Goal: Information Seeking & Learning: Learn about a topic

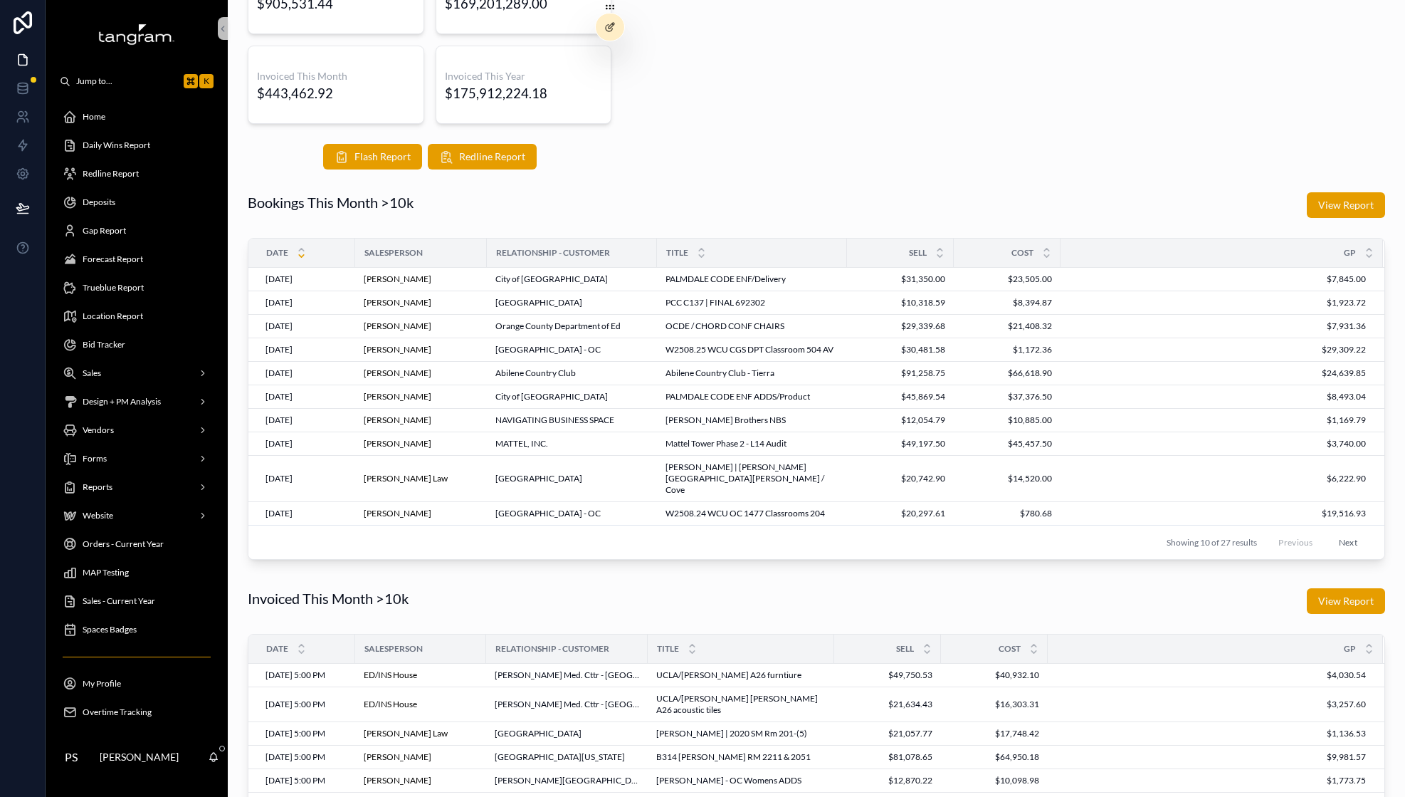
scroll to position [535, 0]
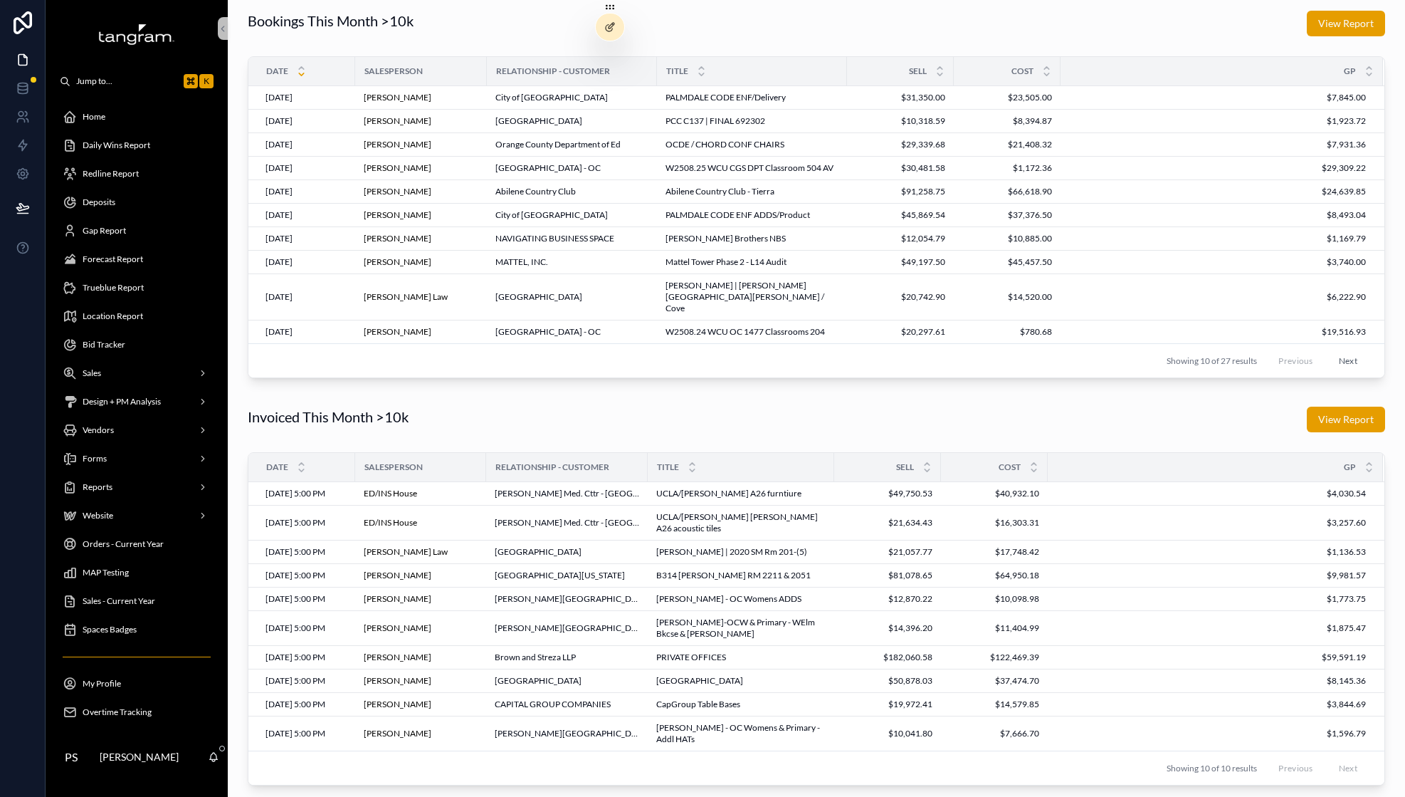
click at [118, 710] on span "Overtime Tracking" at bounding box center [117, 711] width 69 height 11
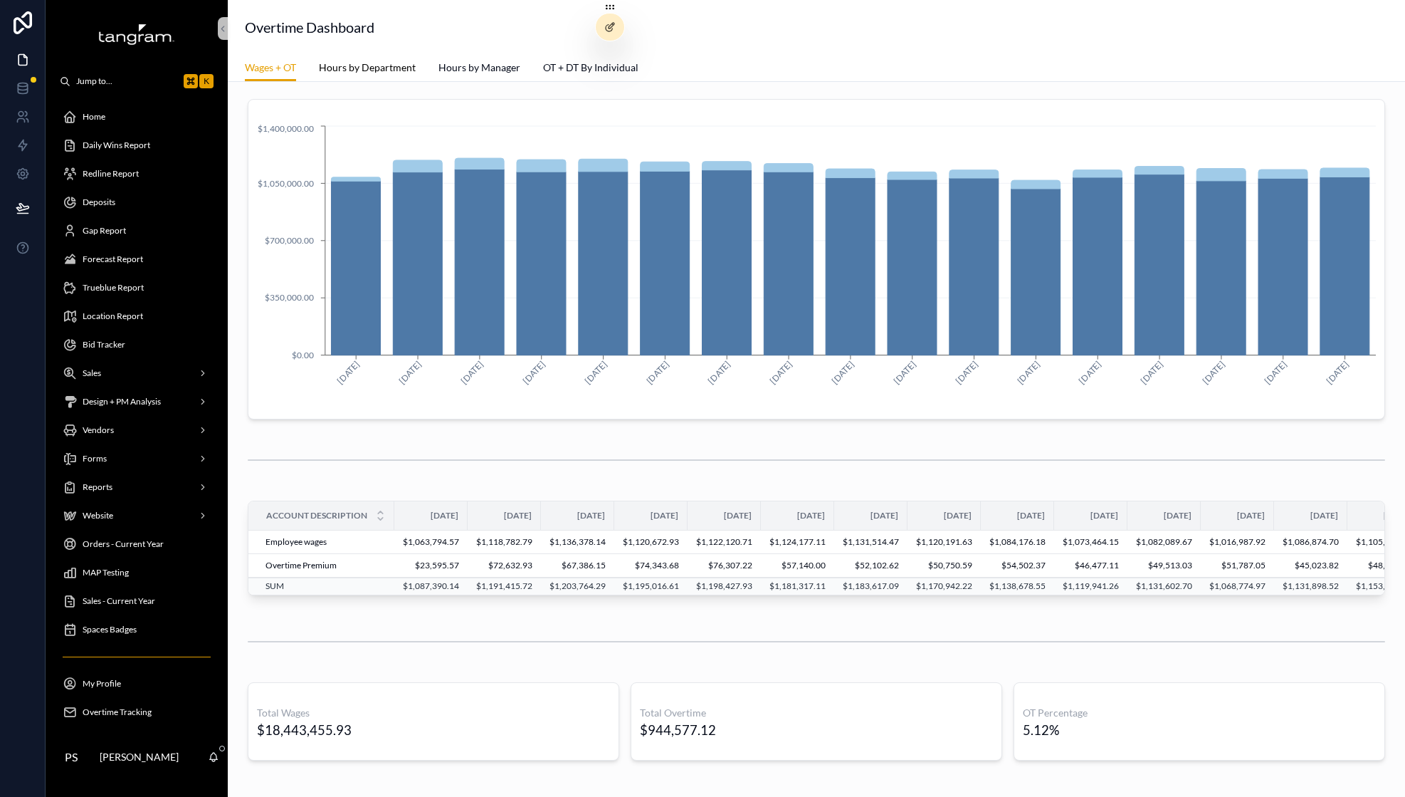
click at [354, 66] on span "Hours by Department" at bounding box center [367, 68] width 97 height 14
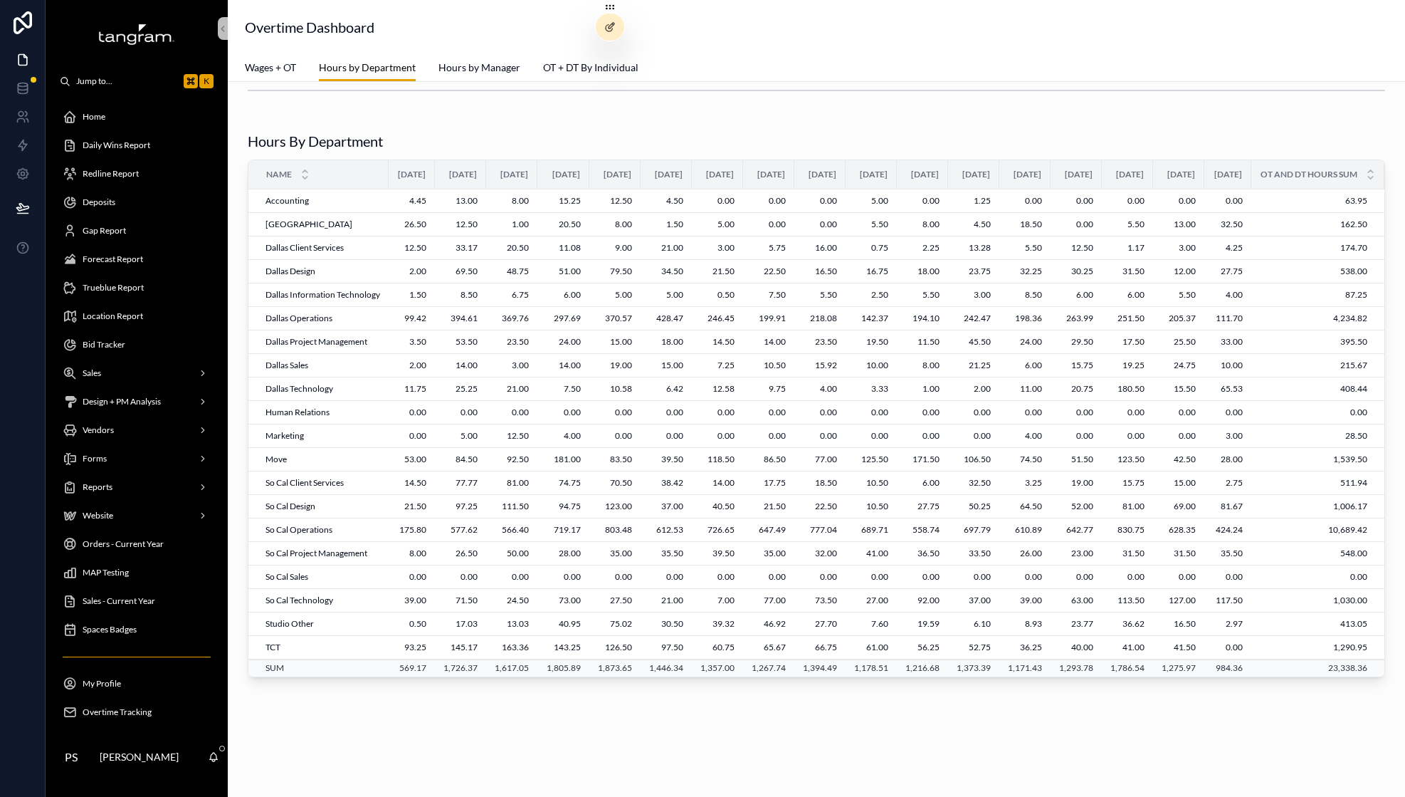
scroll to position [451, 0]
click at [286, 75] on link "Wages + OT" at bounding box center [270, 69] width 51 height 28
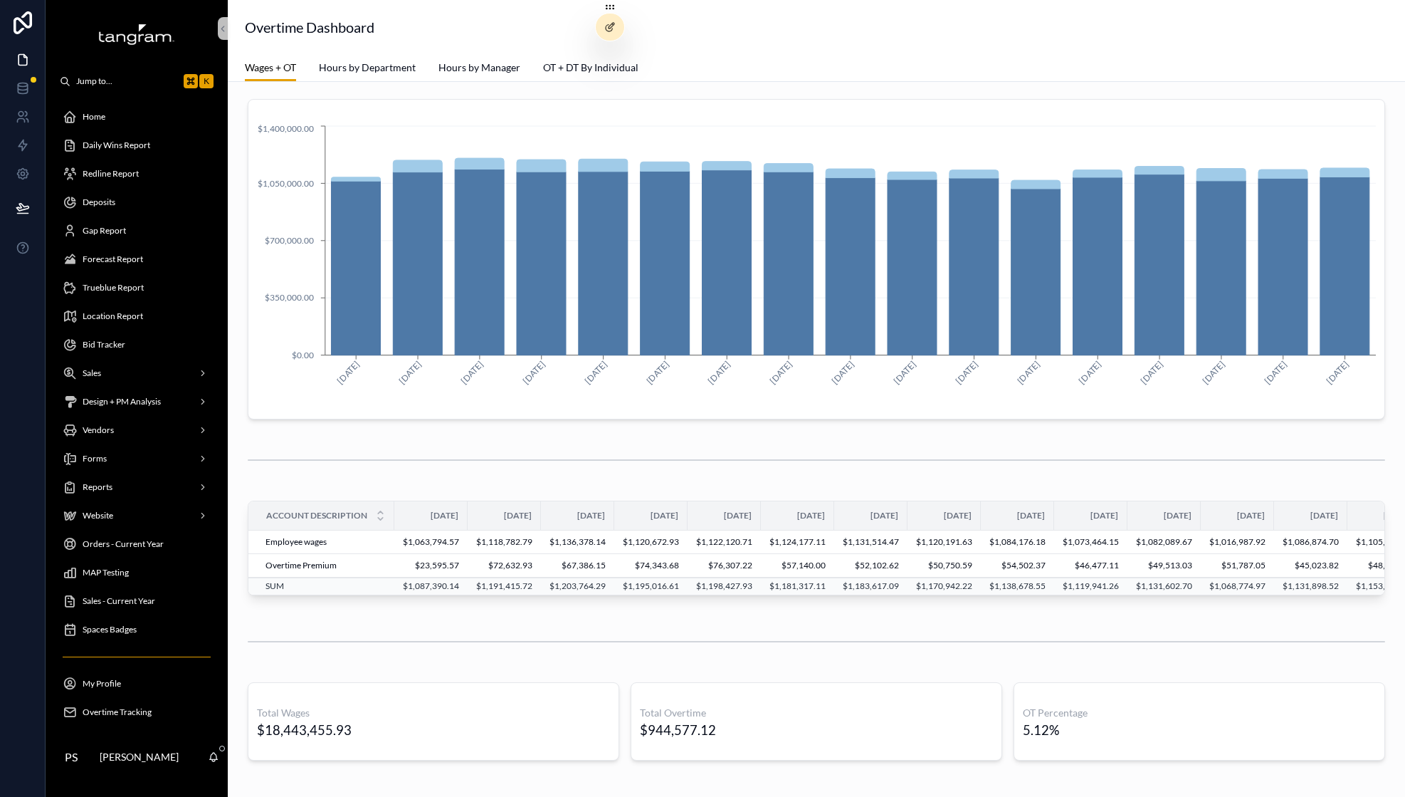
scroll to position [0, 234]
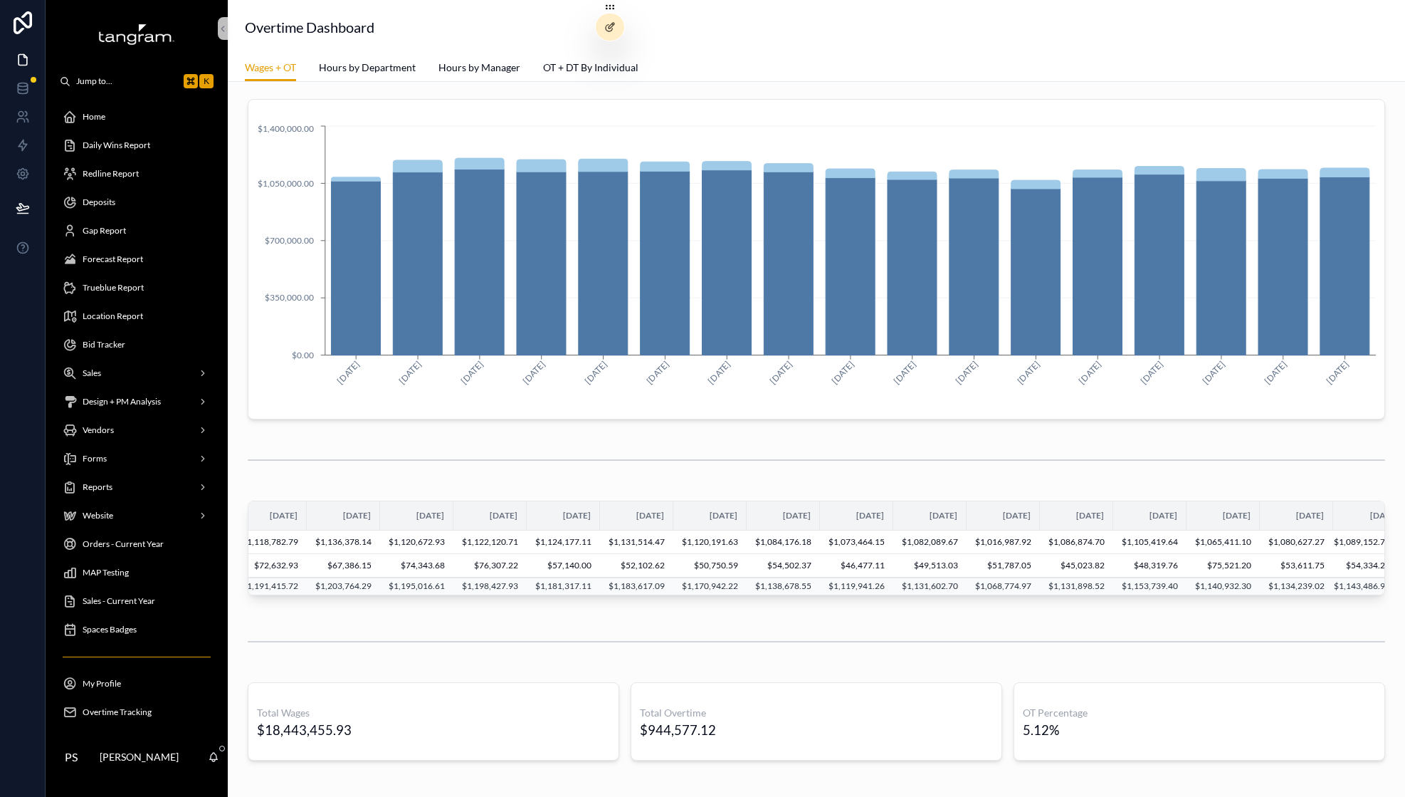
click at [509, 568] on td "$76,307.22" at bounding box center [490, 565] width 73 height 23
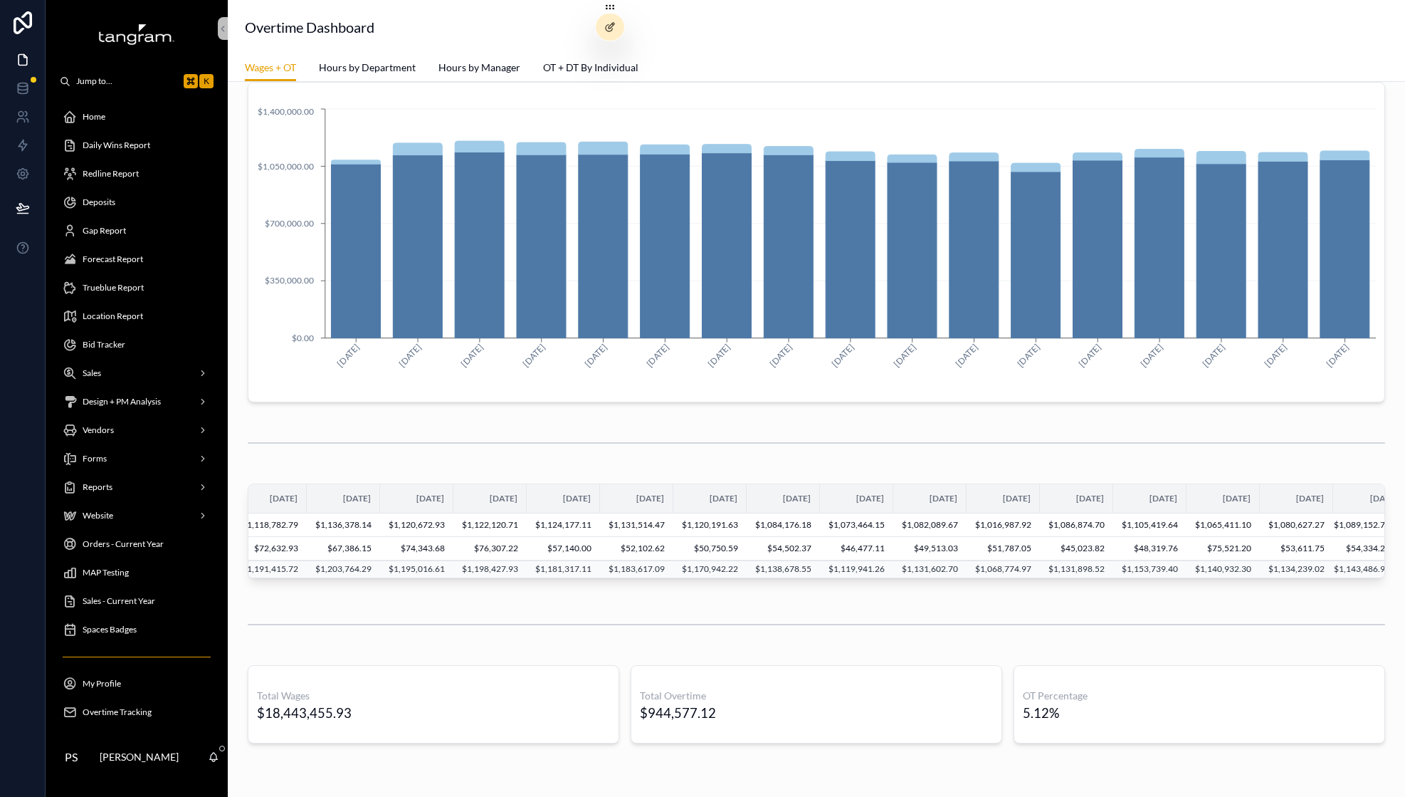
scroll to position [24, 0]
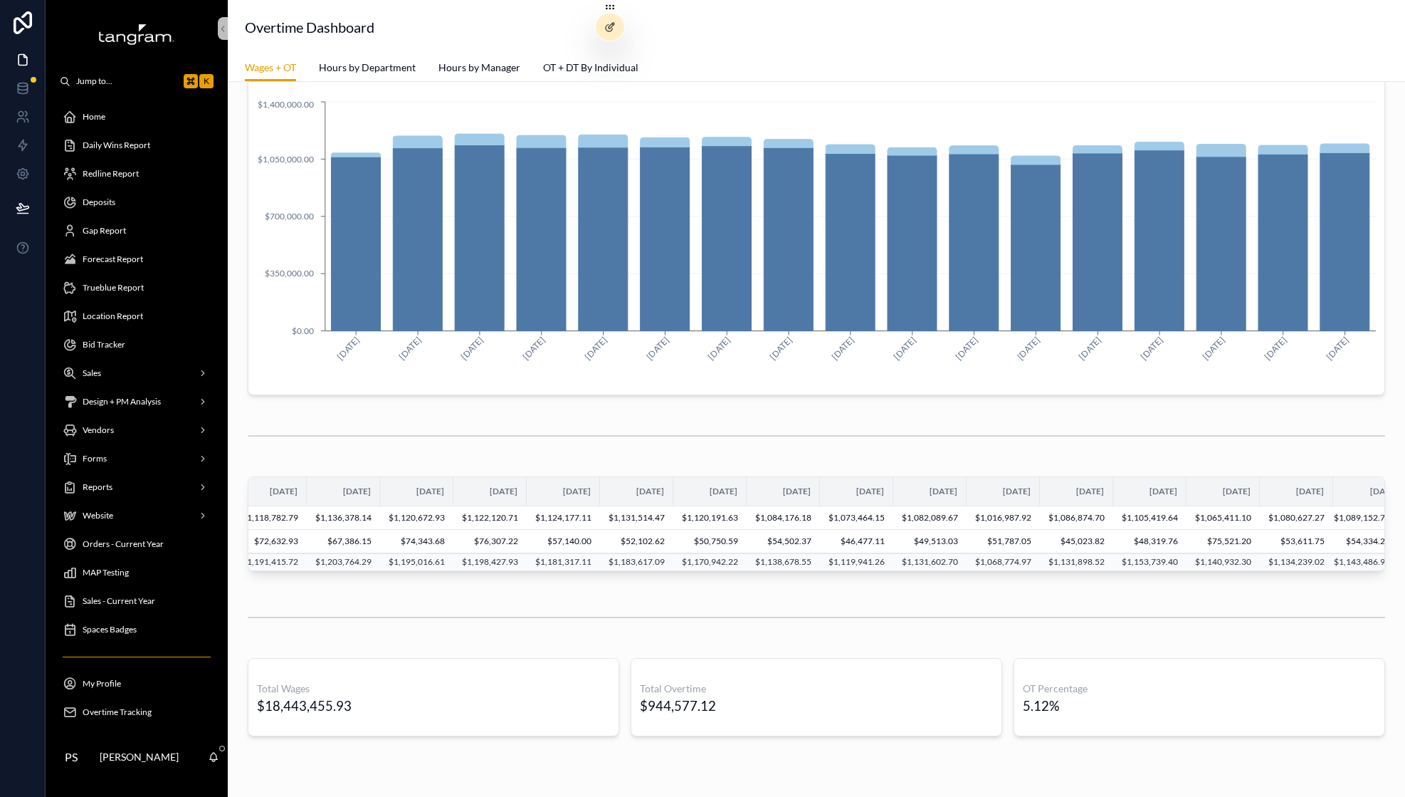
click at [115, 256] on span "Forecast Report" at bounding box center [113, 258] width 61 height 11
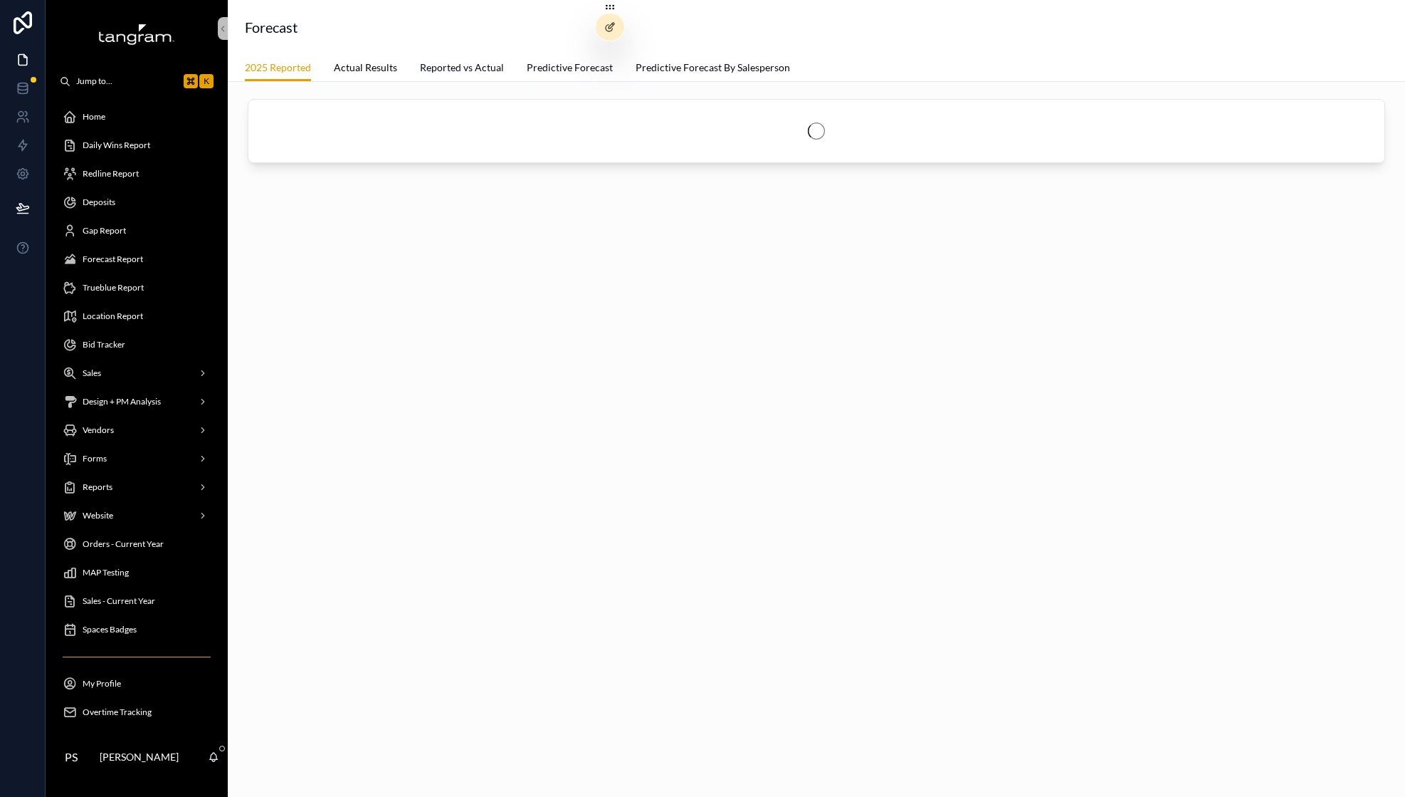
click at [376, 68] on span "Actual Results" at bounding box center [365, 68] width 63 height 14
click at [603, 31] on div at bounding box center [610, 27] width 28 height 27
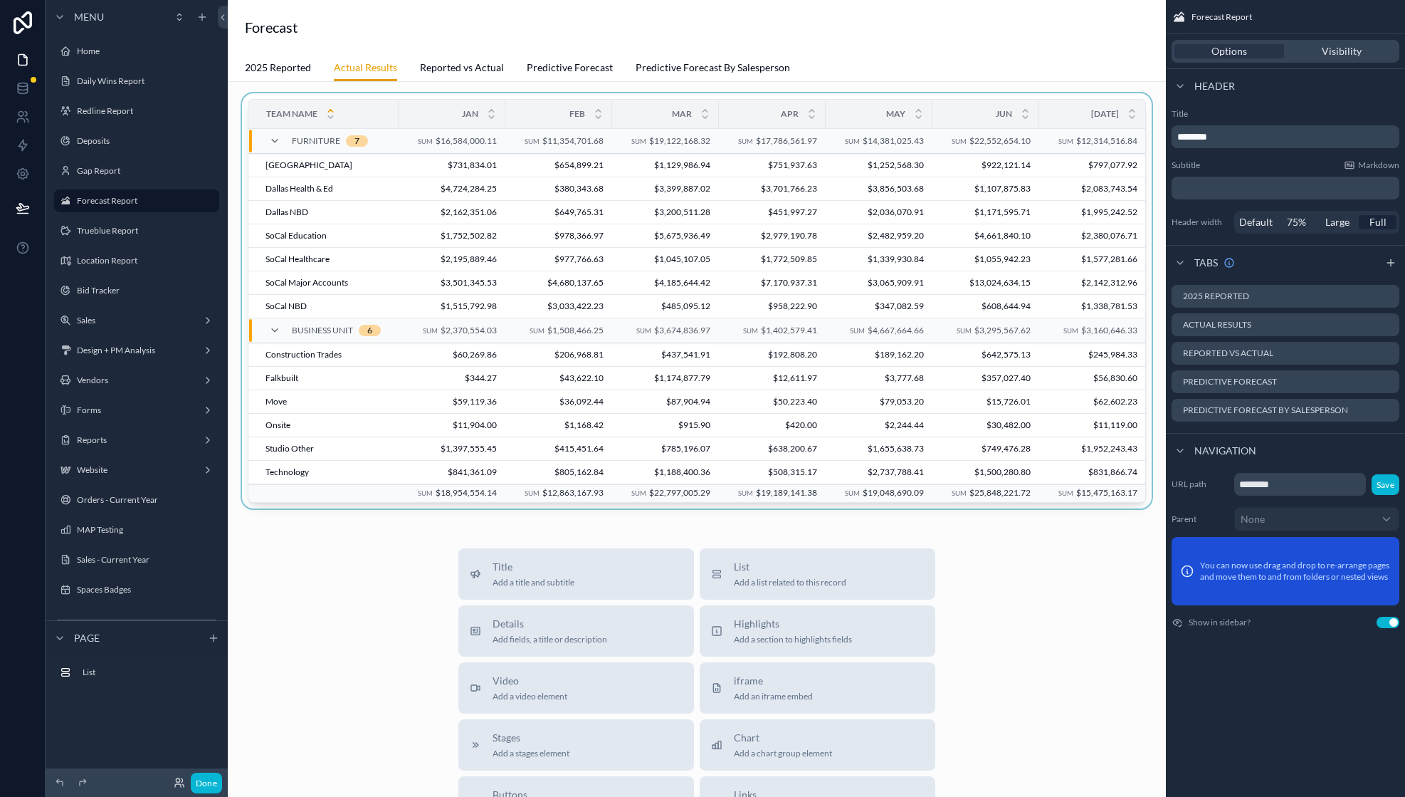
click at [379, 156] on div at bounding box center [697, 303] width 916 height 421
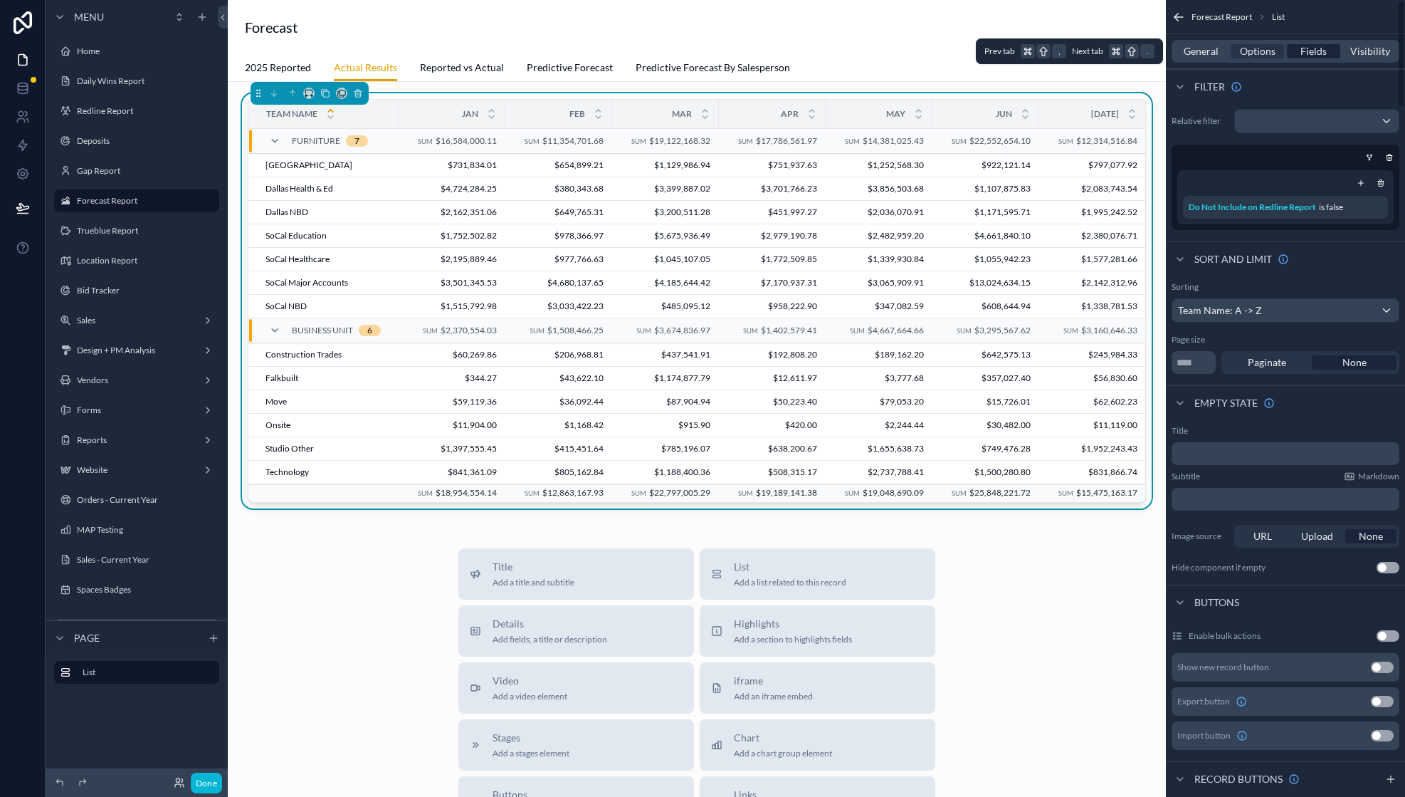
click at [1305, 48] on span "Fields" at bounding box center [1314, 51] width 26 height 14
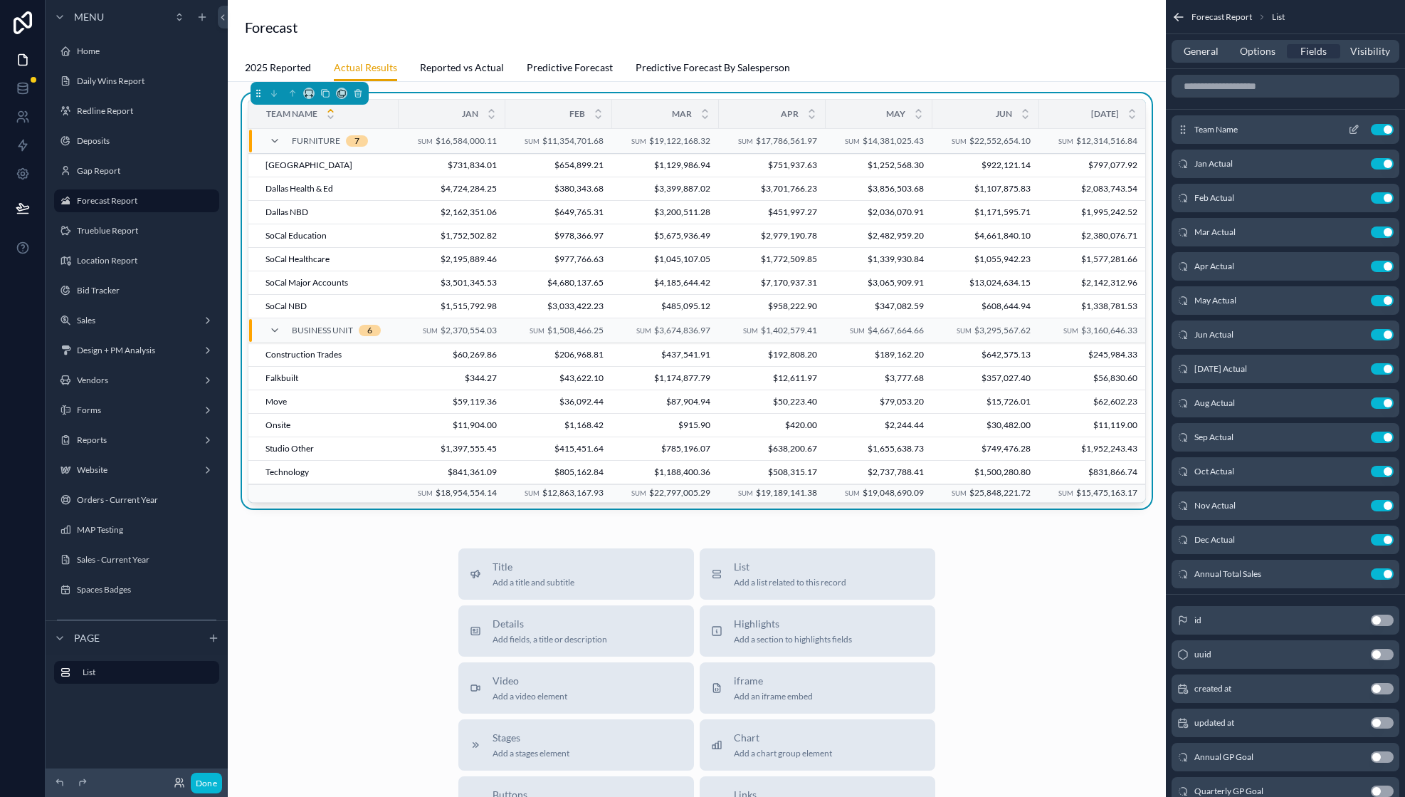
click at [1354, 135] on div "Team Name Use setting" at bounding box center [1286, 129] width 228 height 28
click at [1352, 124] on icon "scrollable content" at bounding box center [1353, 129] width 11 height 11
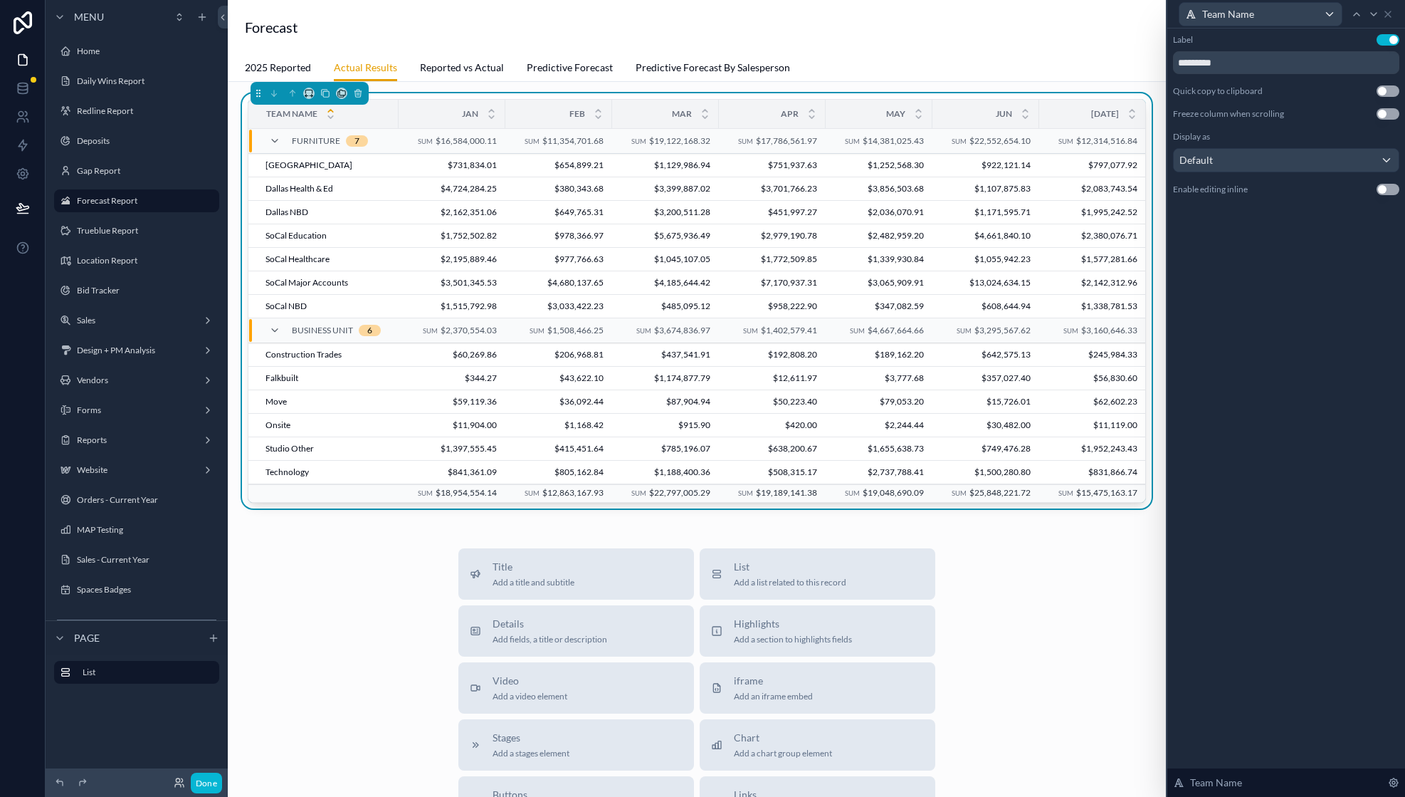
click at [1390, 108] on button "Use setting" at bounding box center [1388, 113] width 23 height 11
click at [209, 782] on button "Done" at bounding box center [206, 782] width 31 height 21
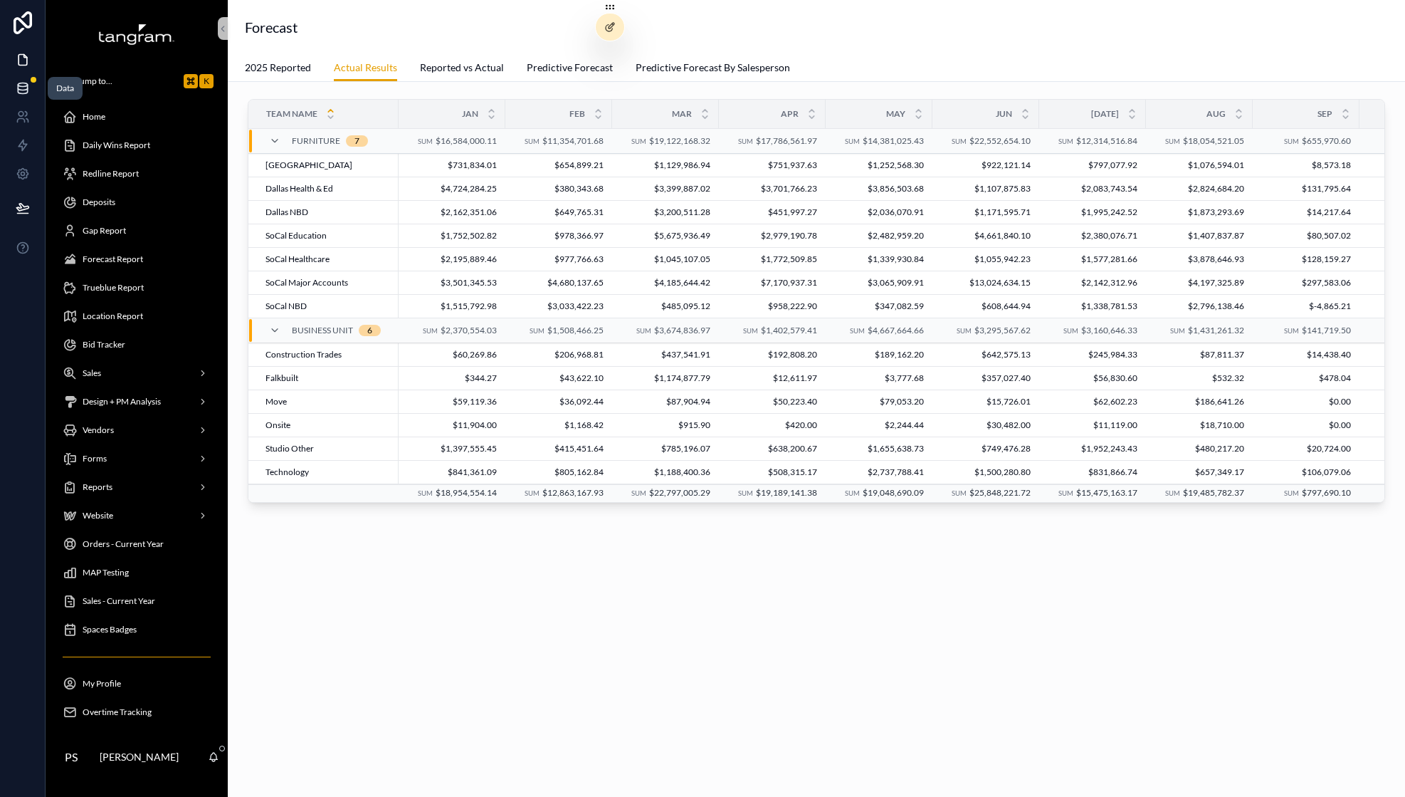
click at [21, 76] on link at bounding box center [22, 88] width 45 height 28
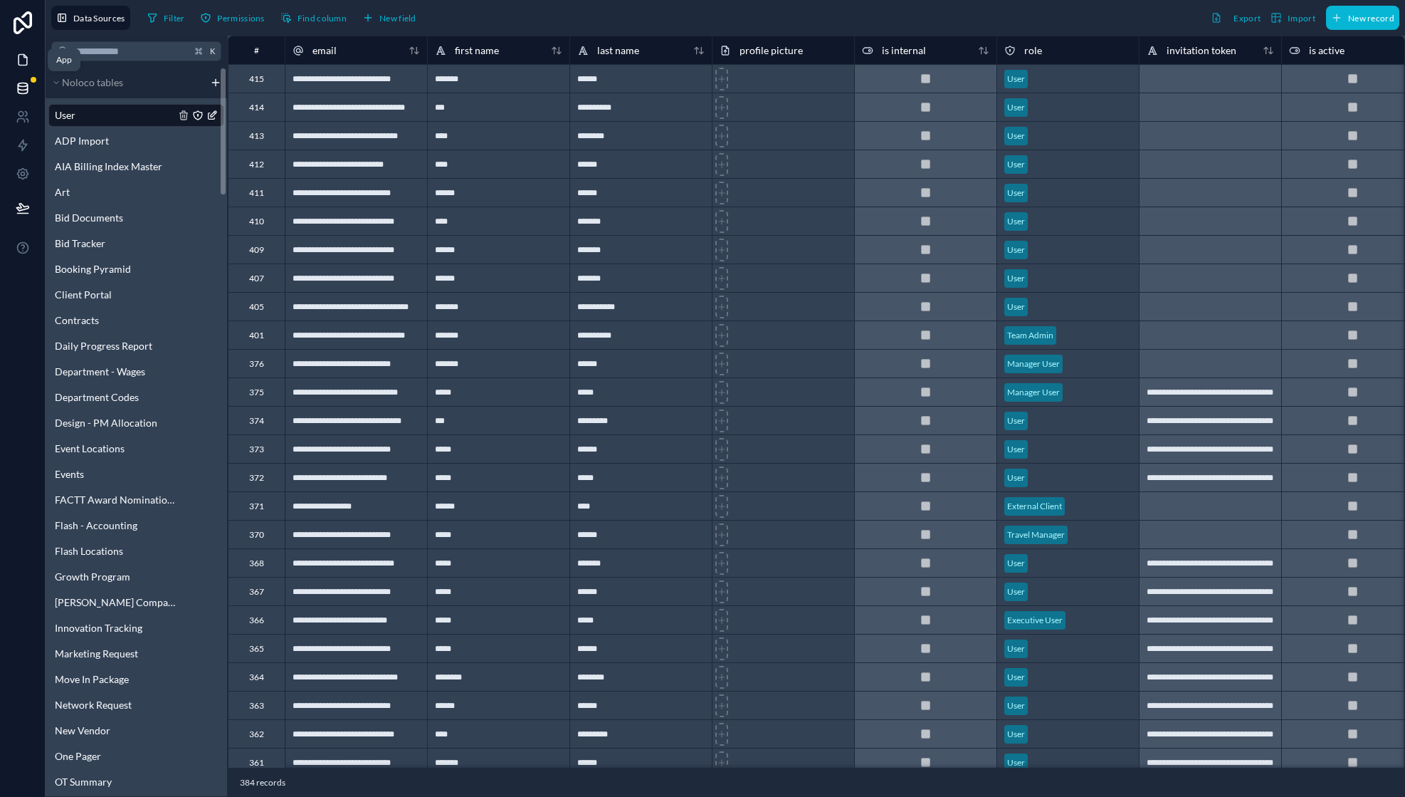
click at [31, 70] on link at bounding box center [22, 60] width 45 height 28
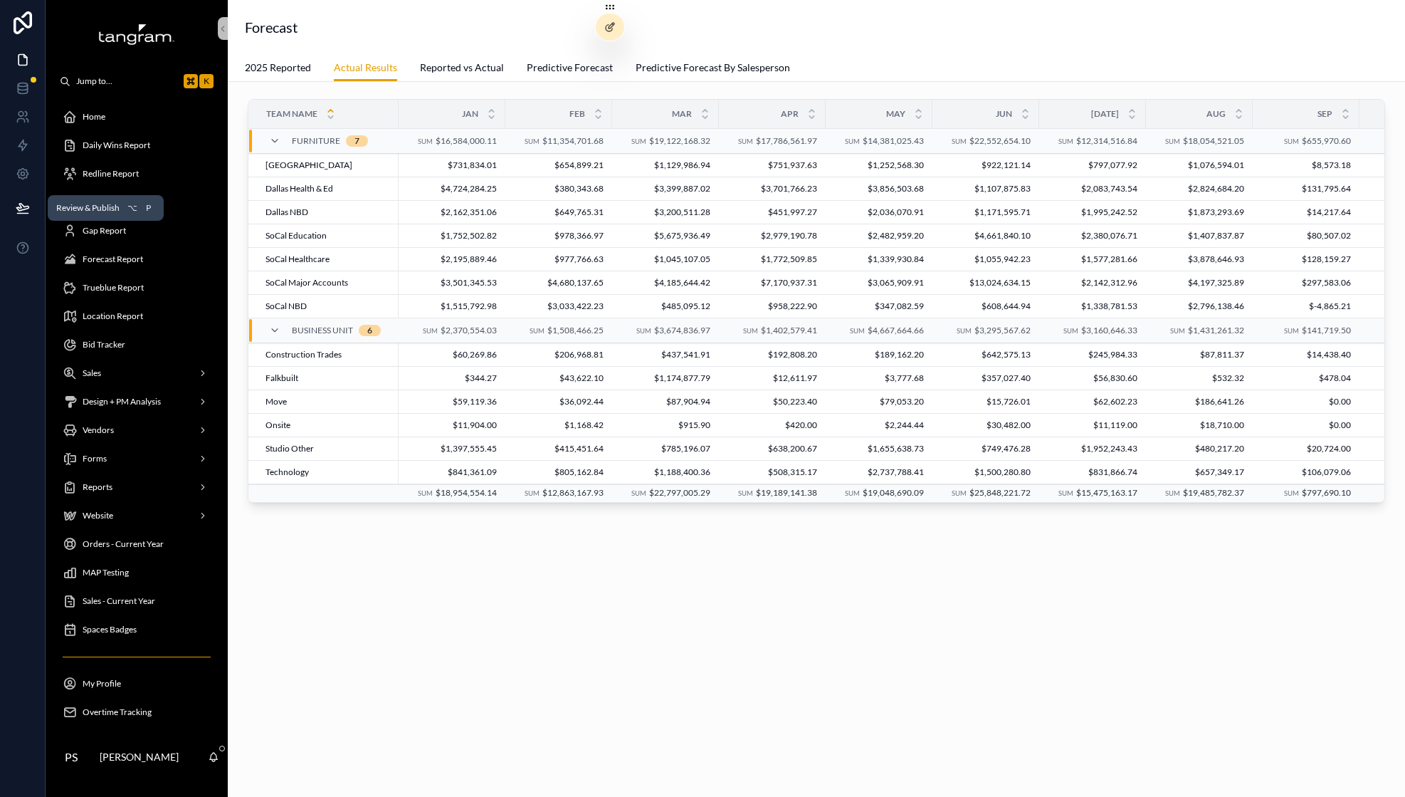
click at [21, 210] on icon at bounding box center [22, 207] width 12 height 7
click at [18, 208] on icon at bounding box center [23, 208] width 14 height 14
click at [21, 217] on button at bounding box center [22, 208] width 31 height 40
click at [127, 708] on span "Overtime Tracking" at bounding box center [117, 711] width 69 height 11
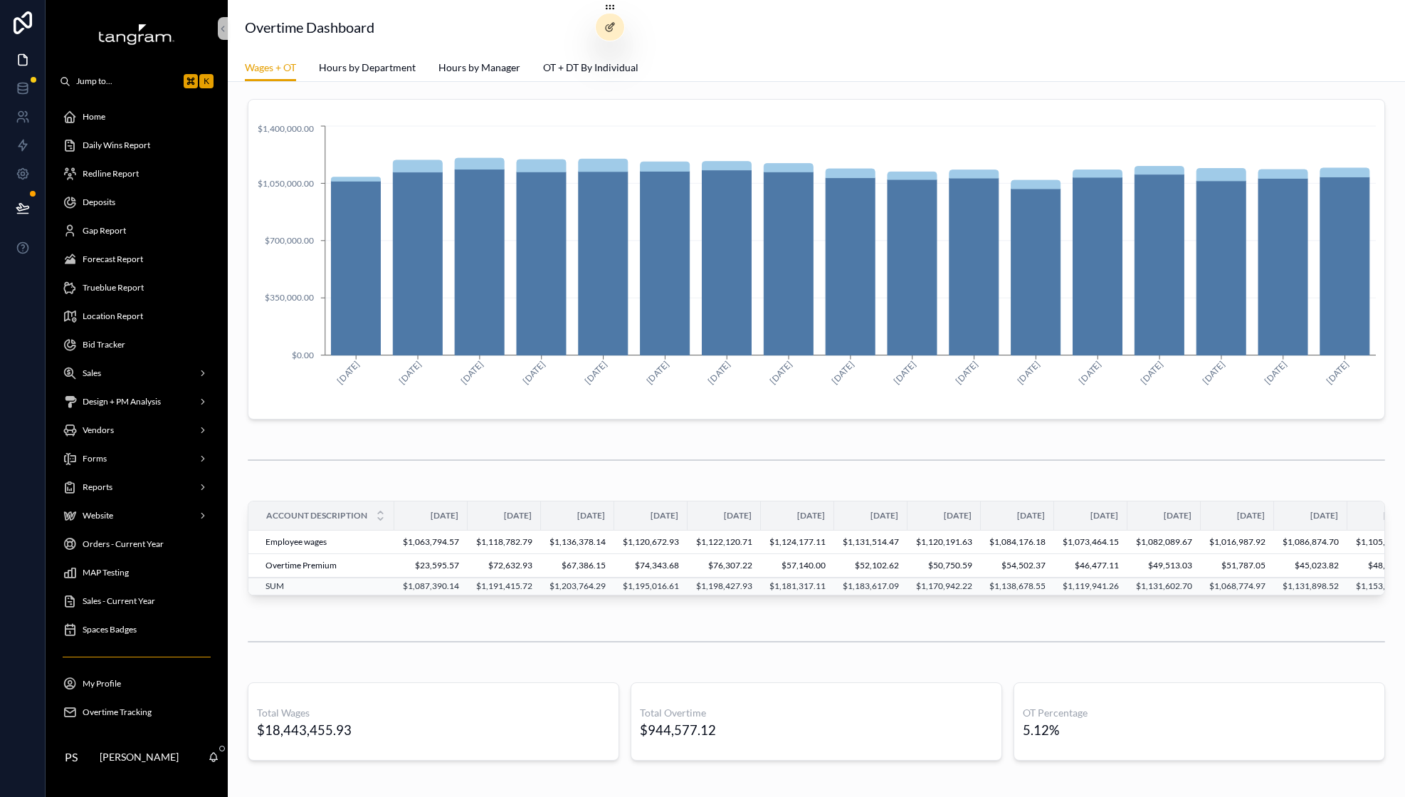
scroll to position [0, 234]
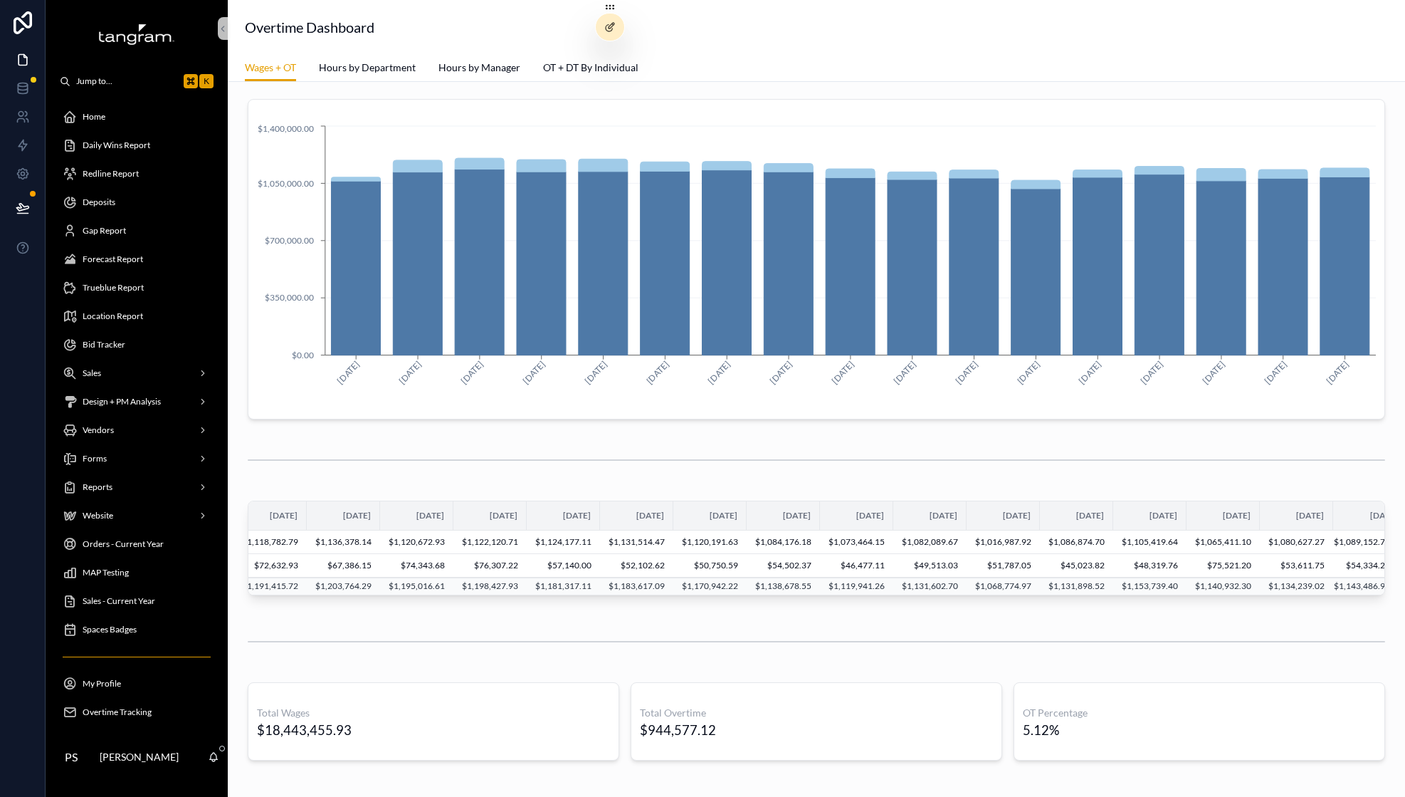
click at [313, 556] on td "$67,386.15" at bounding box center [343, 565] width 73 height 23
click at [617, 27] on div at bounding box center [610, 27] width 28 height 27
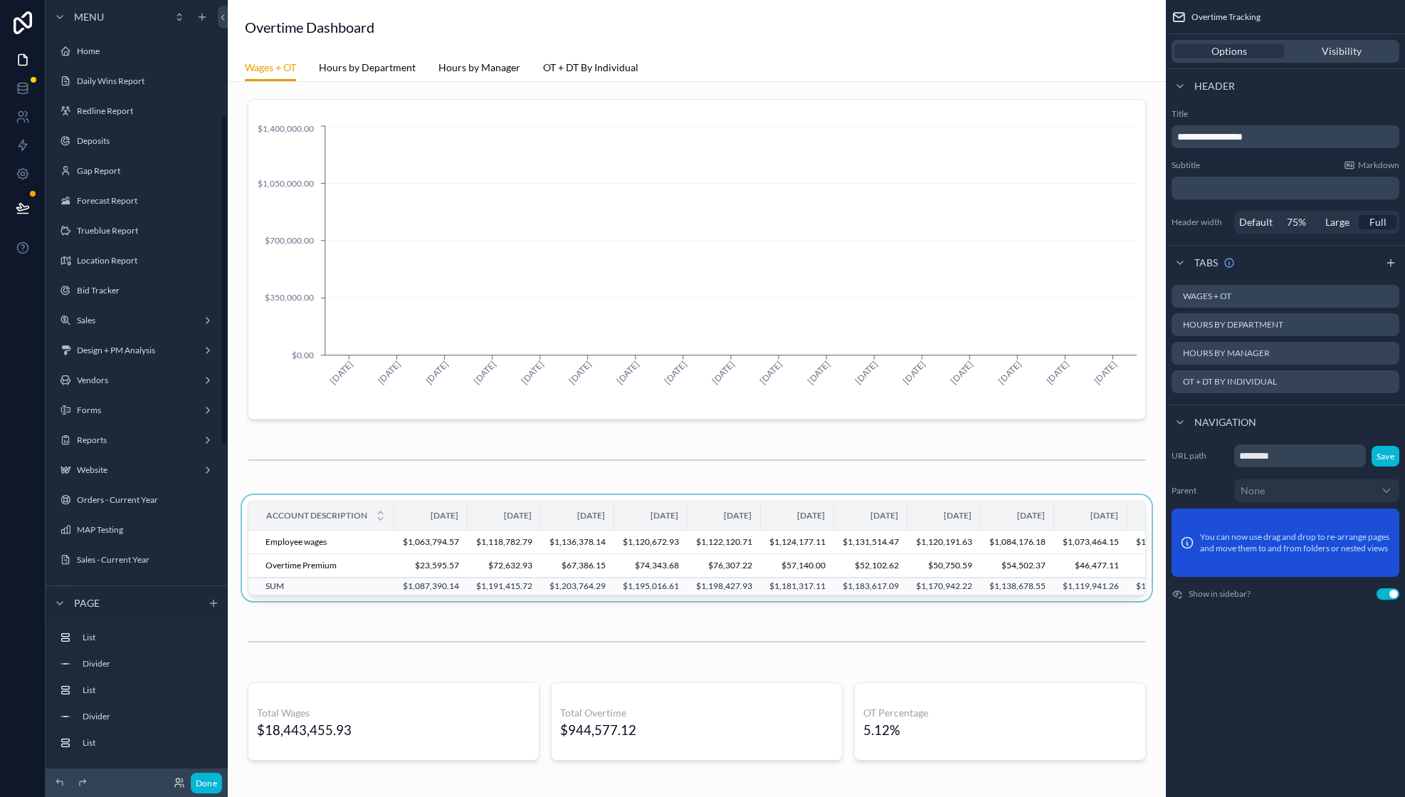
scroll to position [273, 0]
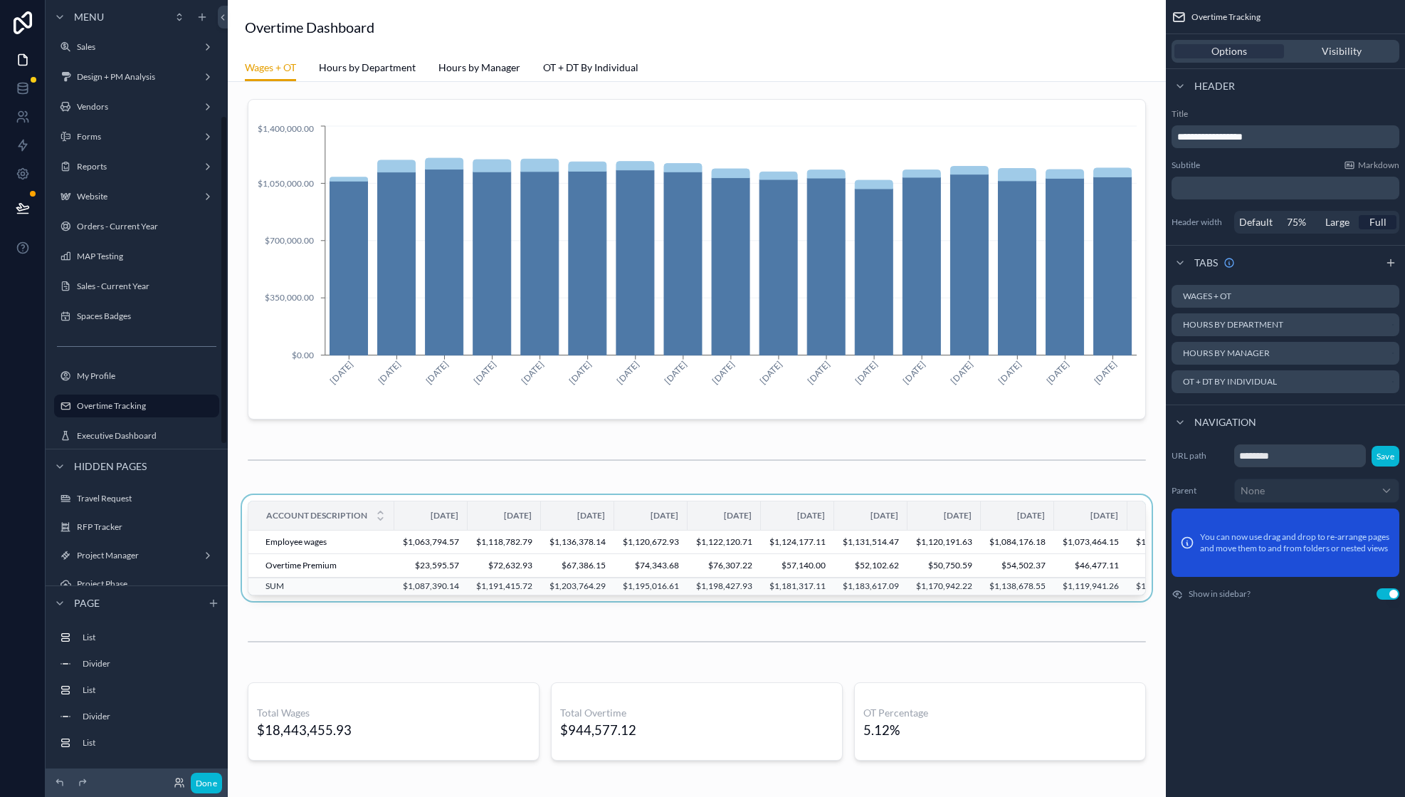
click at [380, 550] on div at bounding box center [697, 551] width 916 height 112
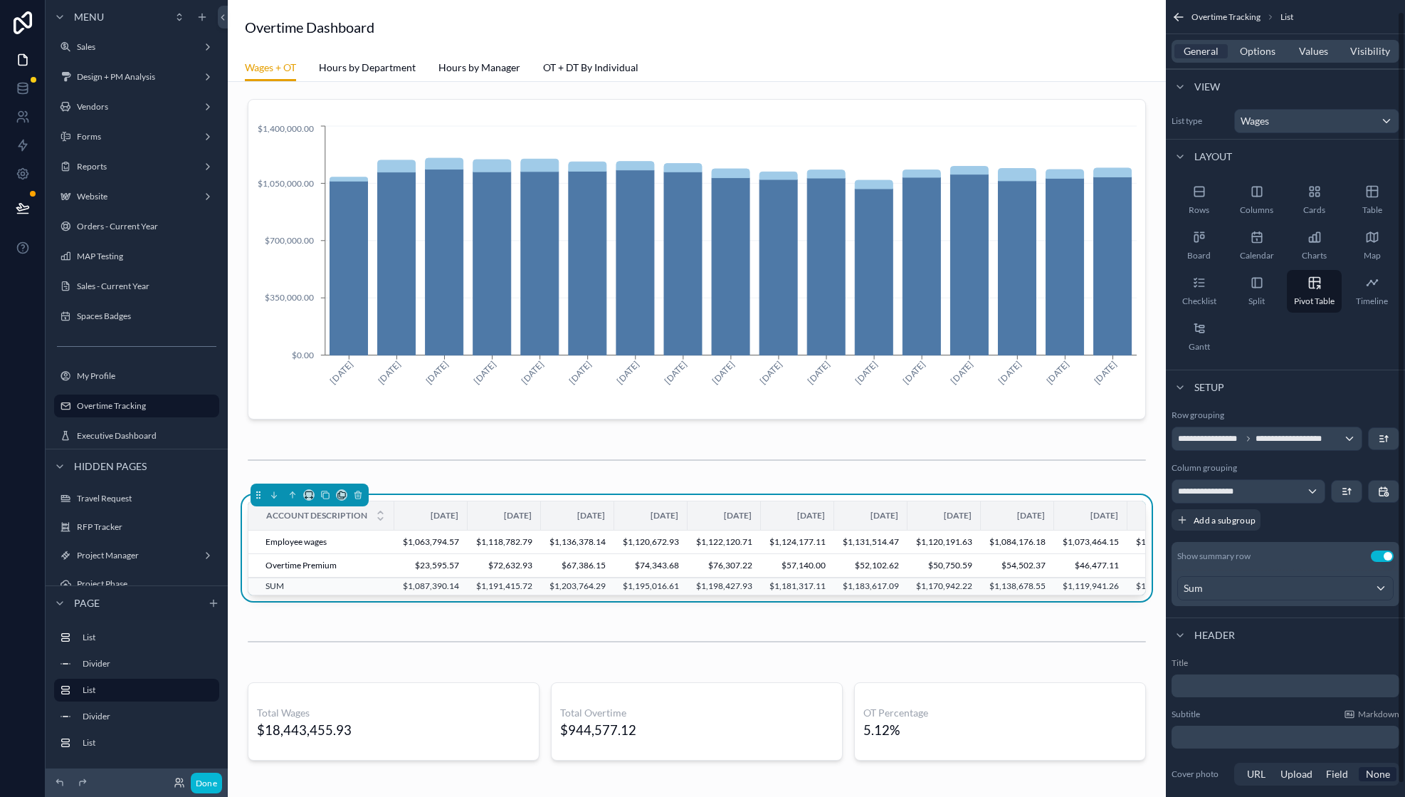
scroll to position [26, 0]
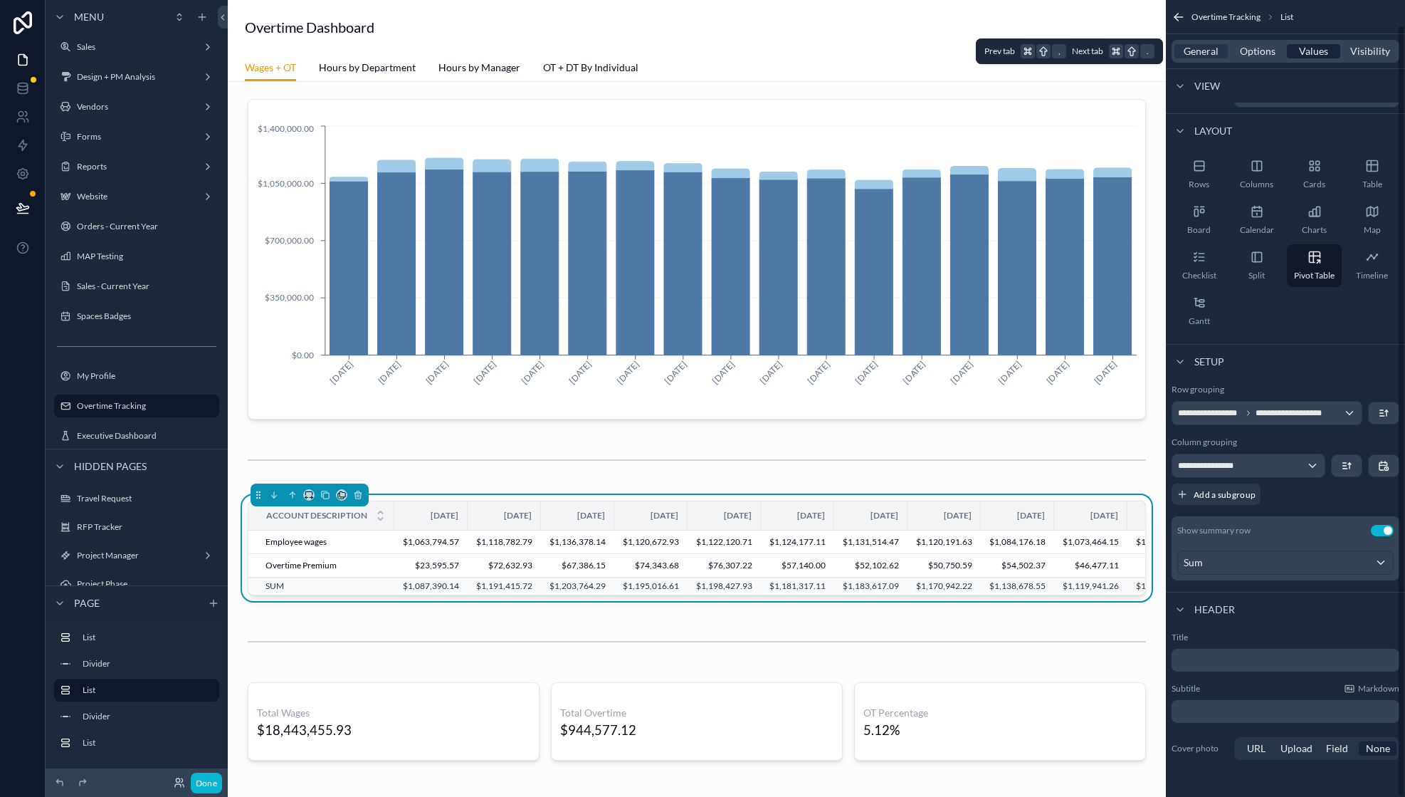
click at [1313, 51] on span "Values" at bounding box center [1313, 51] width 29 height 14
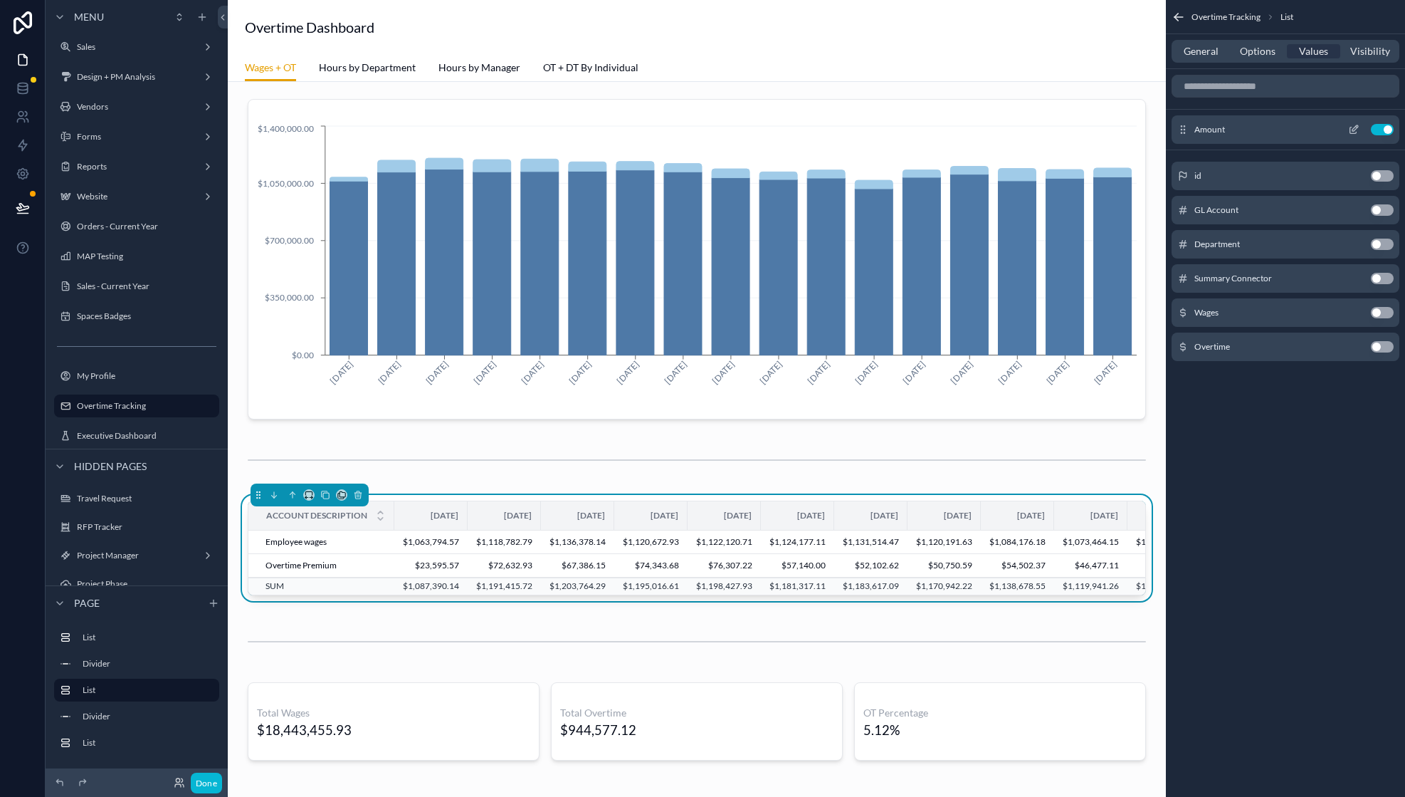
click at [1353, 132] on icon "scrollable content" at bounding box center [1354, 130] width 6 height 6
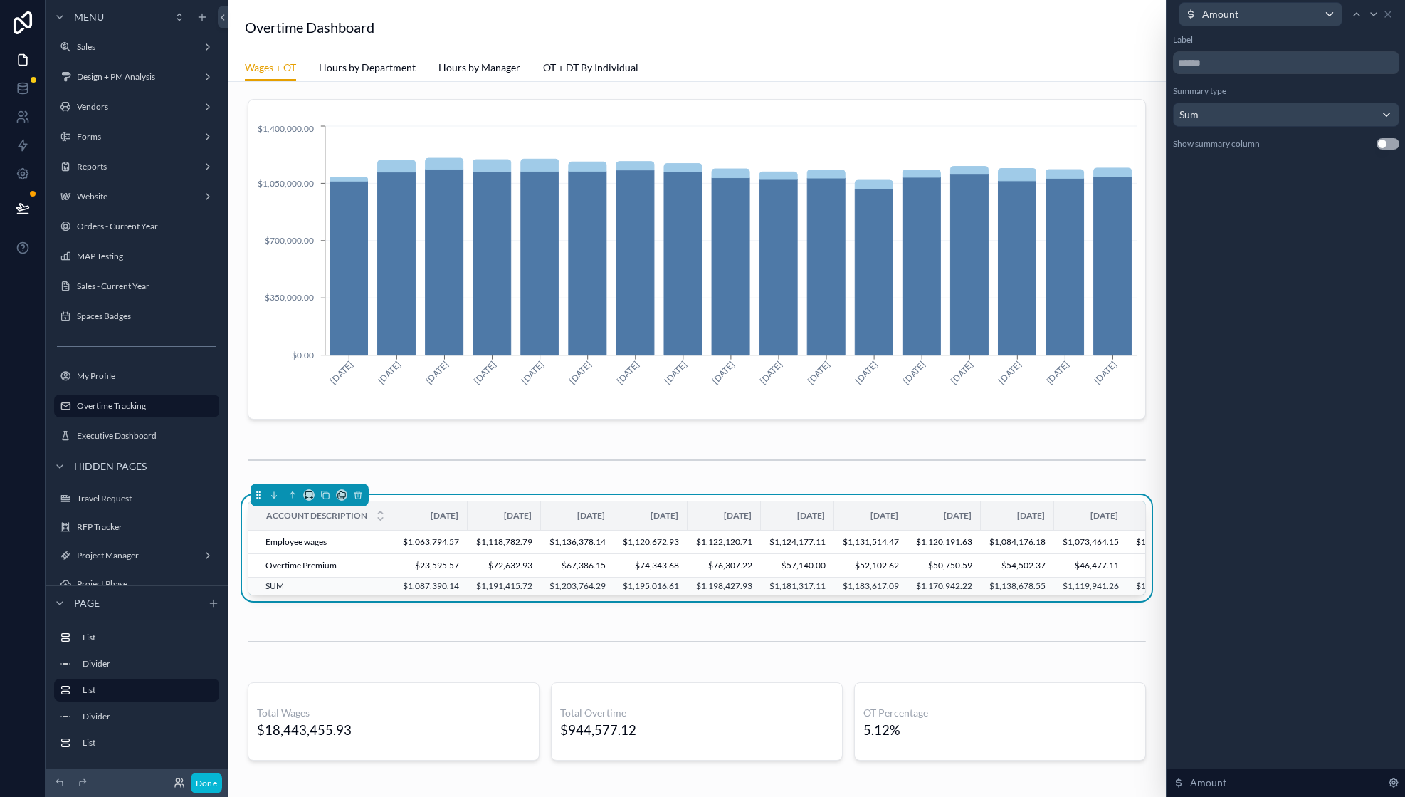
click at [1384, 142] on button "Use setting" at bounding box center [1388, 143] width 23 height 11
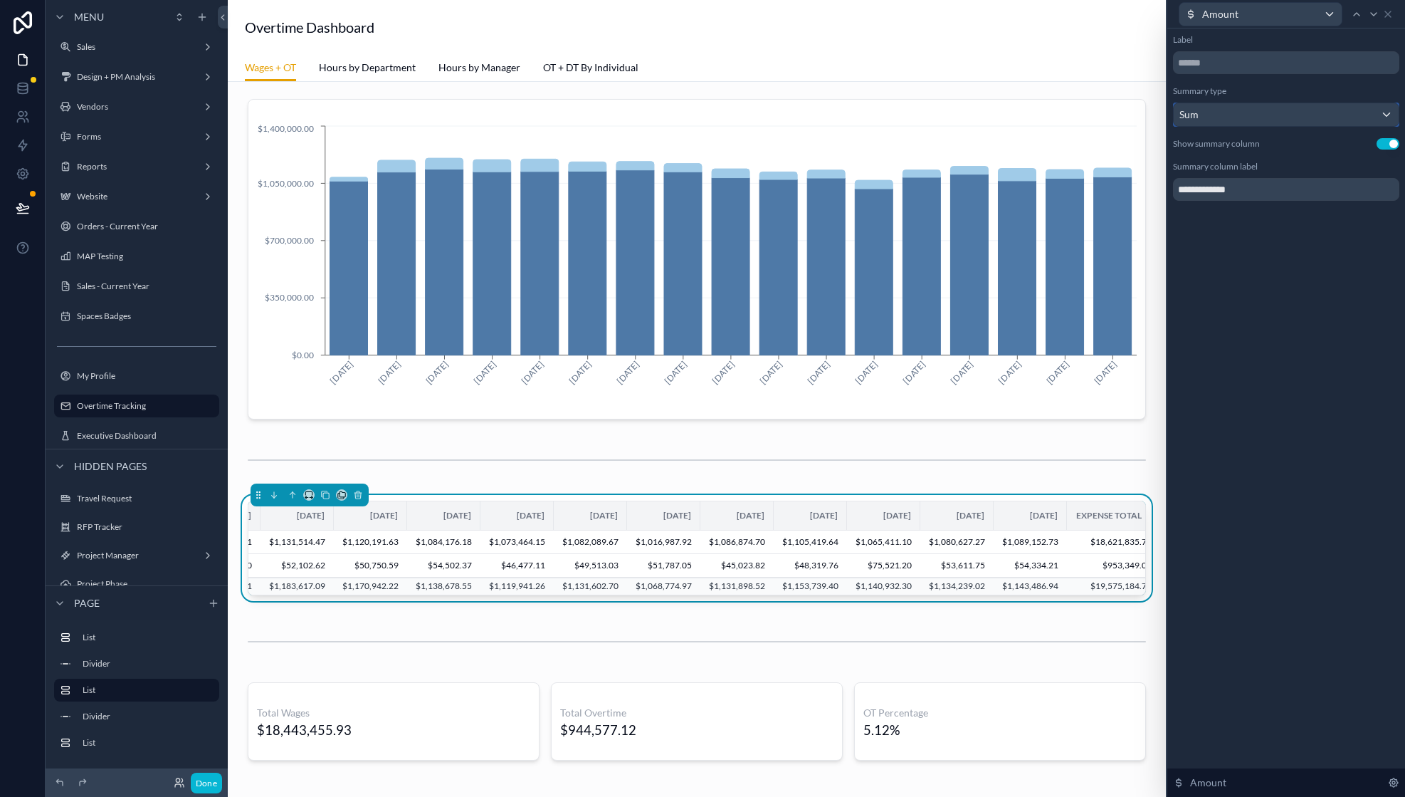
click at [1263, 124] on div "Sum" at bounding box center [1286, 114] width 225 height 23
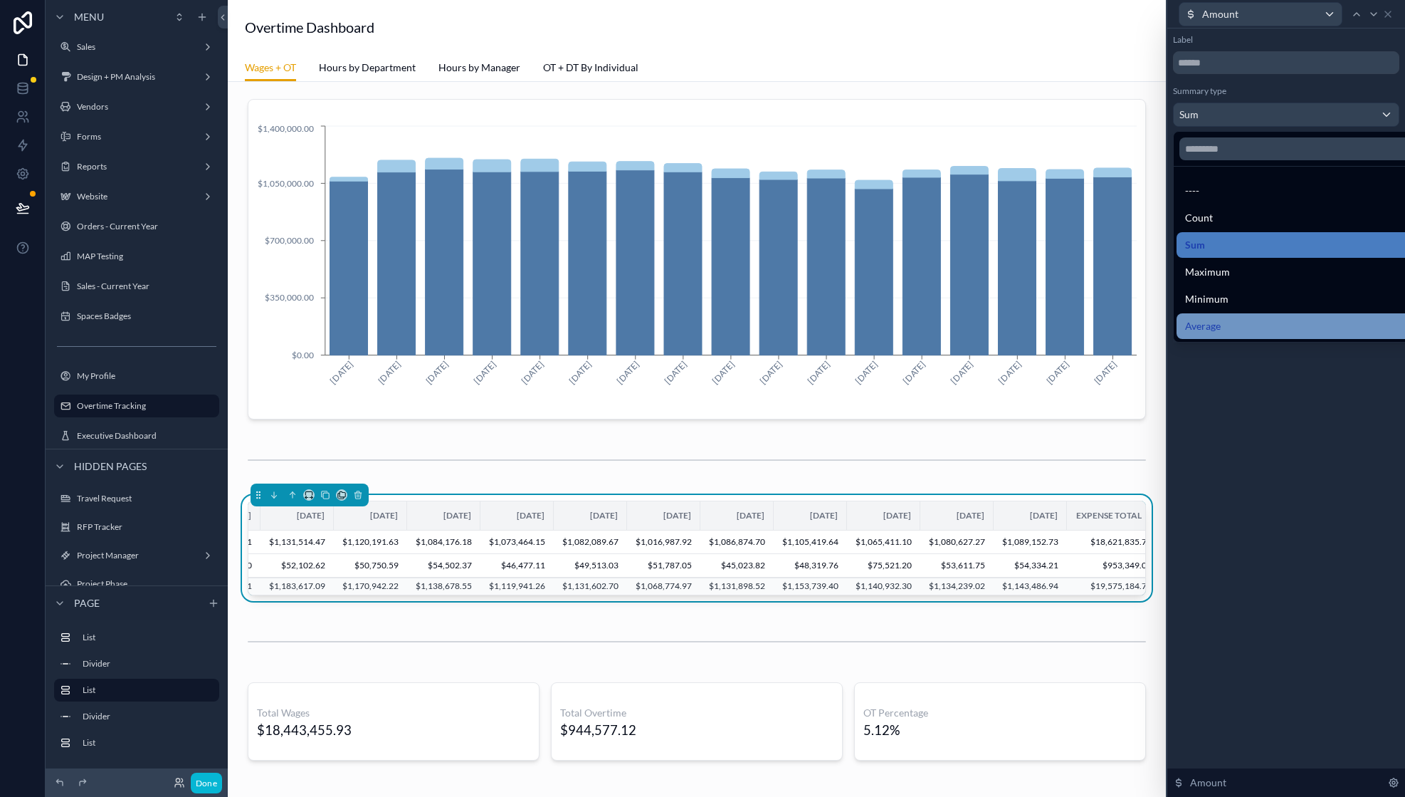
click at [1237, 321] on div "Average" at bounding box center [1302, 326] width 235 height 17
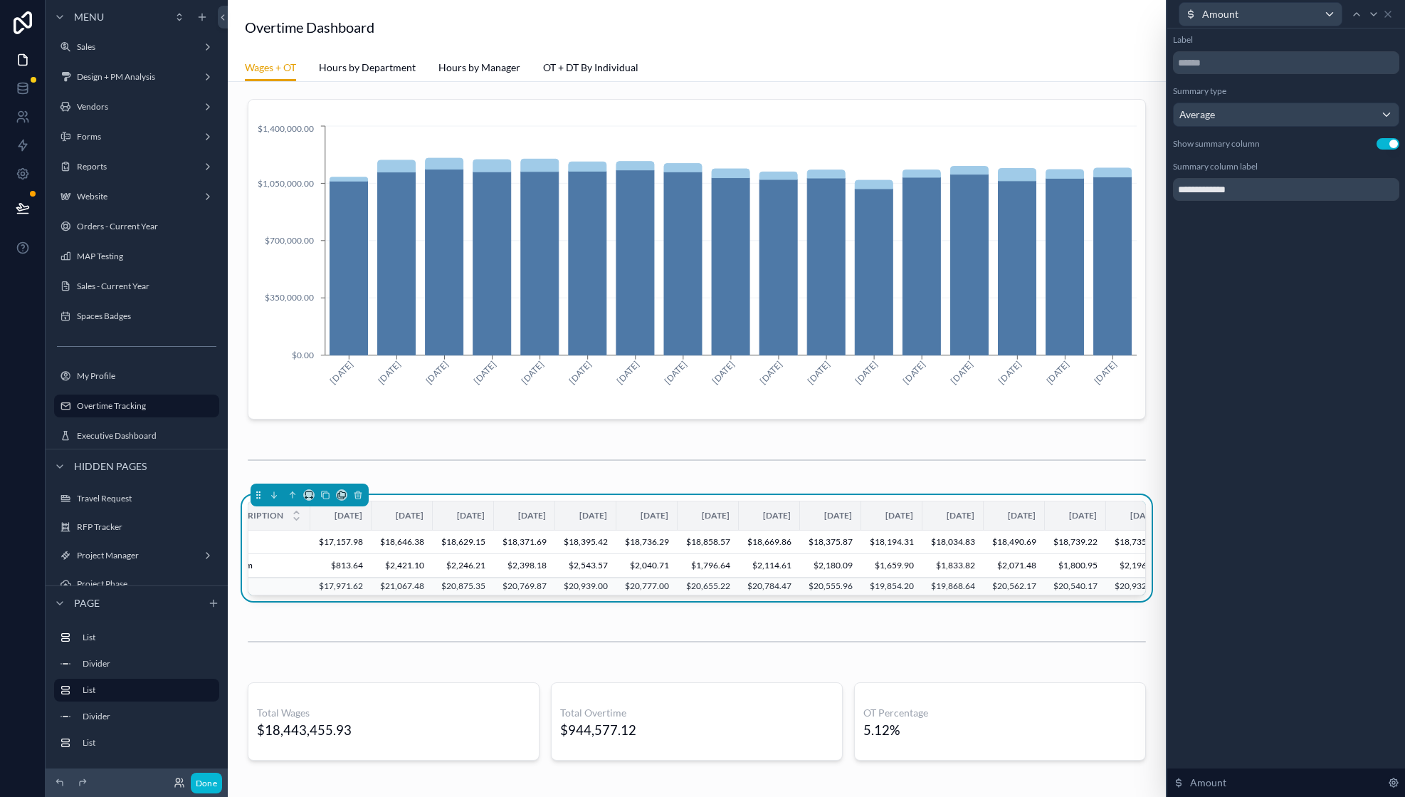
scroll to position [0, 374]
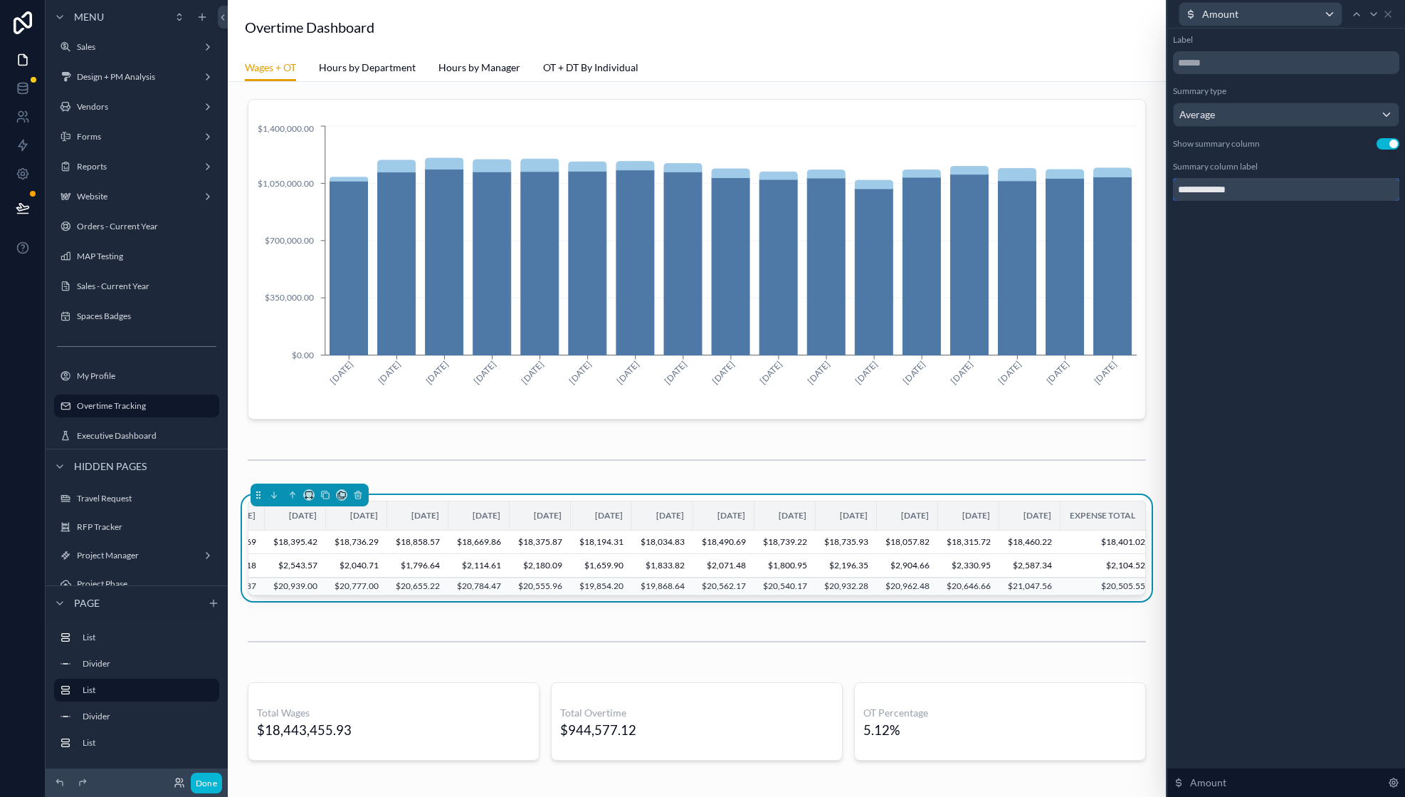
click at [1242, 187] on input "**********" at bounding box center [1286, 189] width 226 height 23
type input "**********"
click at [463, 639] on div at bounding box center [697, 641] width 916 height 47
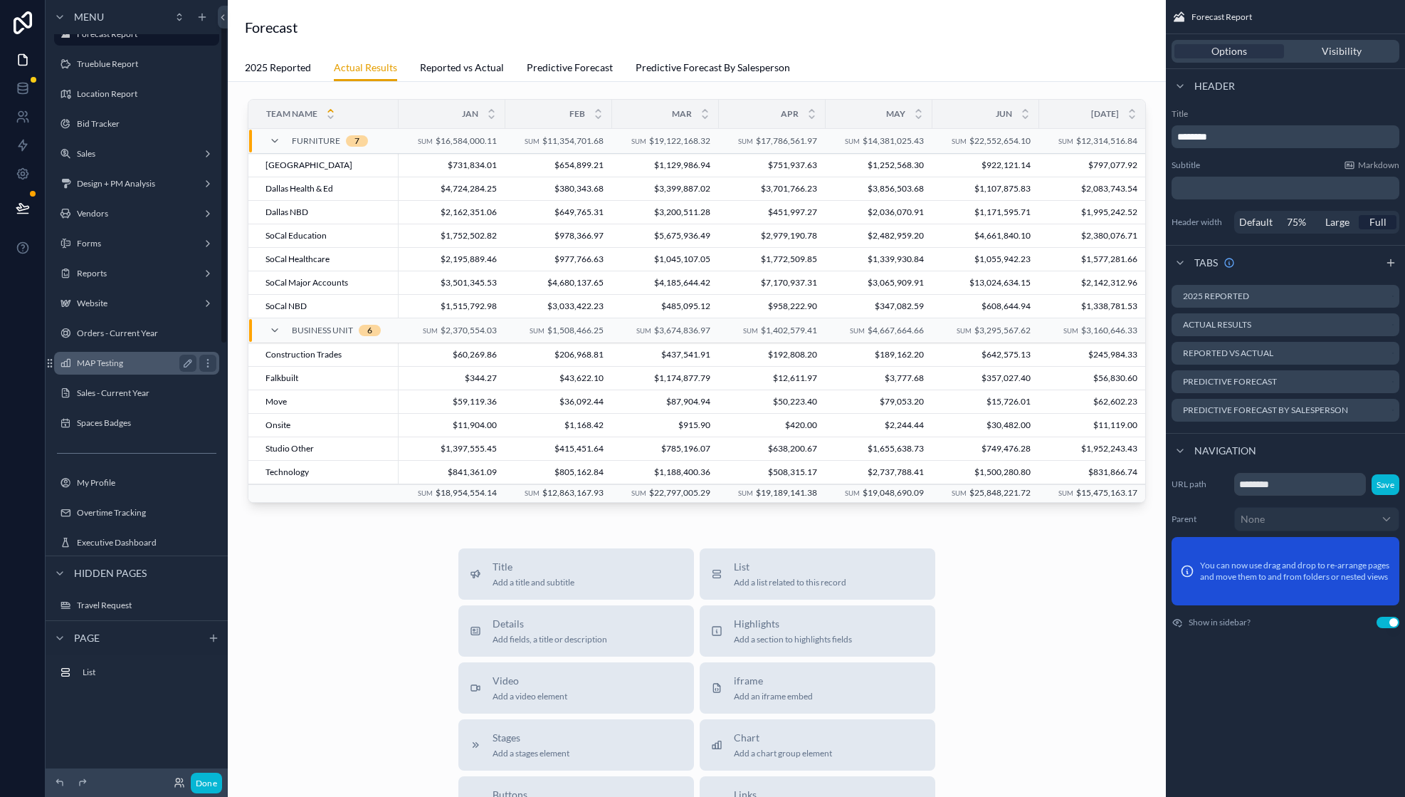
scroll to position [224, 0]
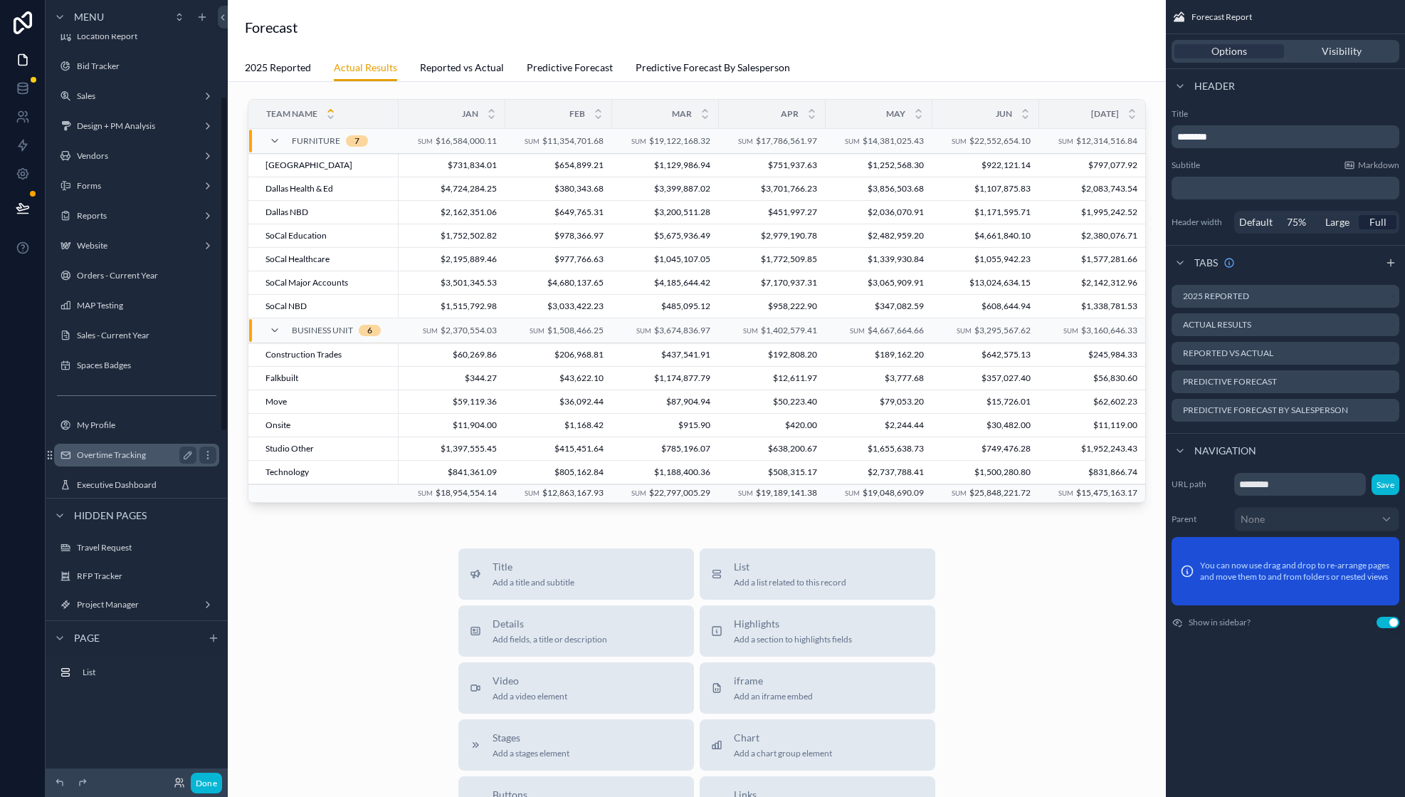
click at [123, 461] on div "Overtime Tracking" at bounding box center [137, 454] width 120 height 17
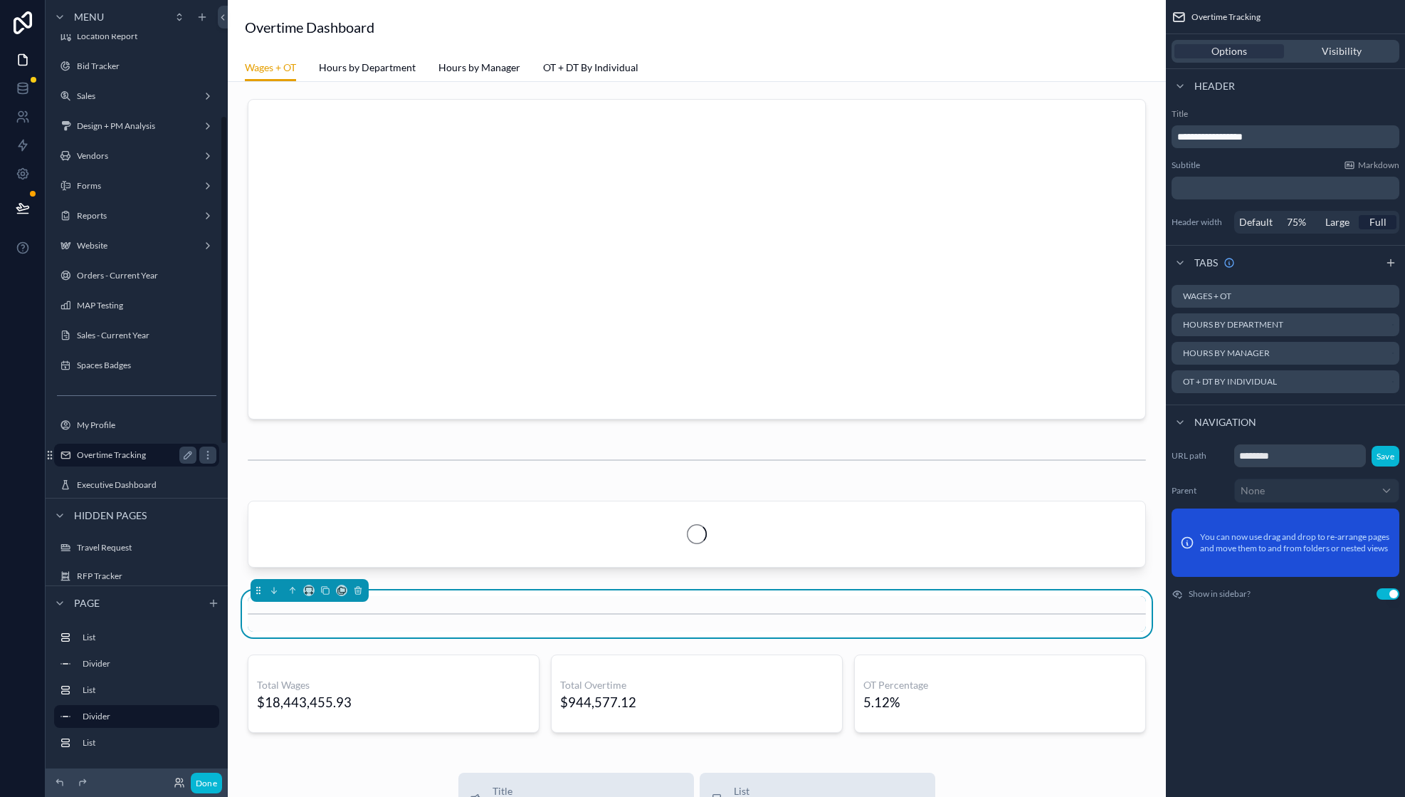
scroll to position [273, 0]
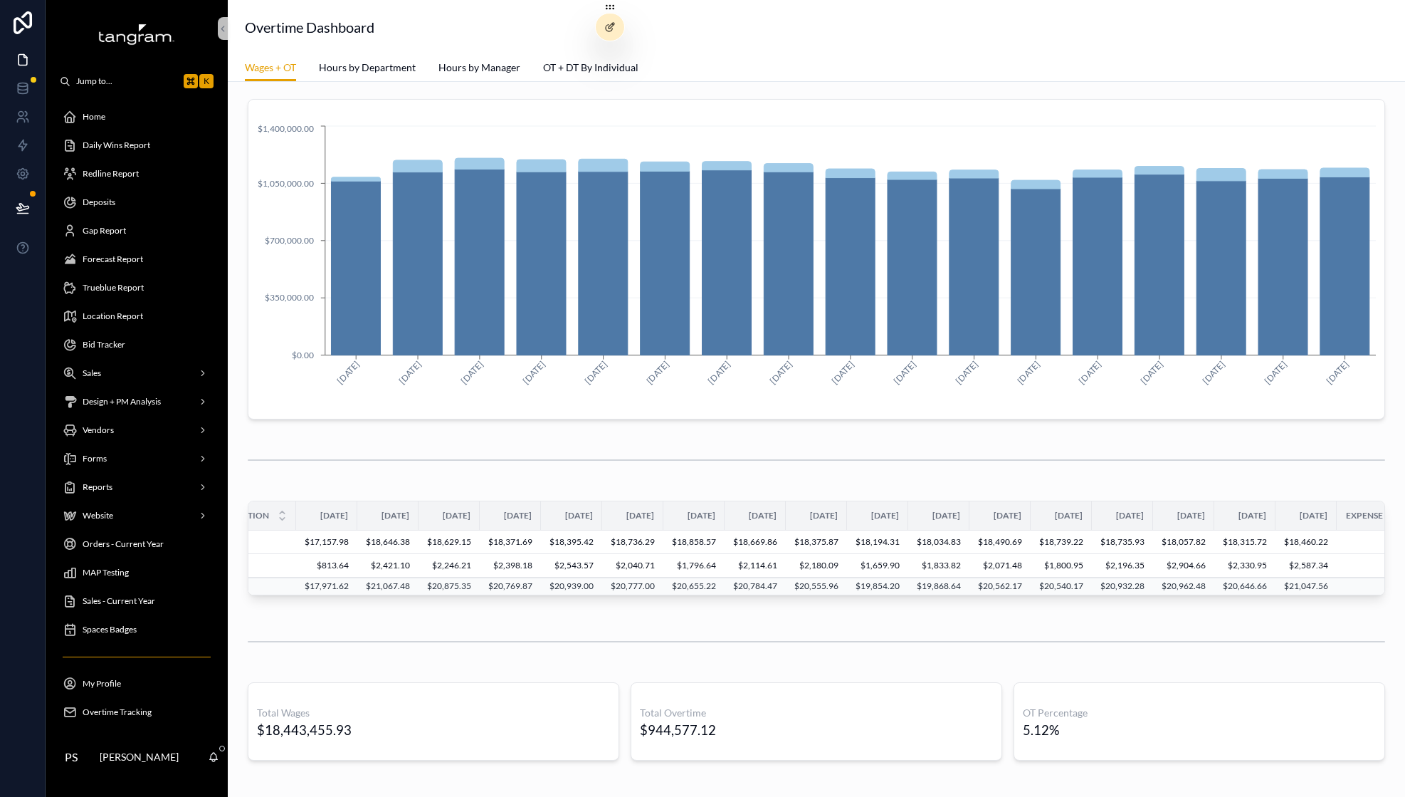
scroll to position [0, 148]
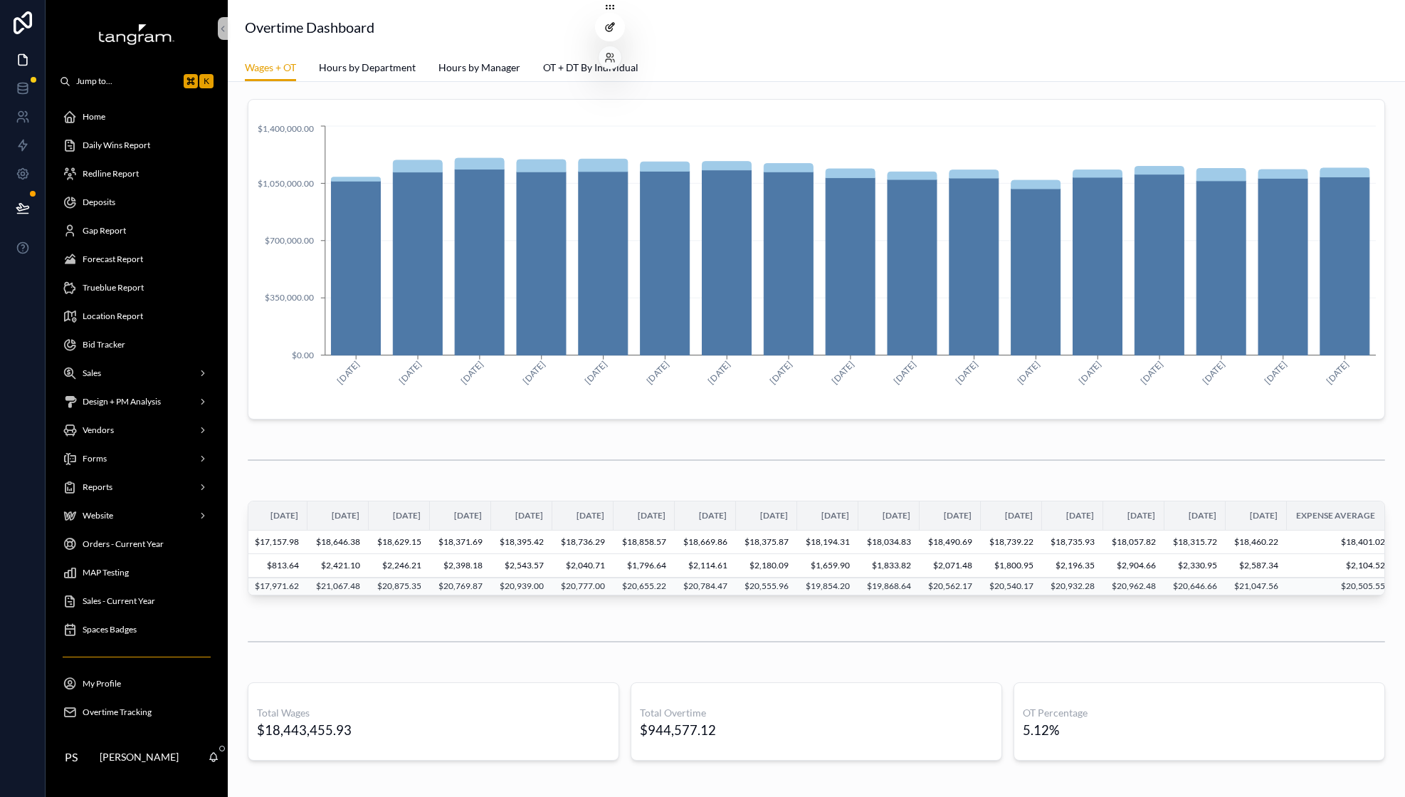
click at [614, 21] on icon at bounding box center [609, 26] width 11 height 11
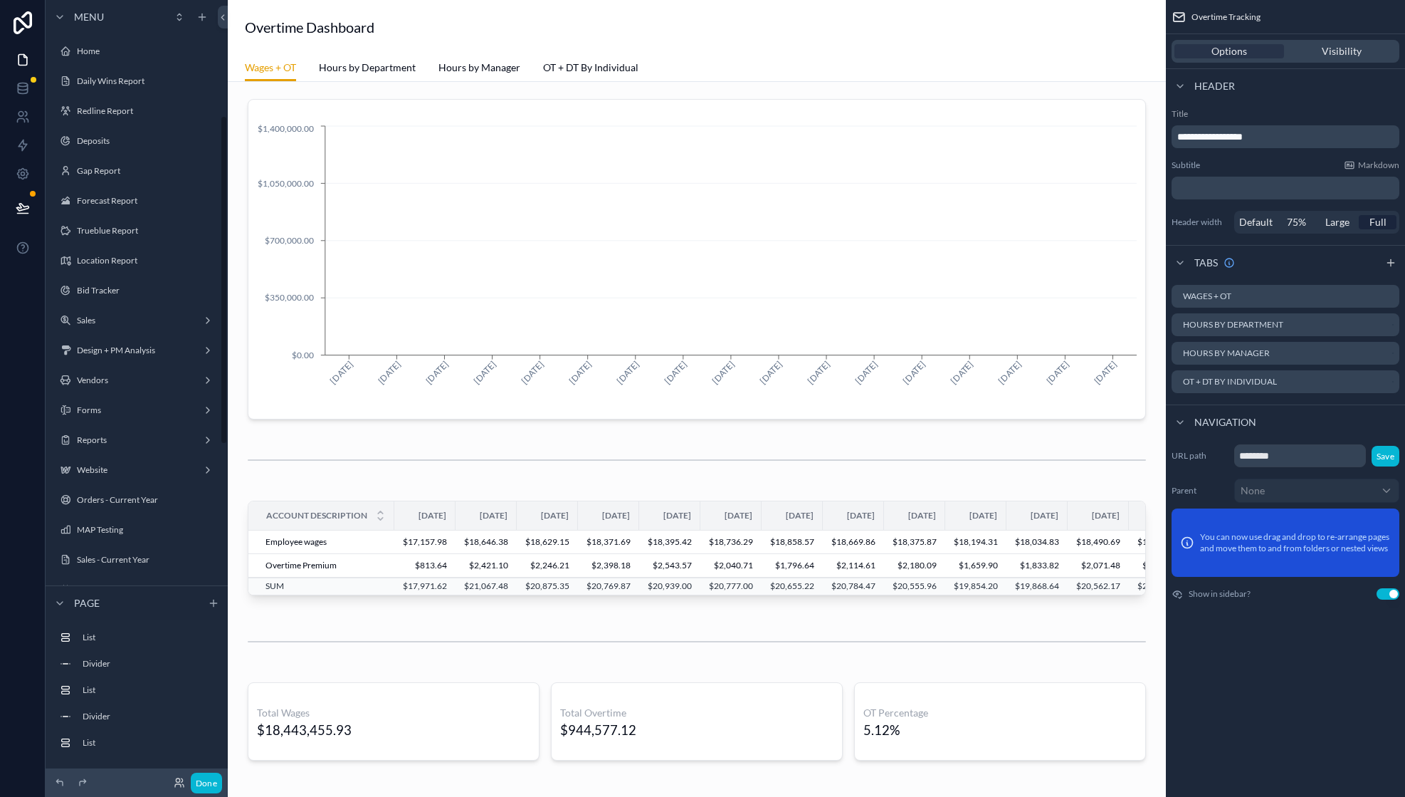
scroll to position [273, 0]
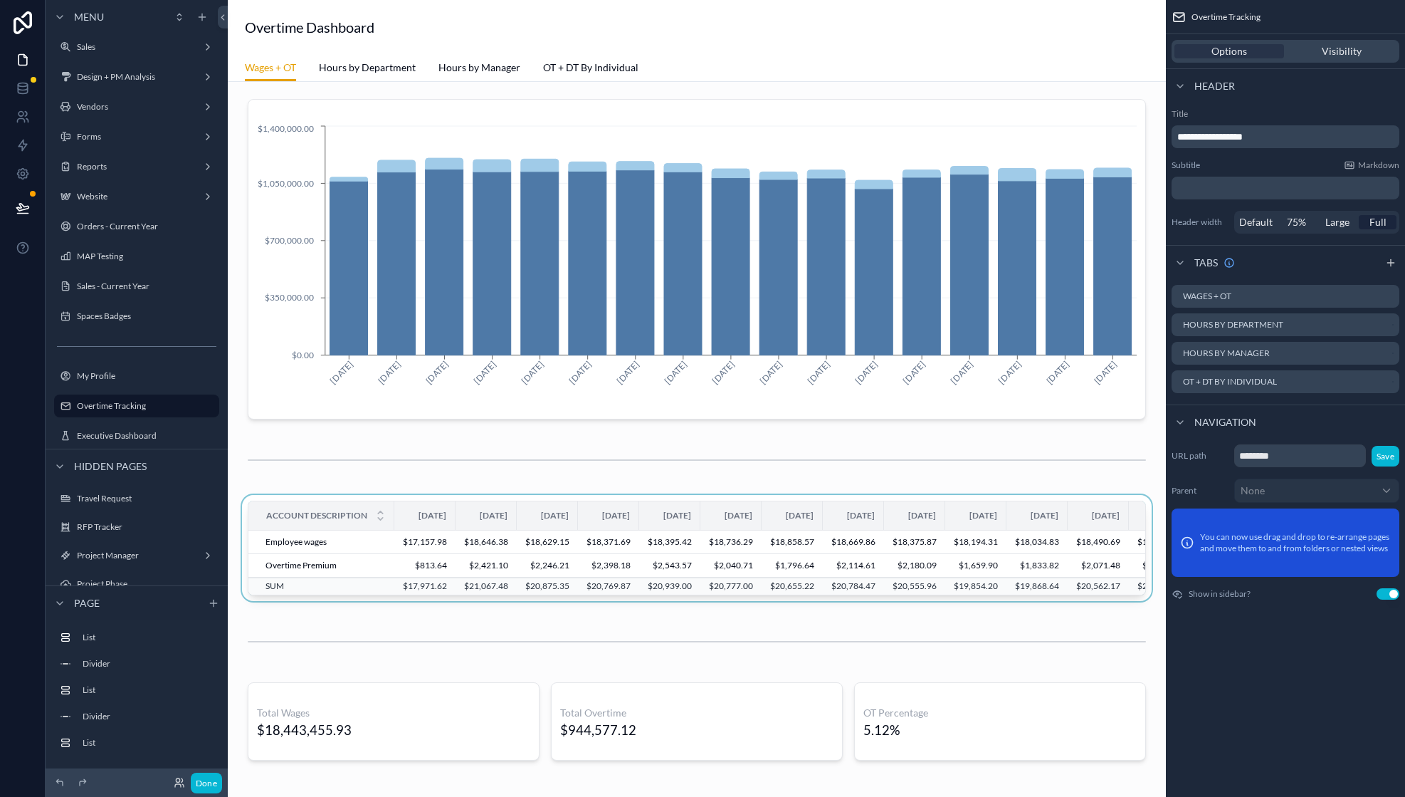
click at [350, 592] on td "SUM" at bounding box center [321, 585] width 146 height 17
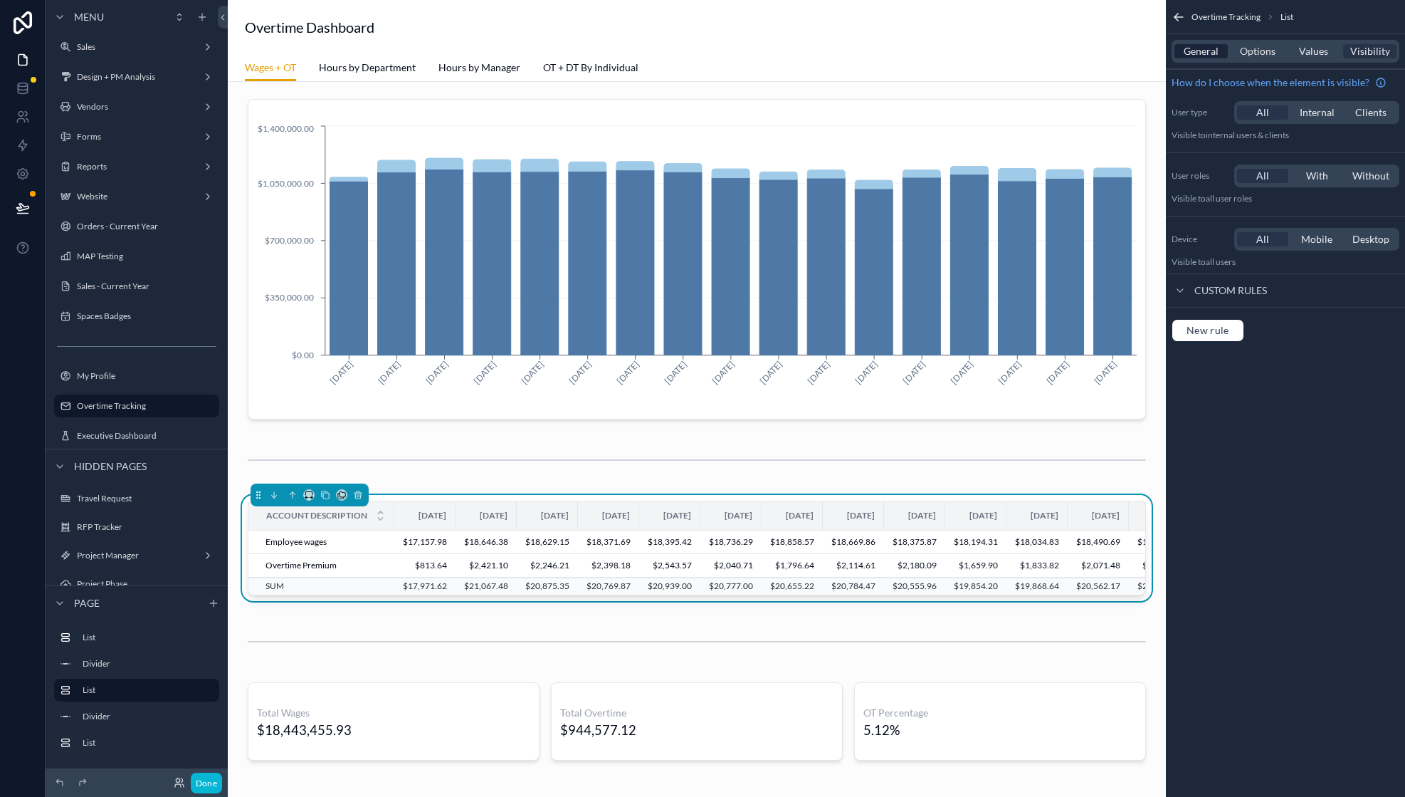
click at [1212, 46] on span "General" at bounding box center [1201, 51] width 35 height 14
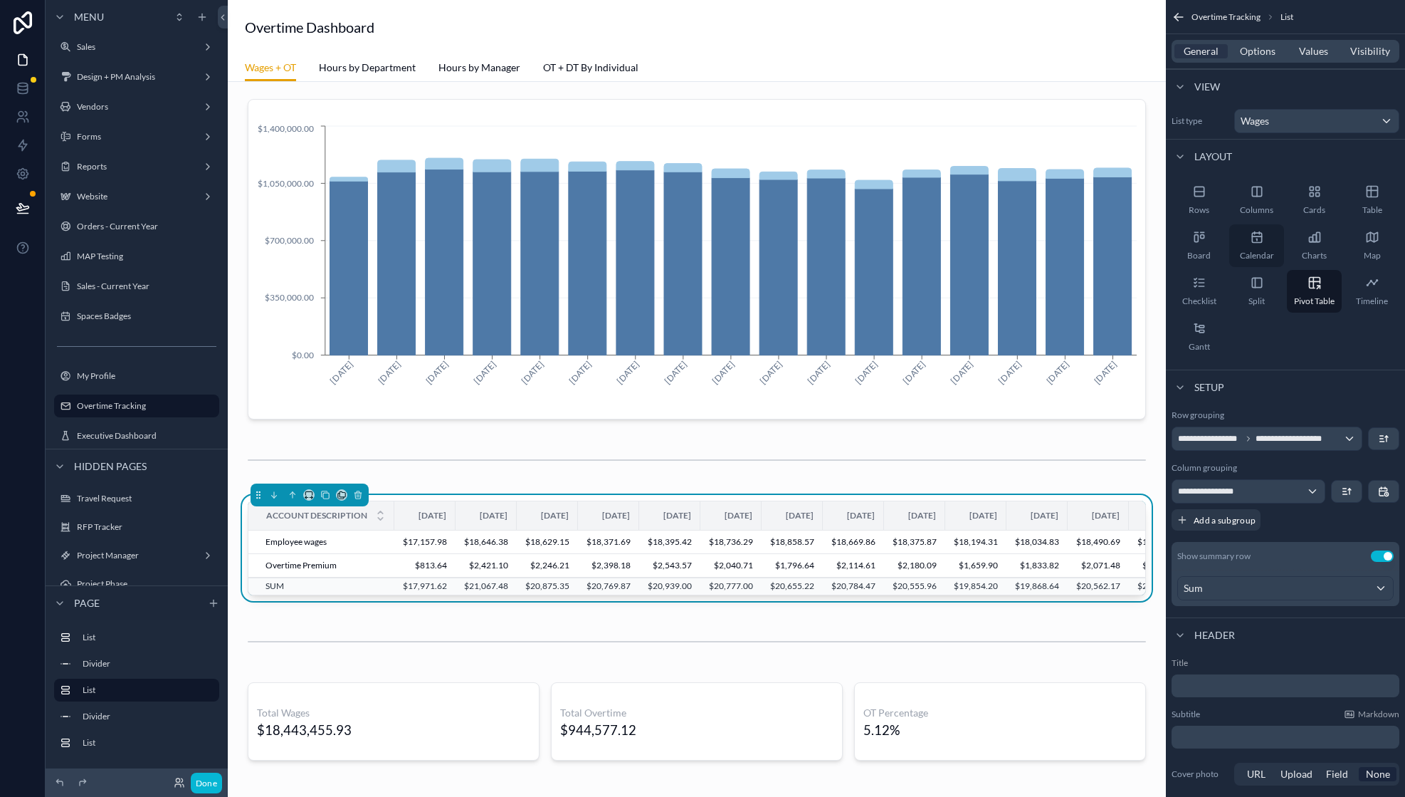
scroll to position [26, 0]
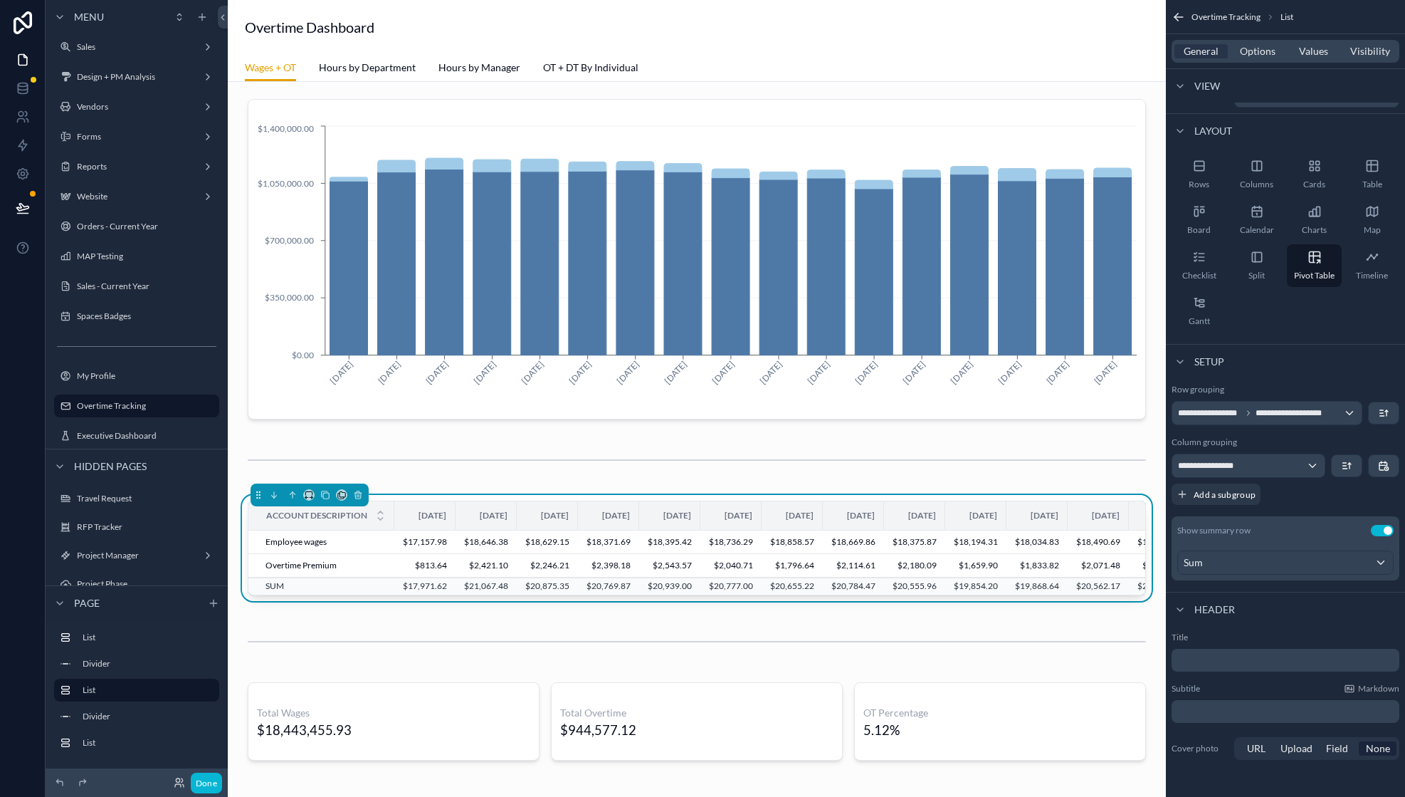
click at [1257, 62] on div "General Options Values Visibility" at bounding box center [1286, 51] width 228 height 23
click at [1257, 58] on div "General Options Values Visibility" at bounding box center [1286, 51] width 228 height 23
click at [1247, 56] on span "Options" at bounding box center [1258, 51] width 36 height 14
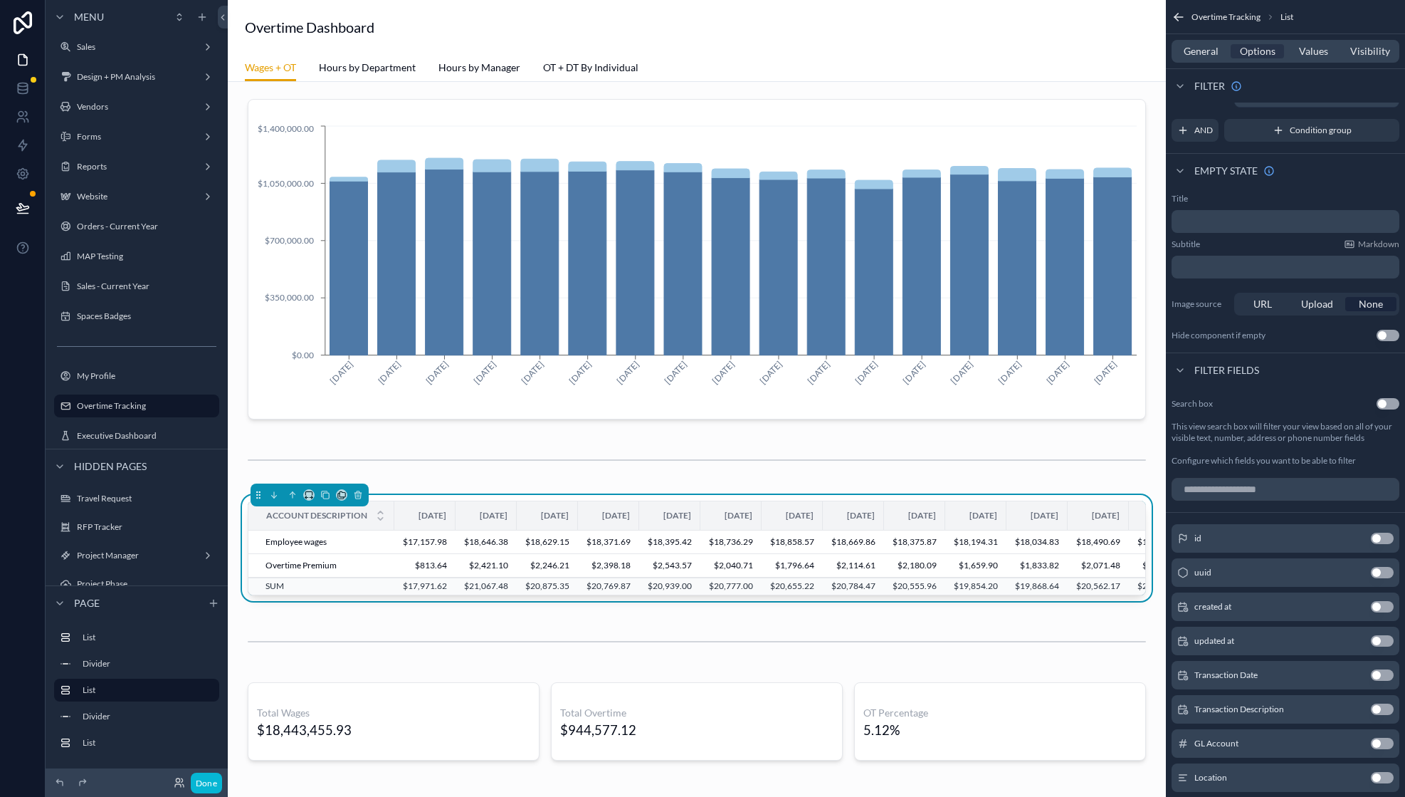
scroll to position [0, 0]
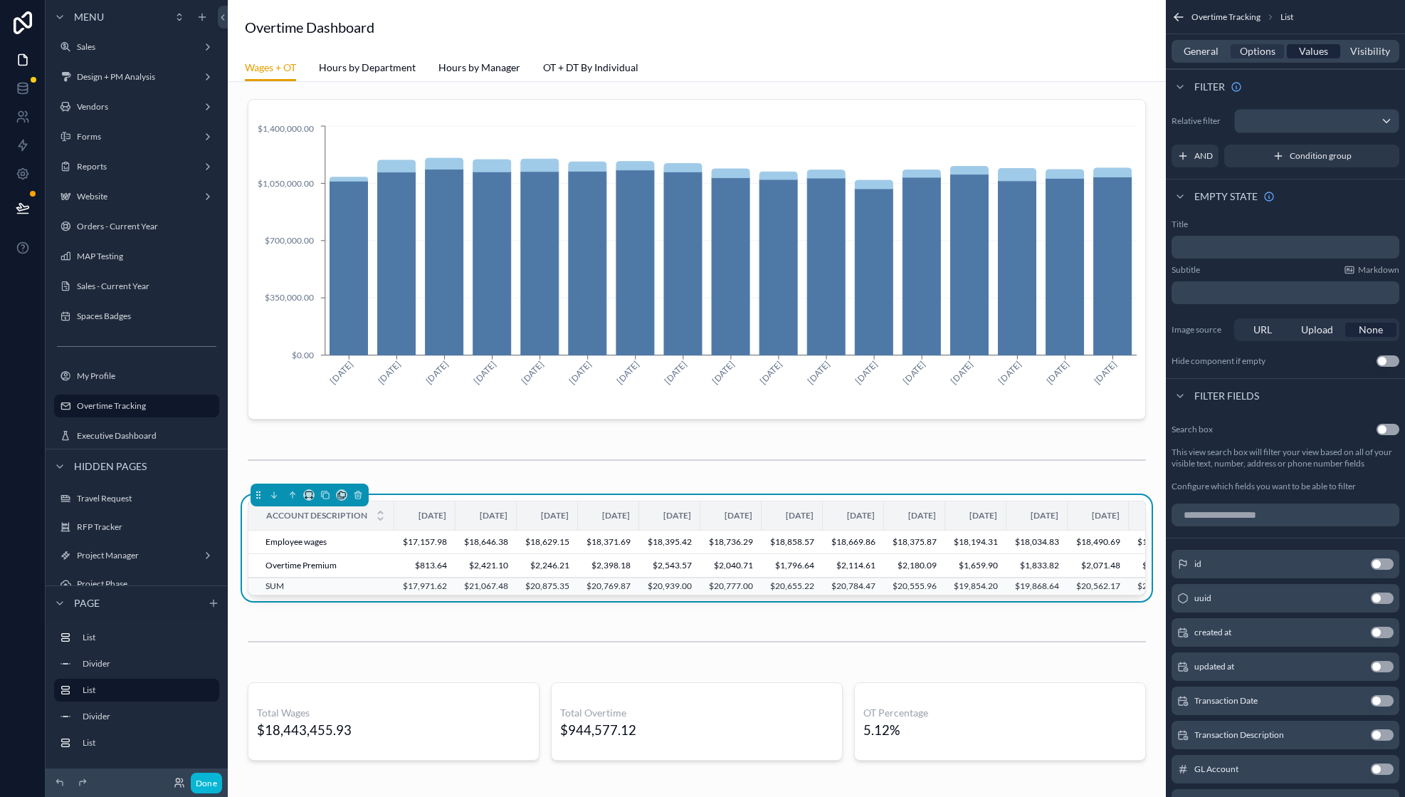
click at [1328, 51] on span "Values" at bounding box center [1313, 51] width 29 height 14
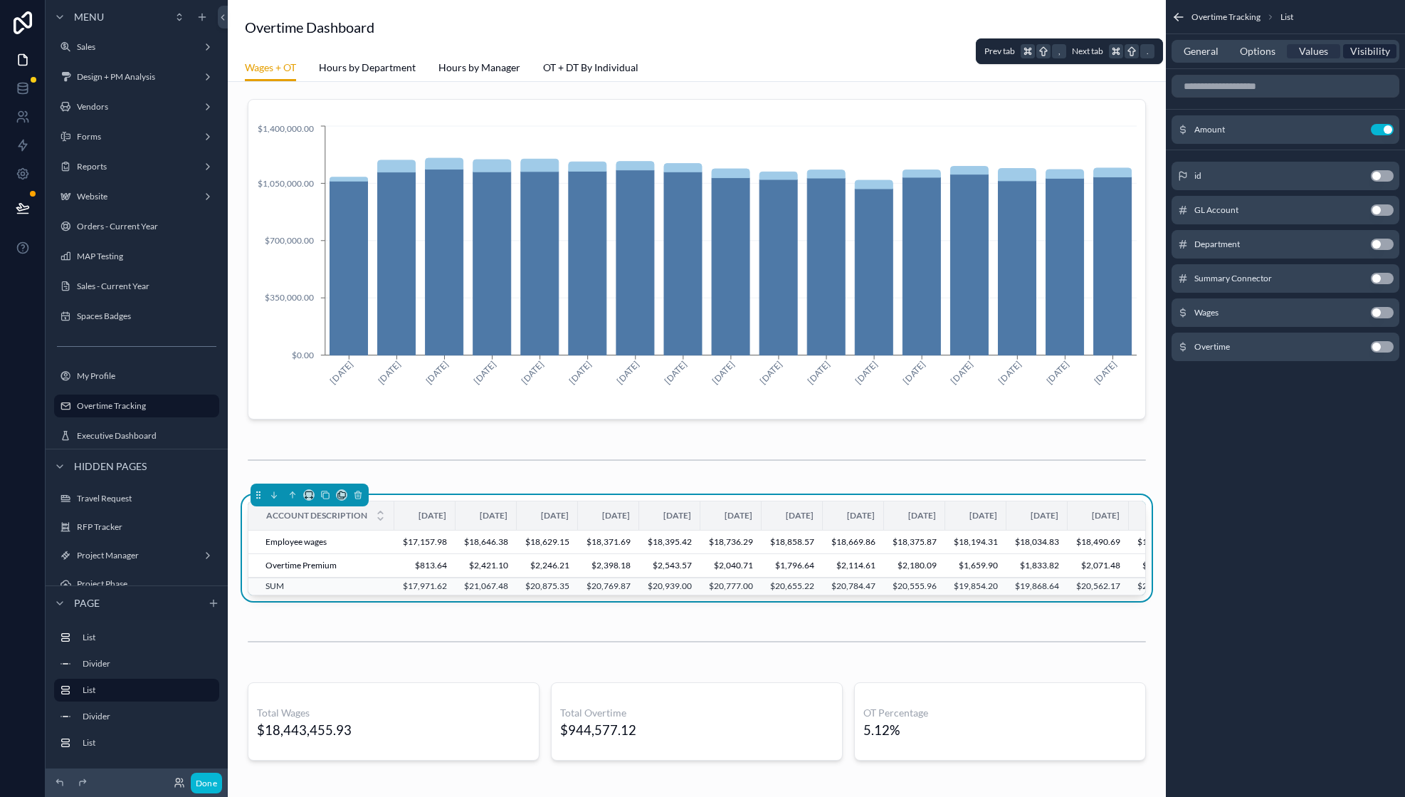
click at [1369, 52] on span "Visibility" at bounding box center [1371, 51] width 40 height 14
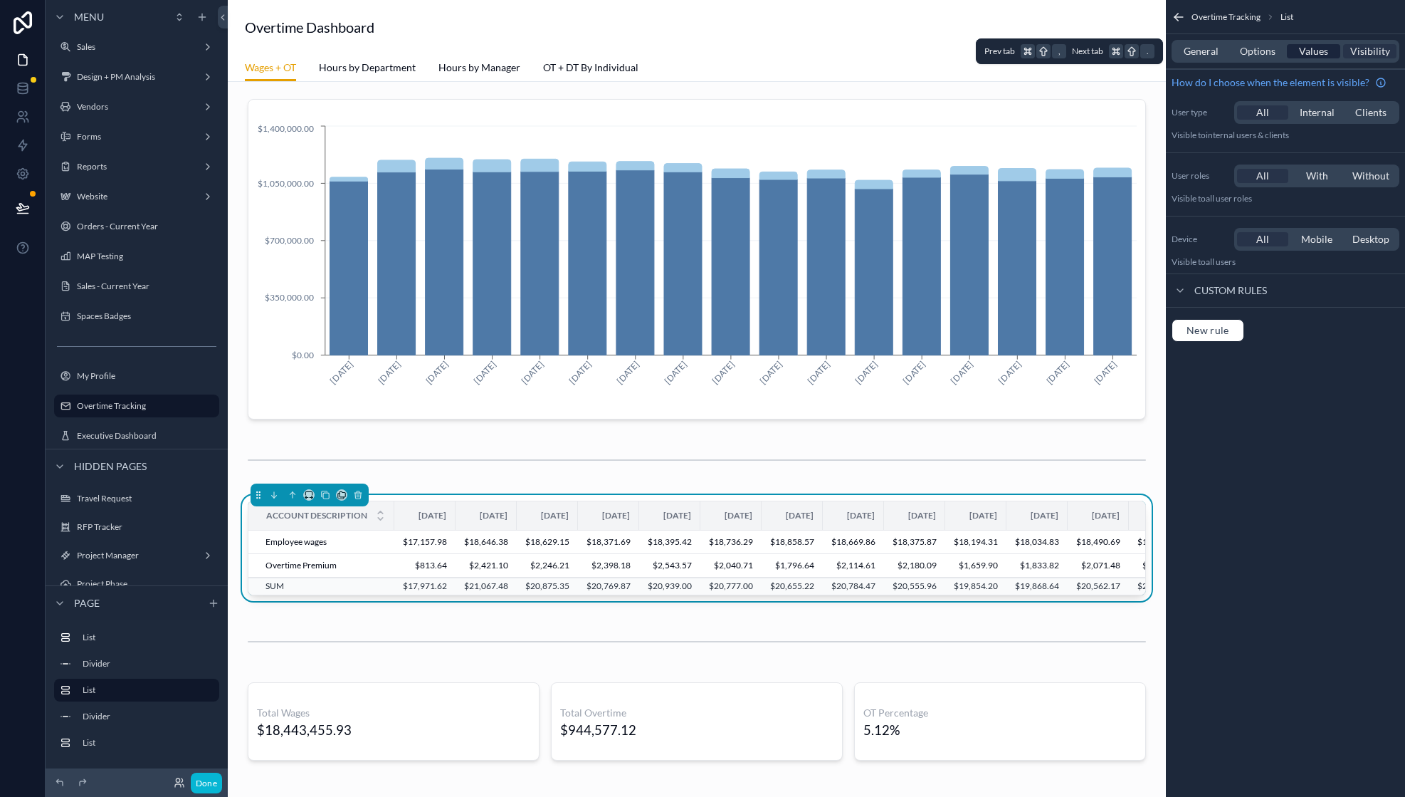
click at [1309, 46] on span "Values" at bounding box center [1313, 51] width 29 height 14
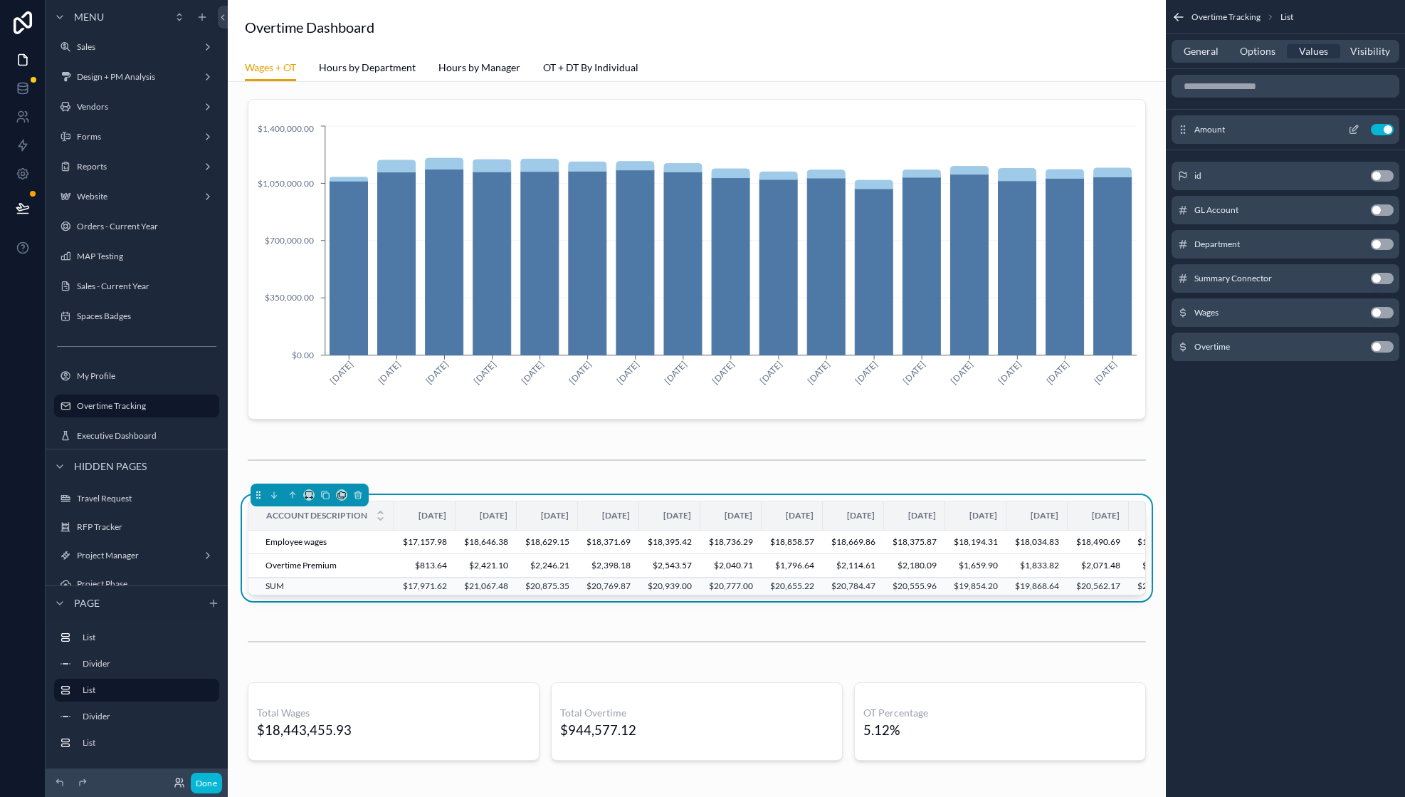
click at [1379, 135] on div "Amount Use setting" at bounding box center [1286, 129] width 228 height 28
click at [1347, 127] on button "scrollable content" at bounding box center [1354, 129] width 23 height 11
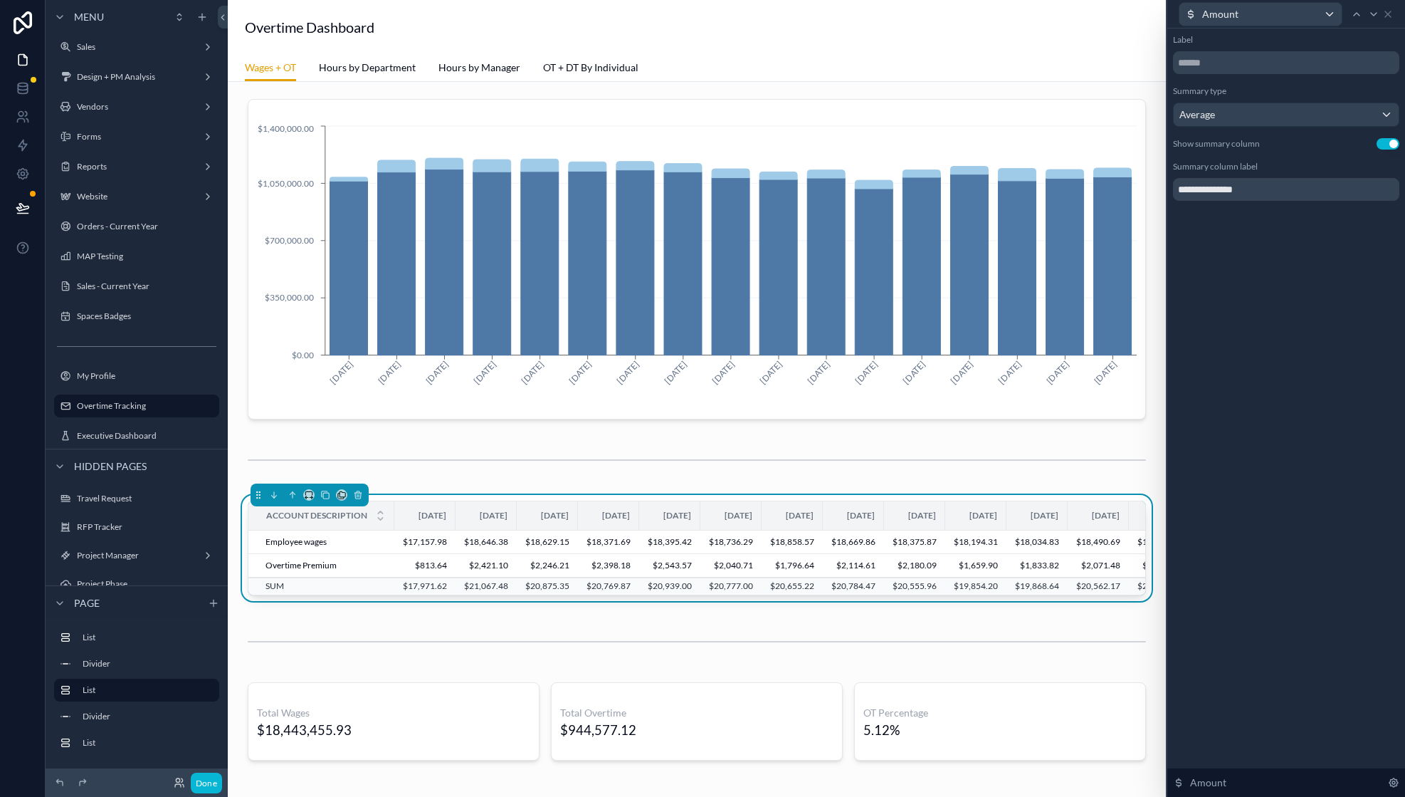
click at [1380, 142] on button "Use setting" at bounding box center [1388, 143] width 23 height 11
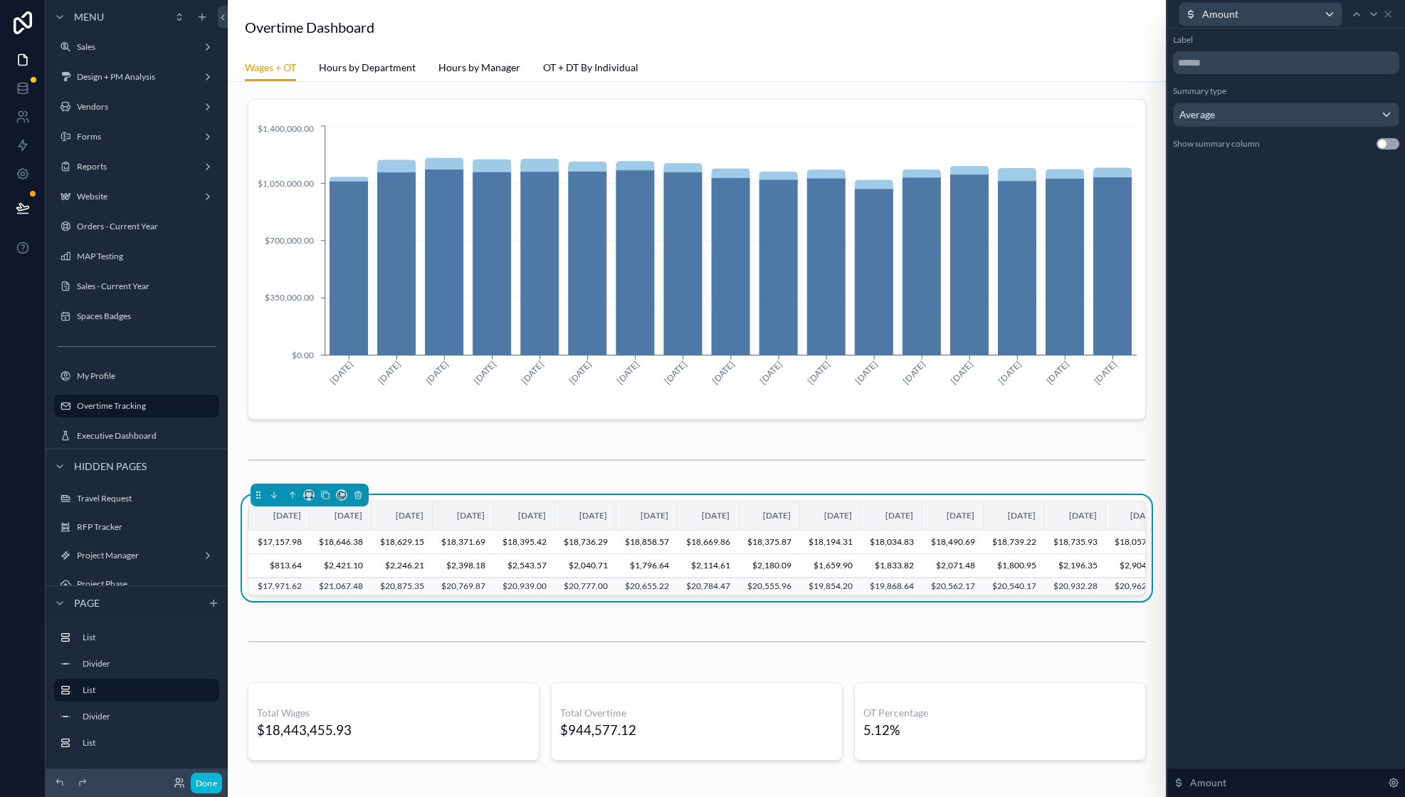
scroll to position [0, 274]
click at [1268, 119] on div "Average" at bounding box center [1286, 114] width 225 height 23
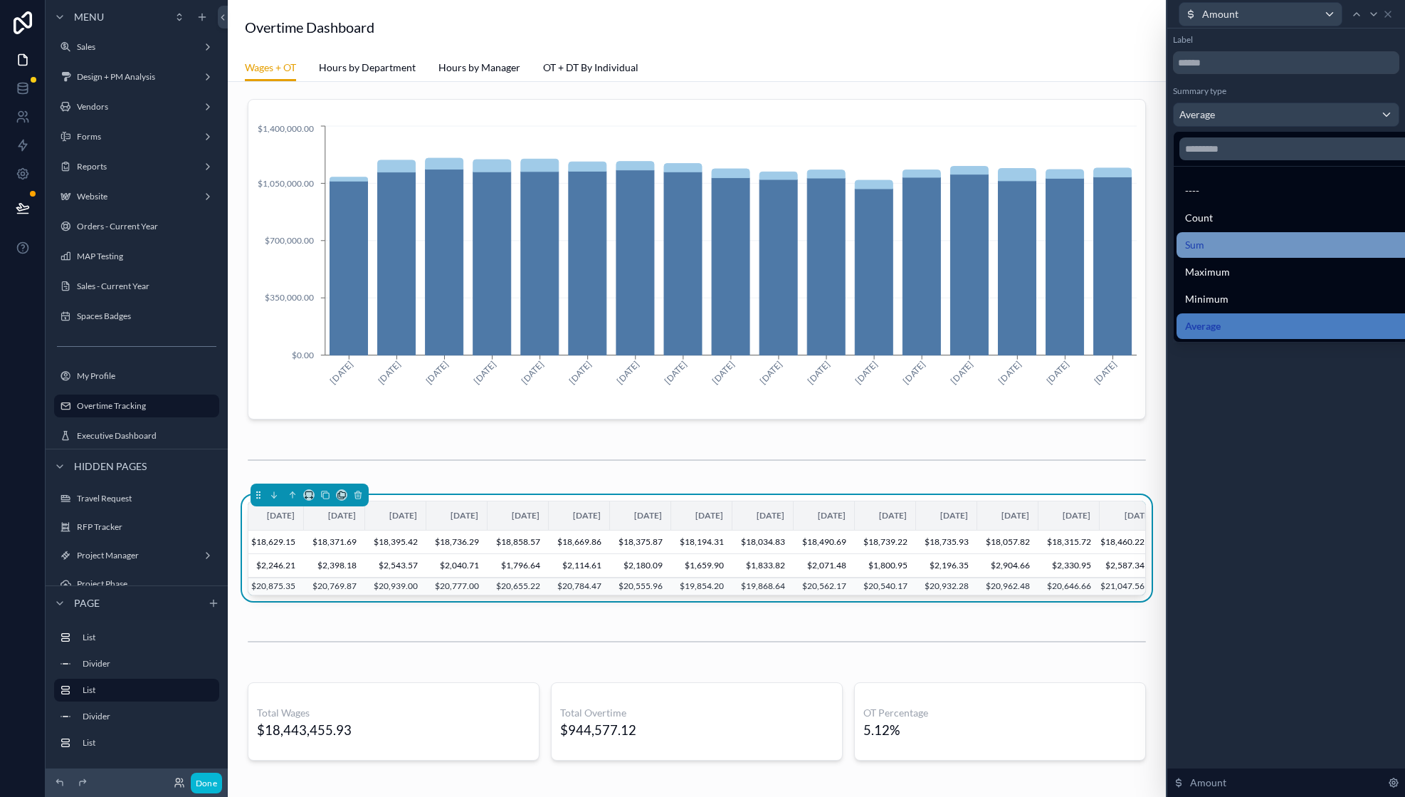
click at [1237, 239] on div "Sum" at bounding box center [1302, 244] width 235 height 17
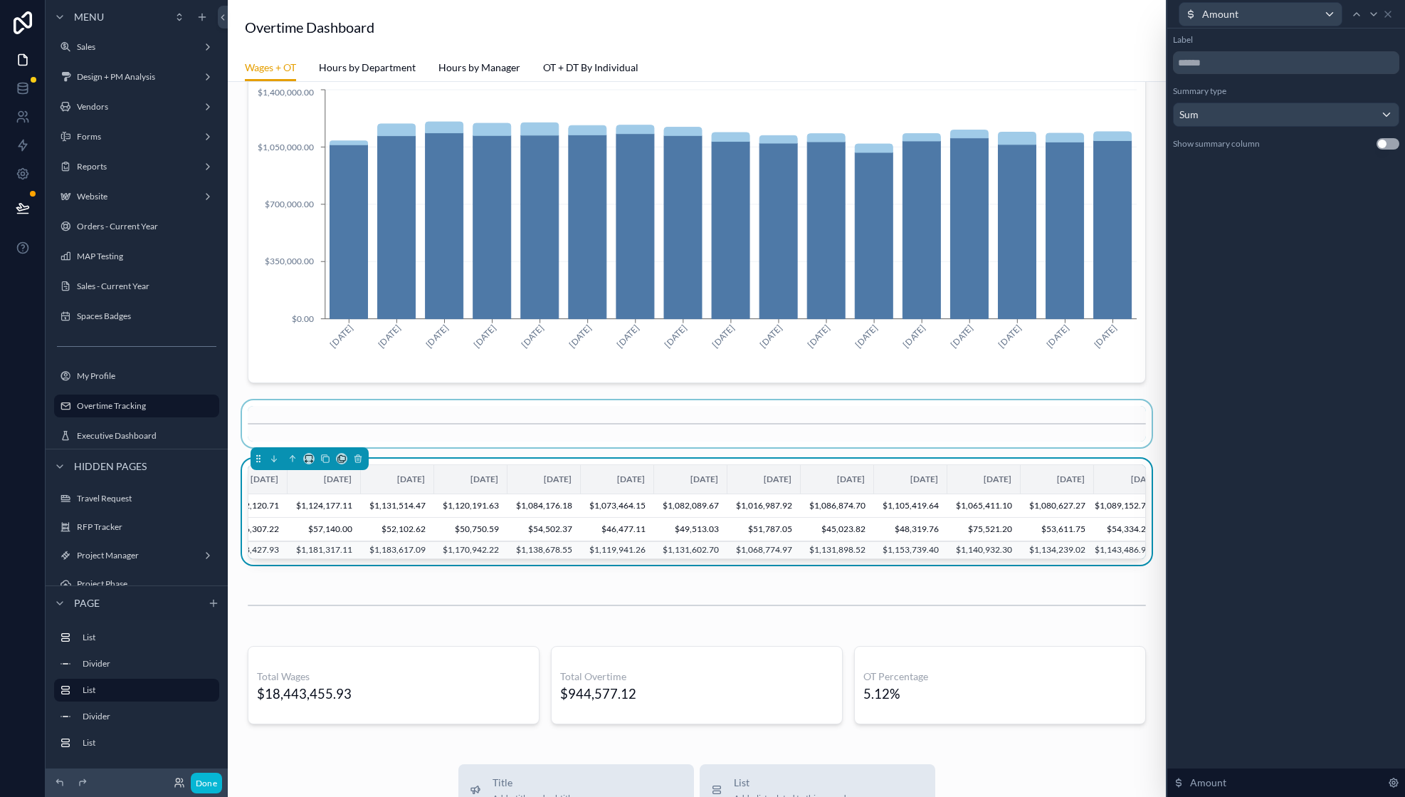
scroll to position [39, 0]
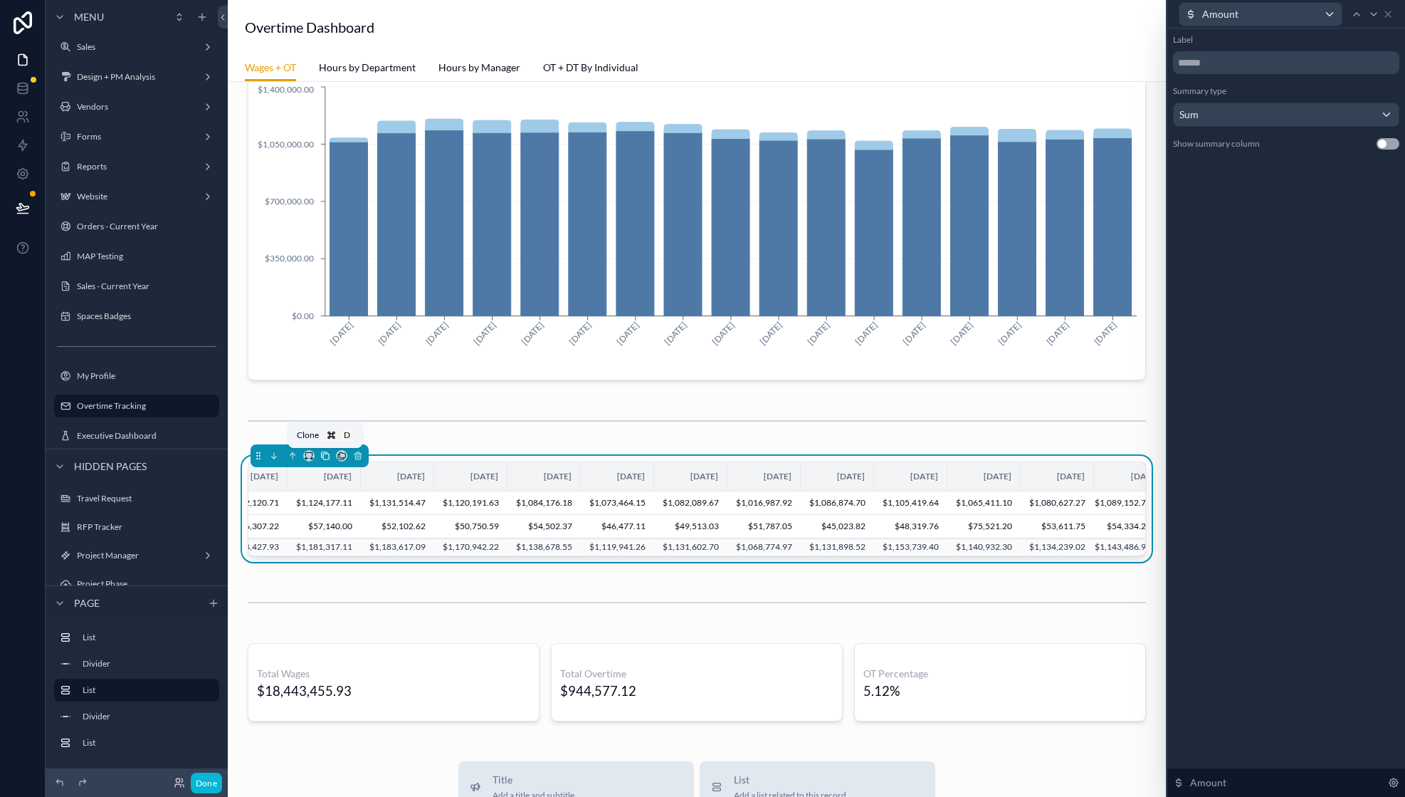
click at [323, 459] on icon at bounding box center [325, 456] width 10 height 10
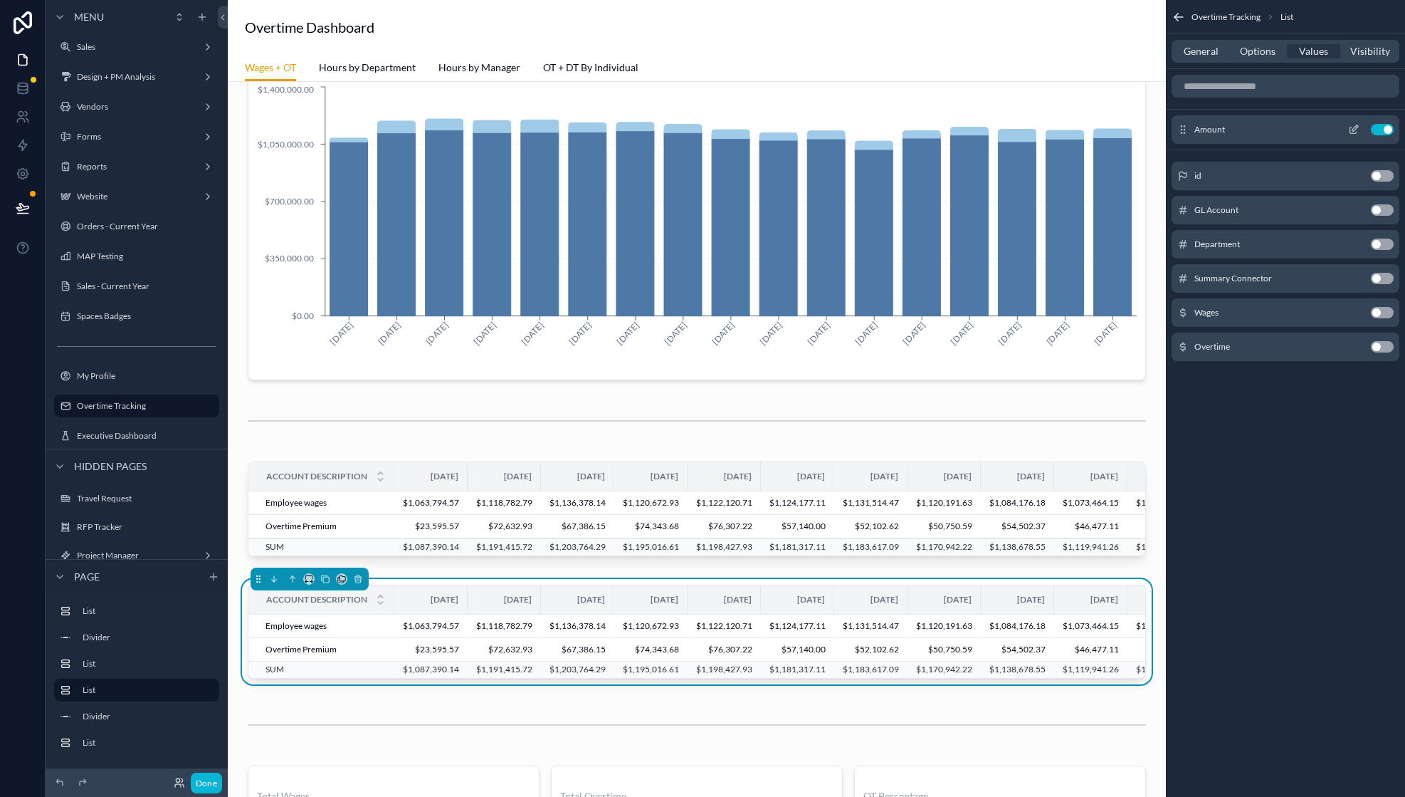
click at [1373, 131] on button "Use setting" at bounding box center [1382, 129] width 23 height 11
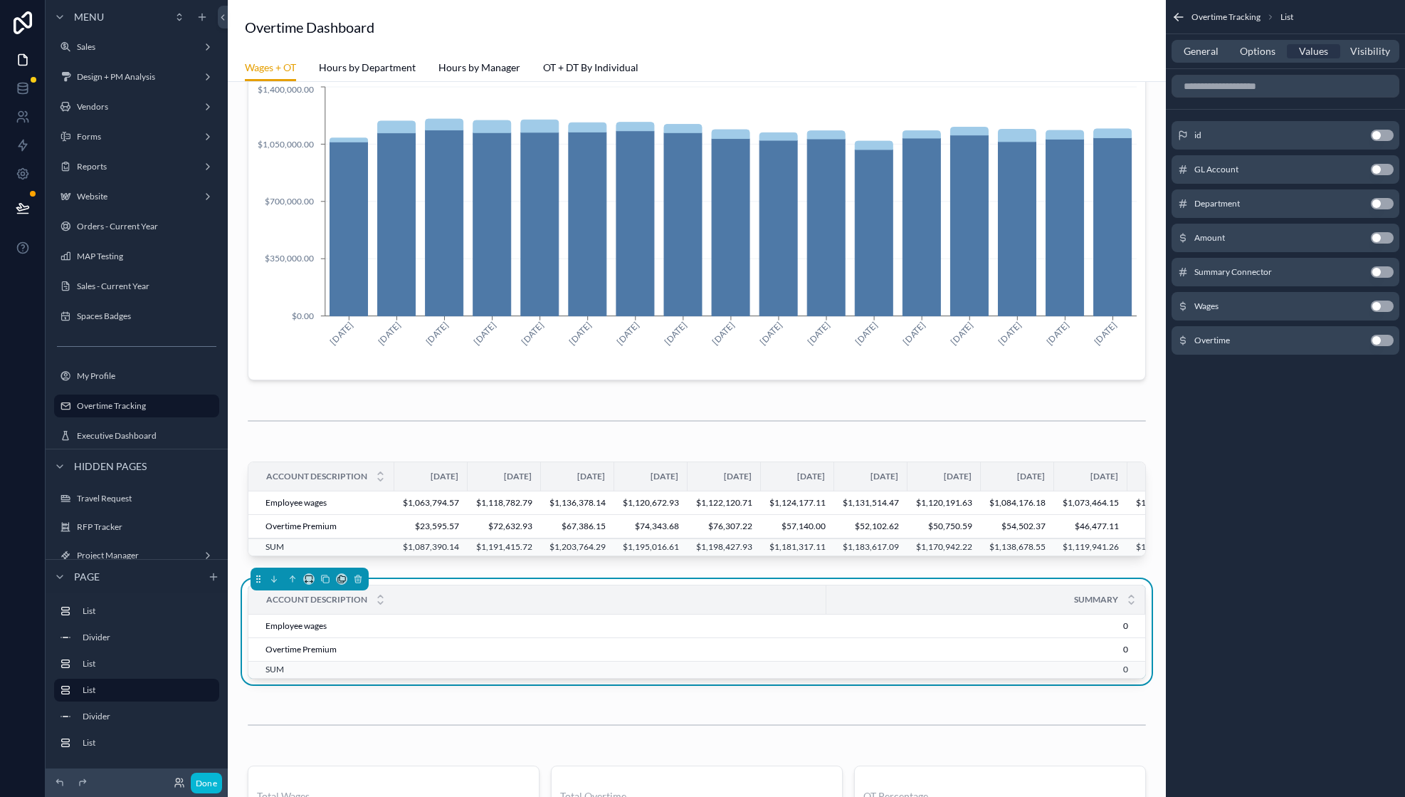
click at [1383, 241] on button "Use setting" at bounding box center [1382, 237] width 23 height 11
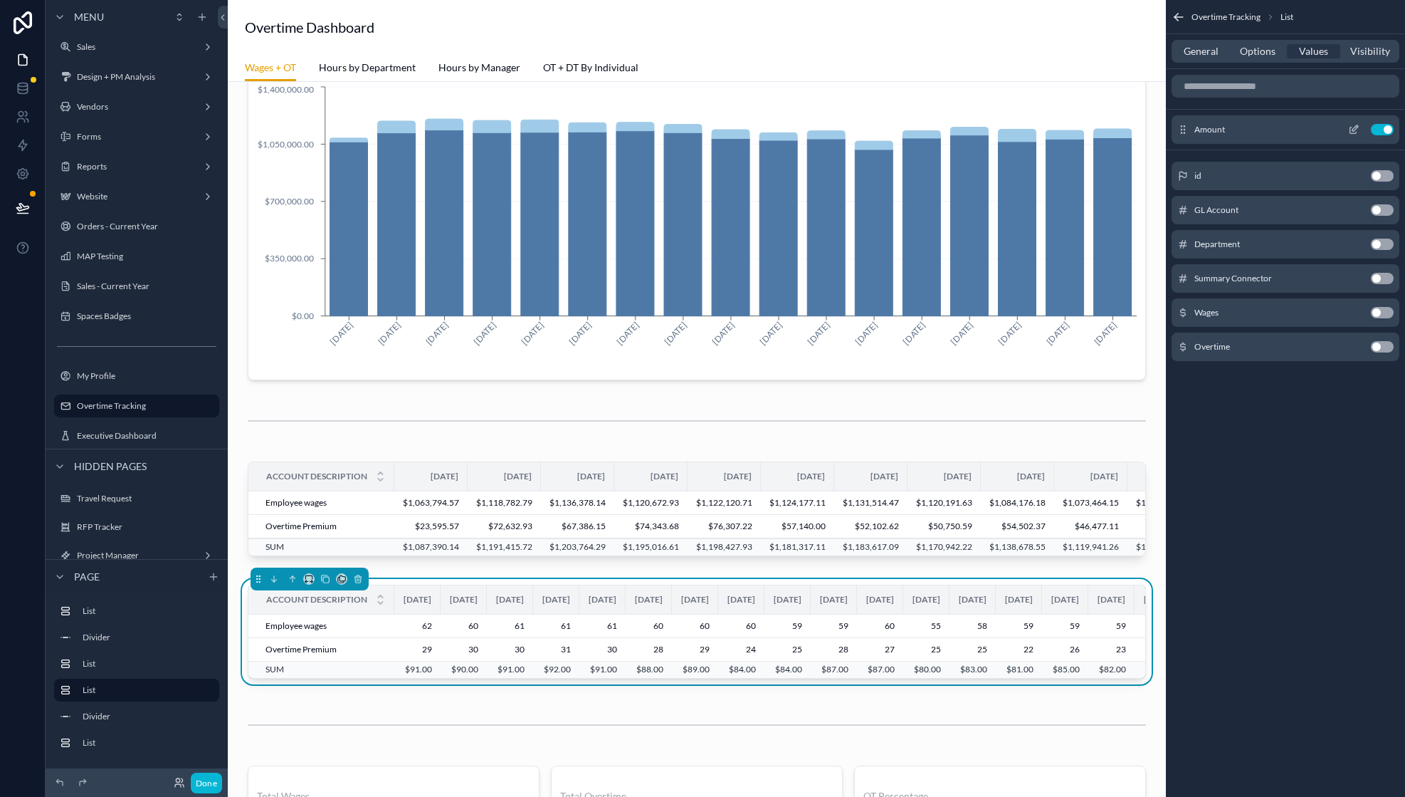
click at [1351, 128] on icon "scrollable content" at bounding box center [1354, 130] width 6 height 6
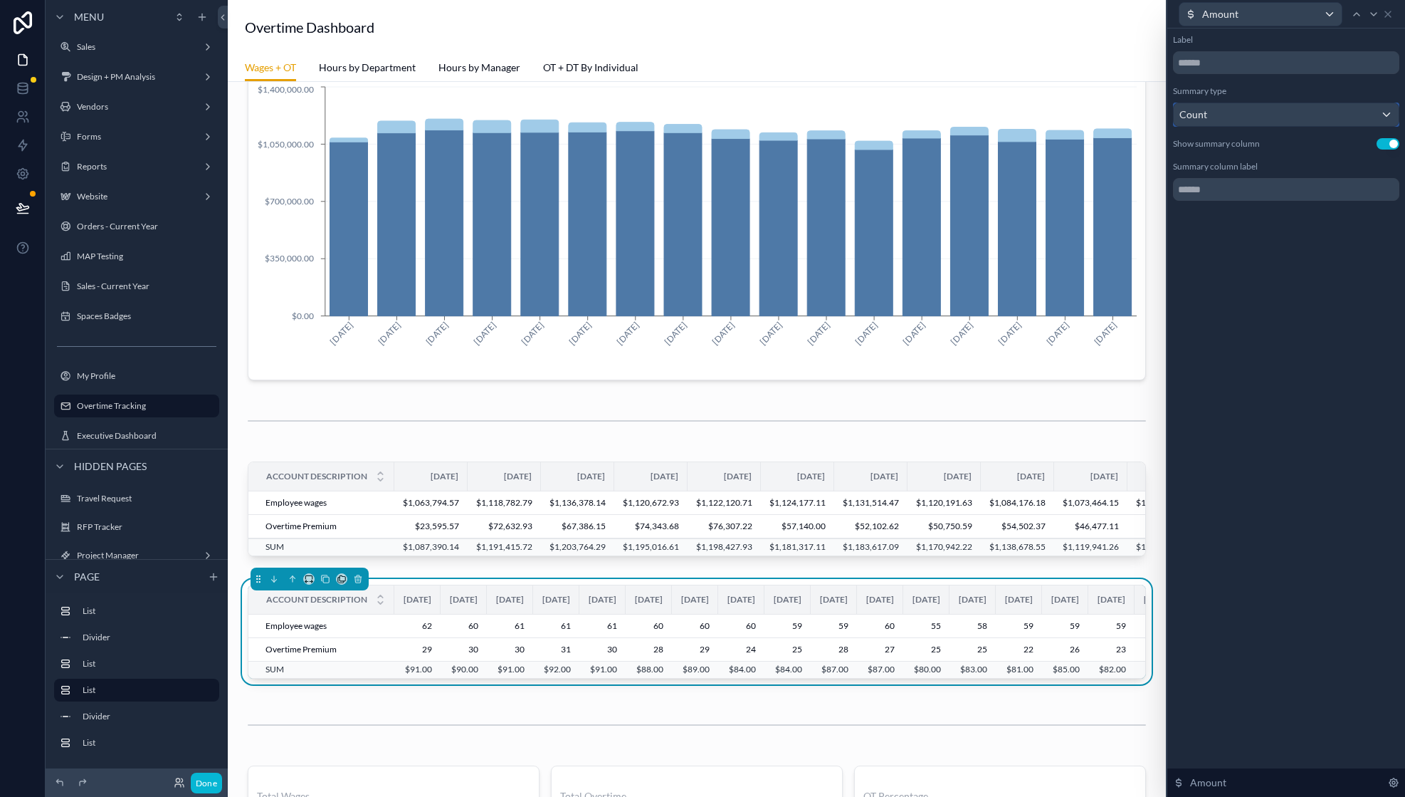
click at [1296, 115] on div "Count" at bounding box center [1286, 114] width 225 height 23
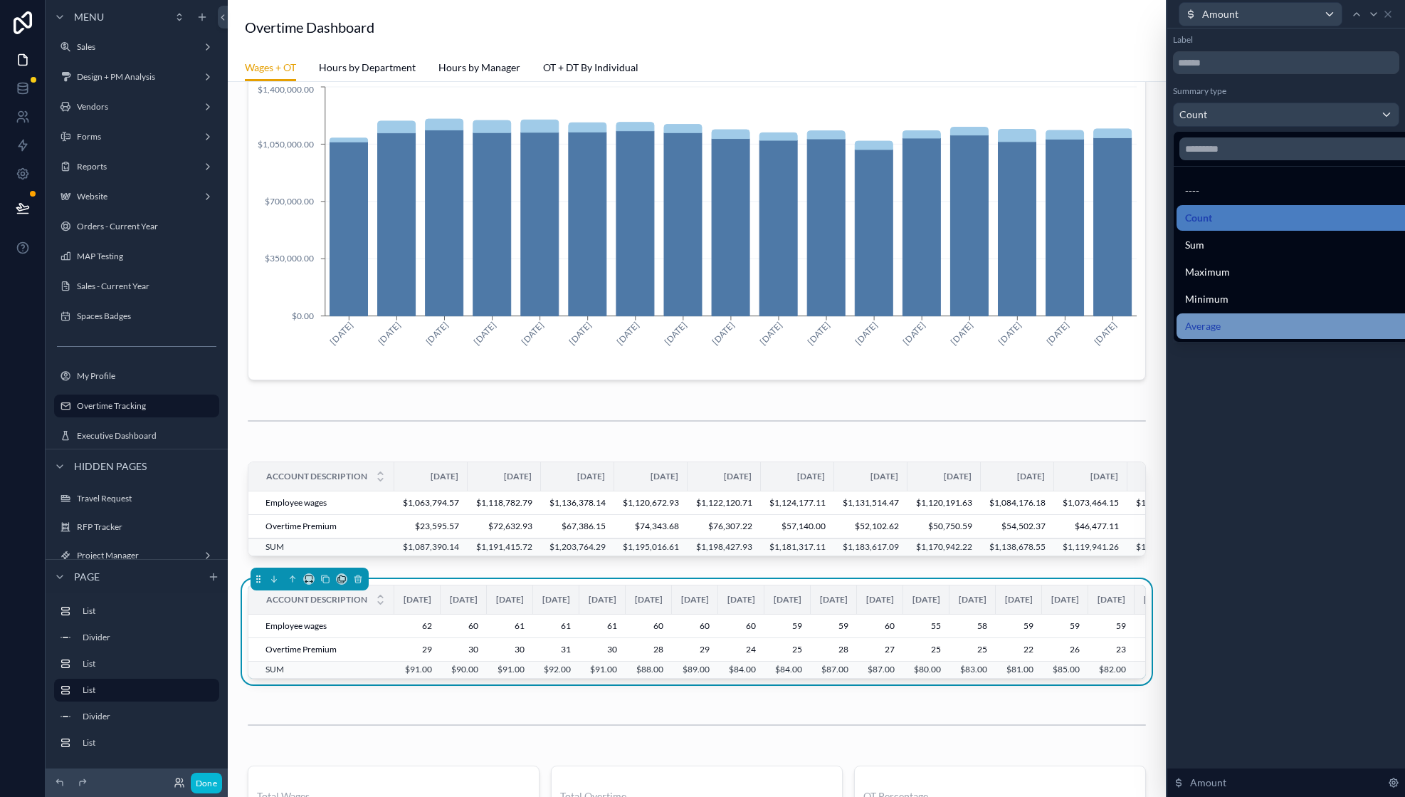
click at [1230, 318] on div "Average" at bounding box center [1302, 326] width 235 height 17
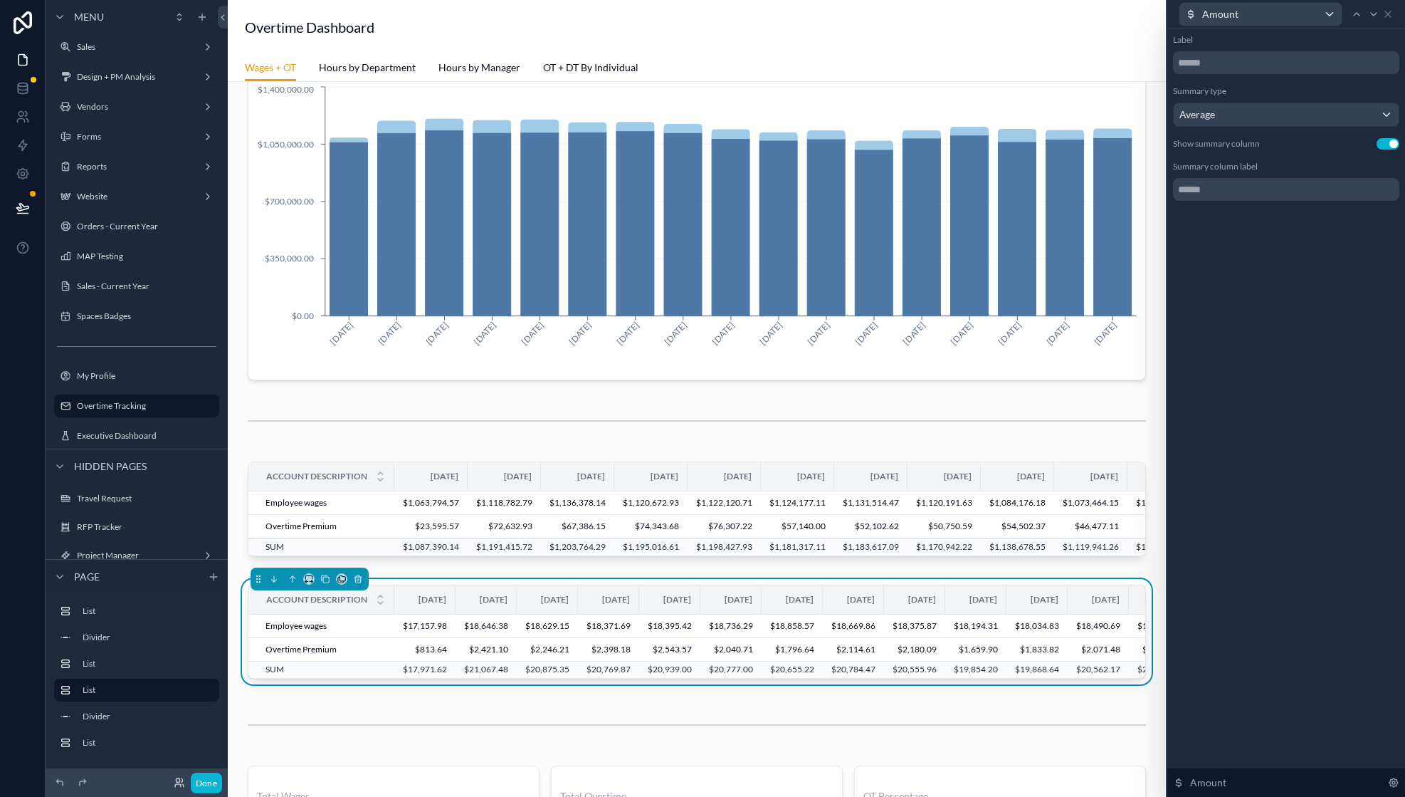
click at [1381, 147] on button "Use setting" at bounding box center [1388, 143] width 23 height 11
click at [1300, 120] on div "Average" at bounding box center [1286, 114] width 225 height 23
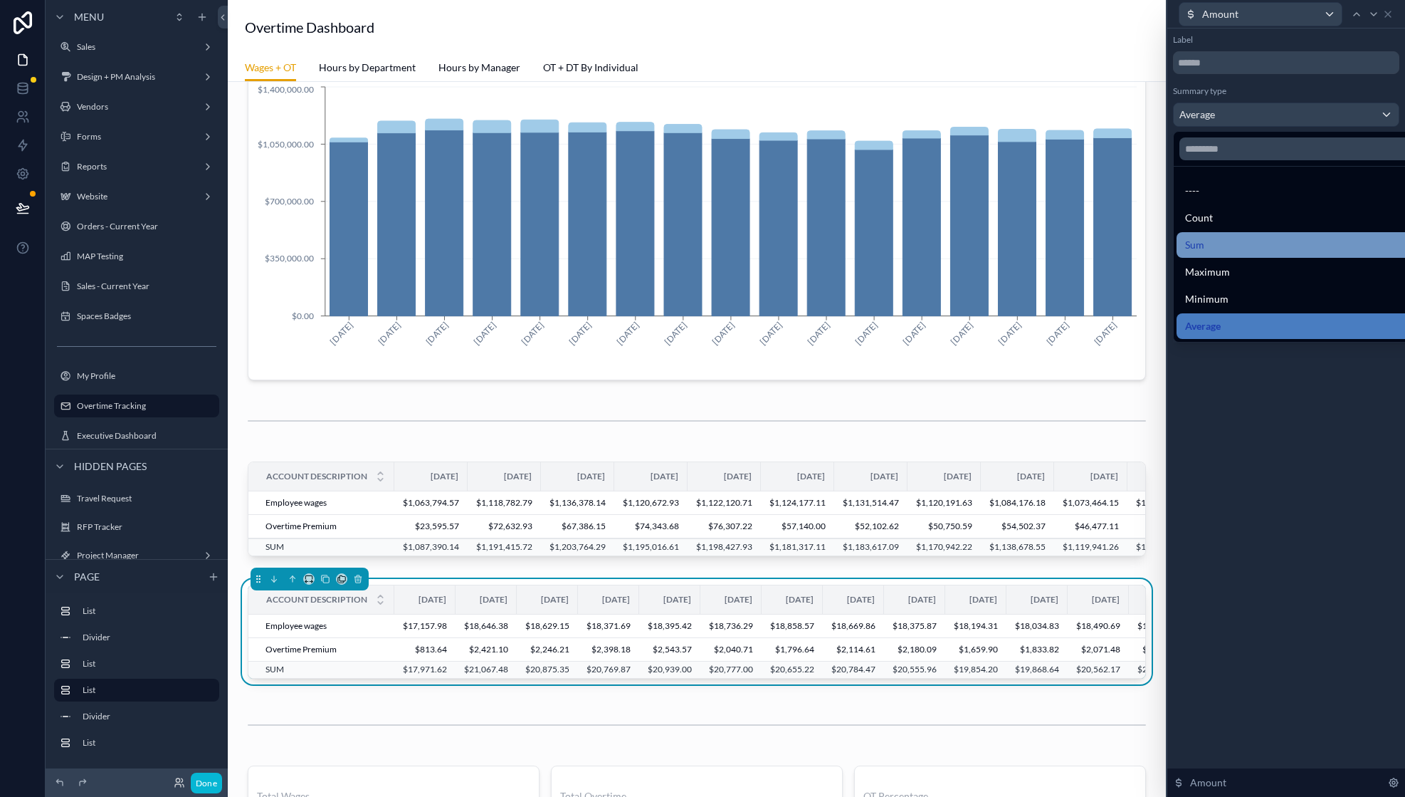
click at [1274, 241] on div "Sum" at bounding box center [1302, 244] width 235 height 17
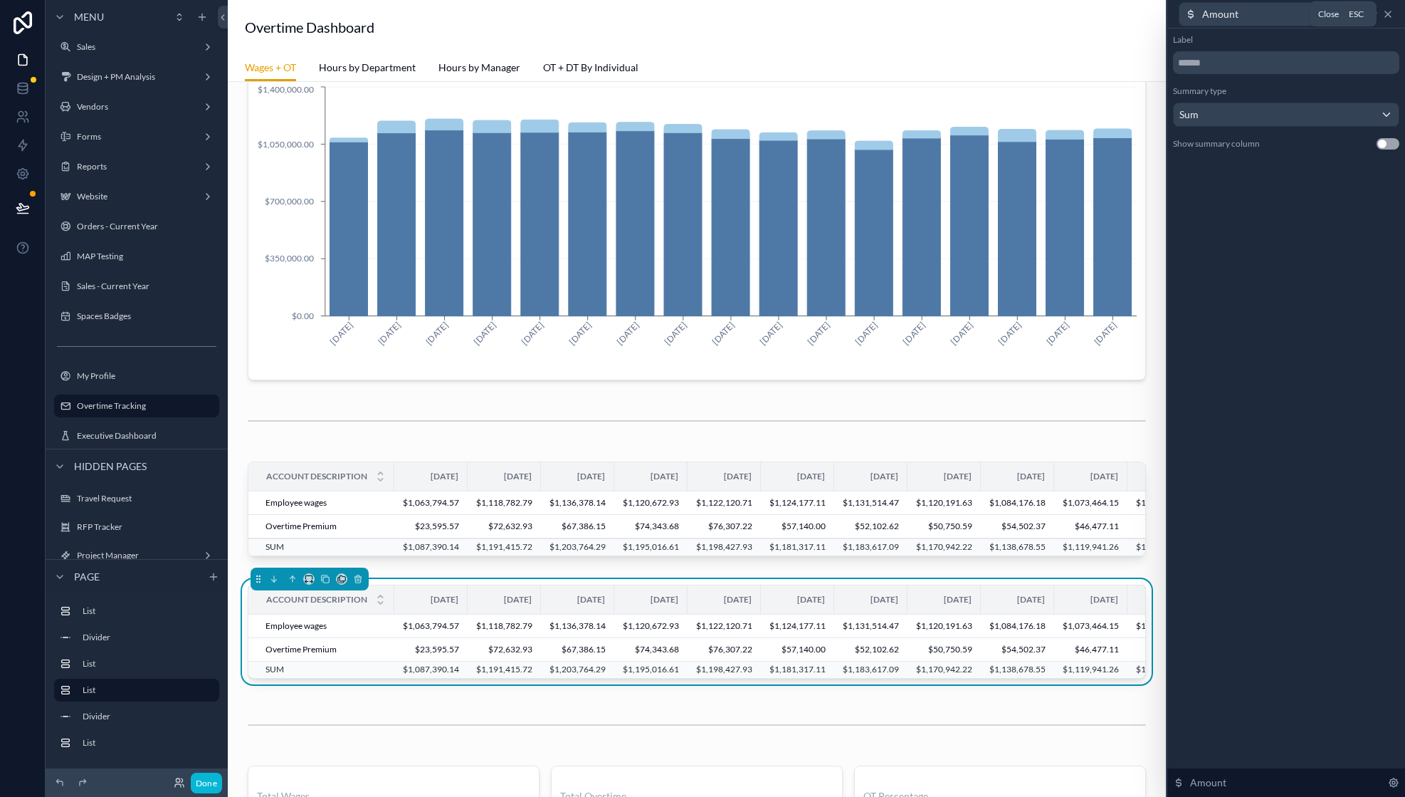
click at [1391, 17] on icon at bounding box center [1388, 14] width 11 height 11
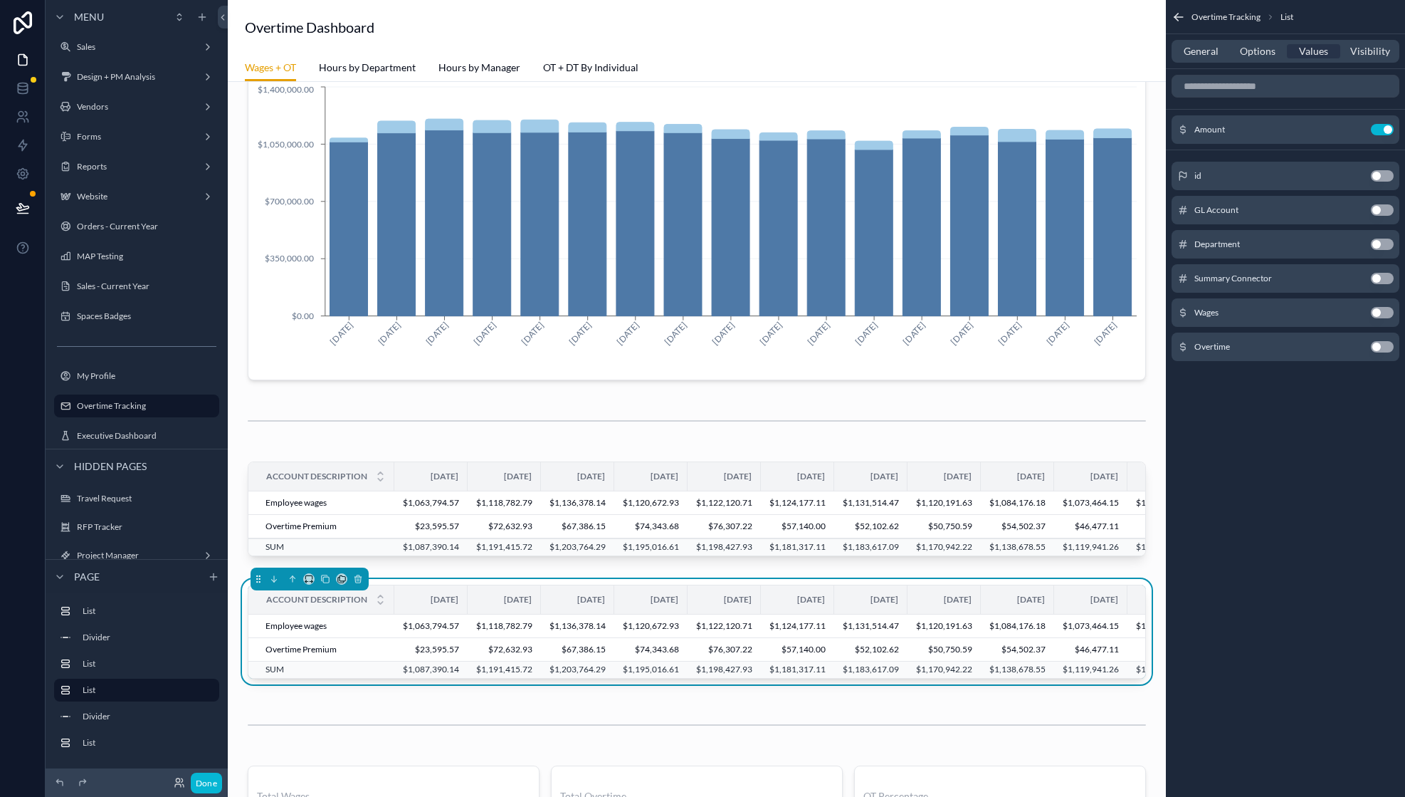
click at [1184, 21] on icon "scrollable content" at bounding box center [1179, 17] width 14 height 14
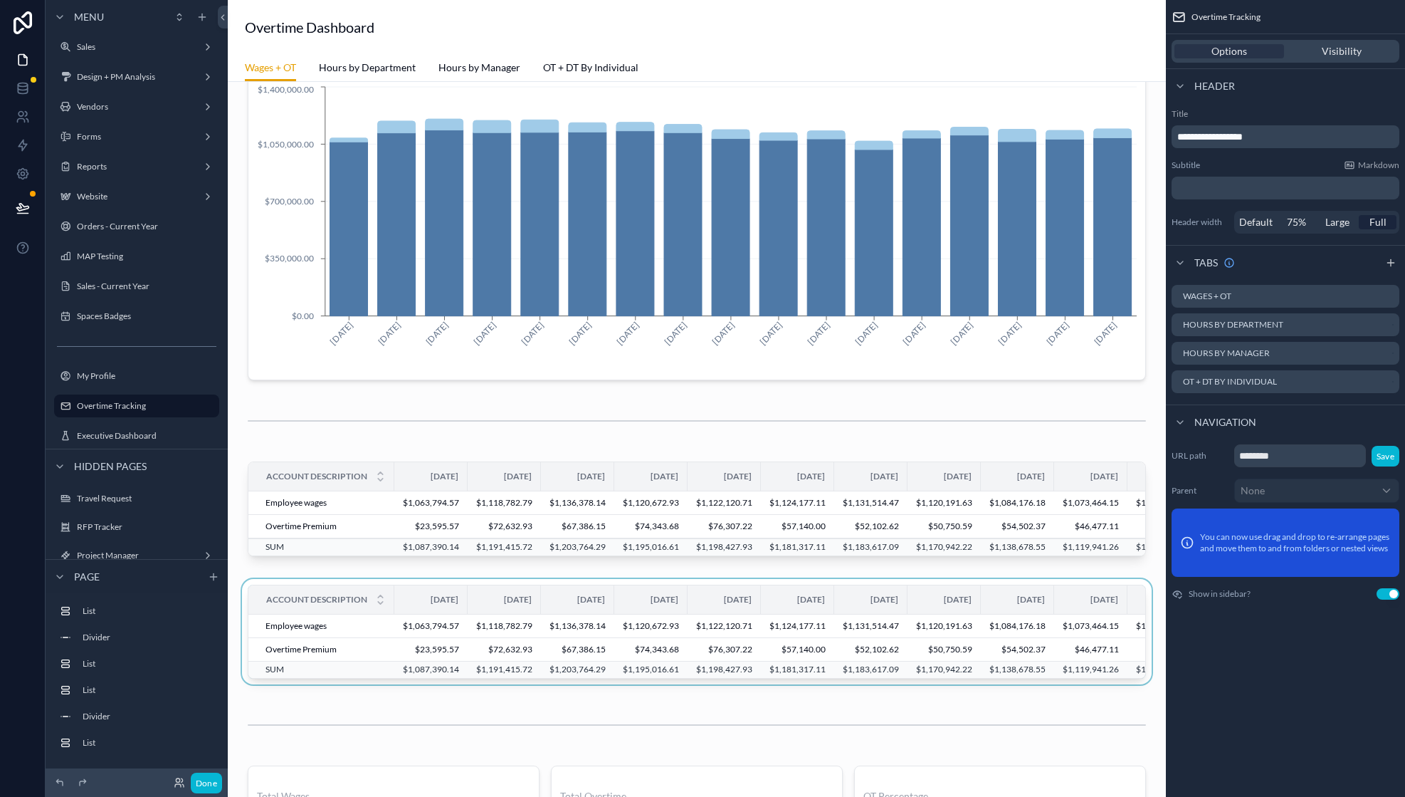
click at [870, 622] on div at bounding box center [697, 635] width 916 height 112
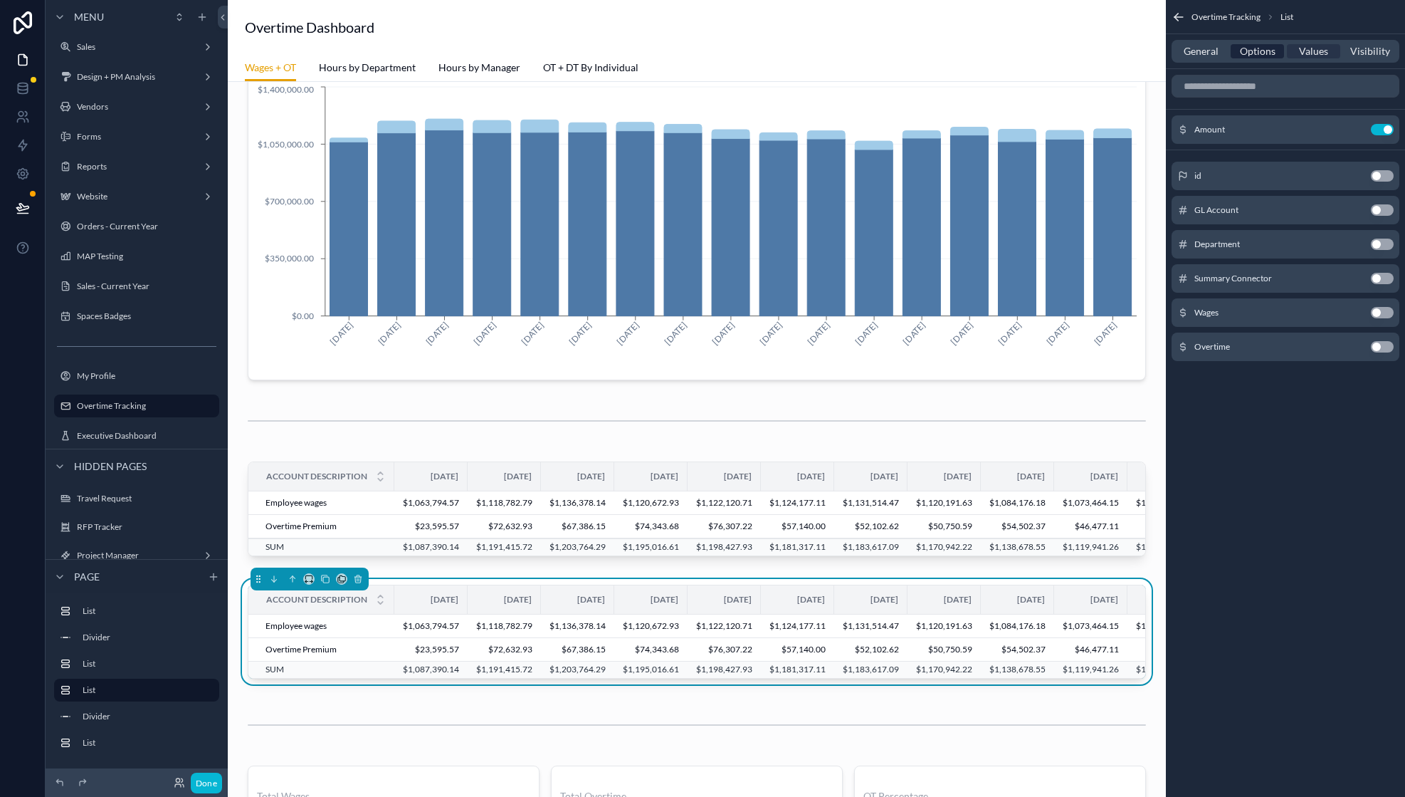
click at [1256, 52] on span "Options" at bounding box center [1258, 51] width 36 height 14
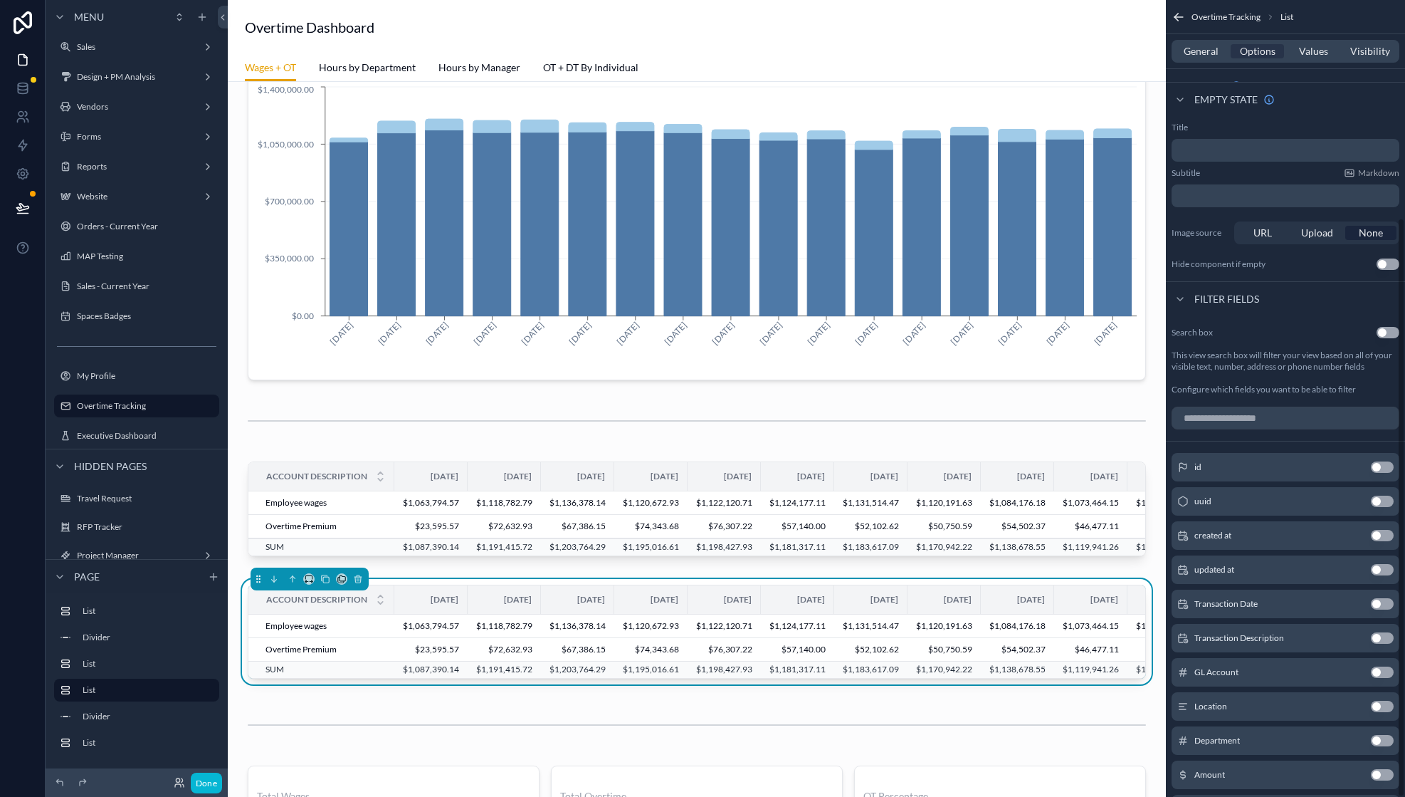
scroll to position [300, 0]
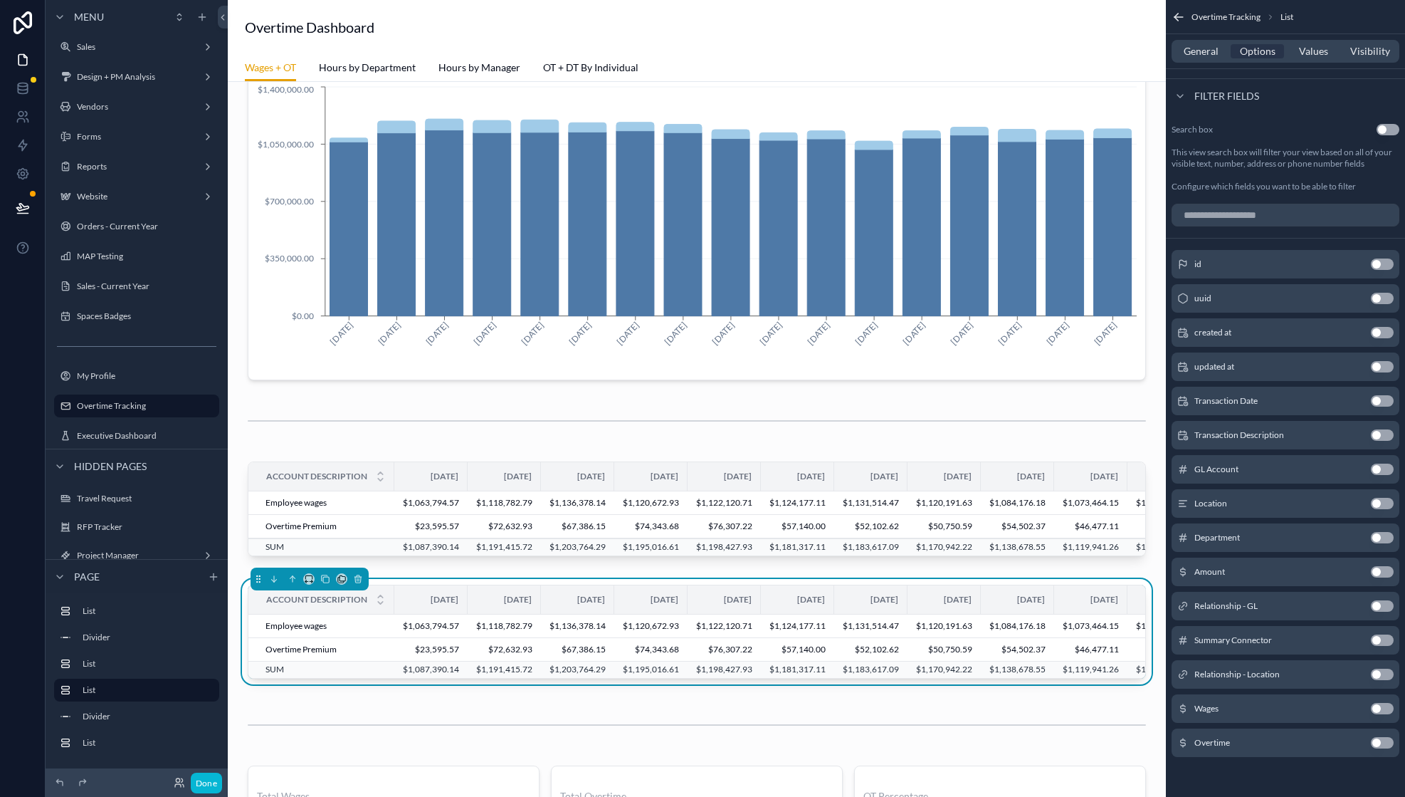
click at [1383, 708] on button "Use setting" at bounding box center [1382, 708] width 23 height 11
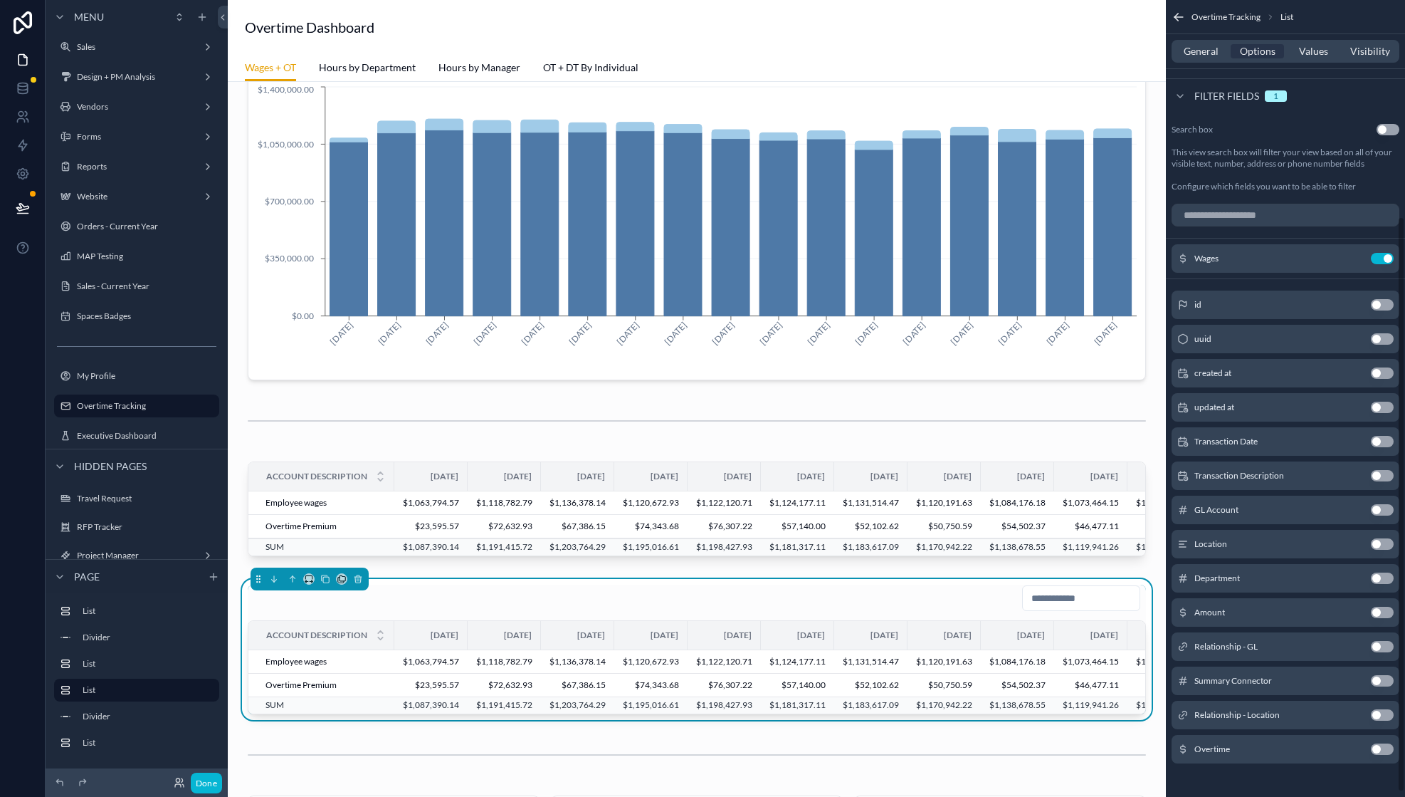
click at [1379, 709] on button "Use setting" at bounding box center [1382, 714] width 23 height 11
click at [362, 584] on button at bounding box center [358, 579] width 16 height 16
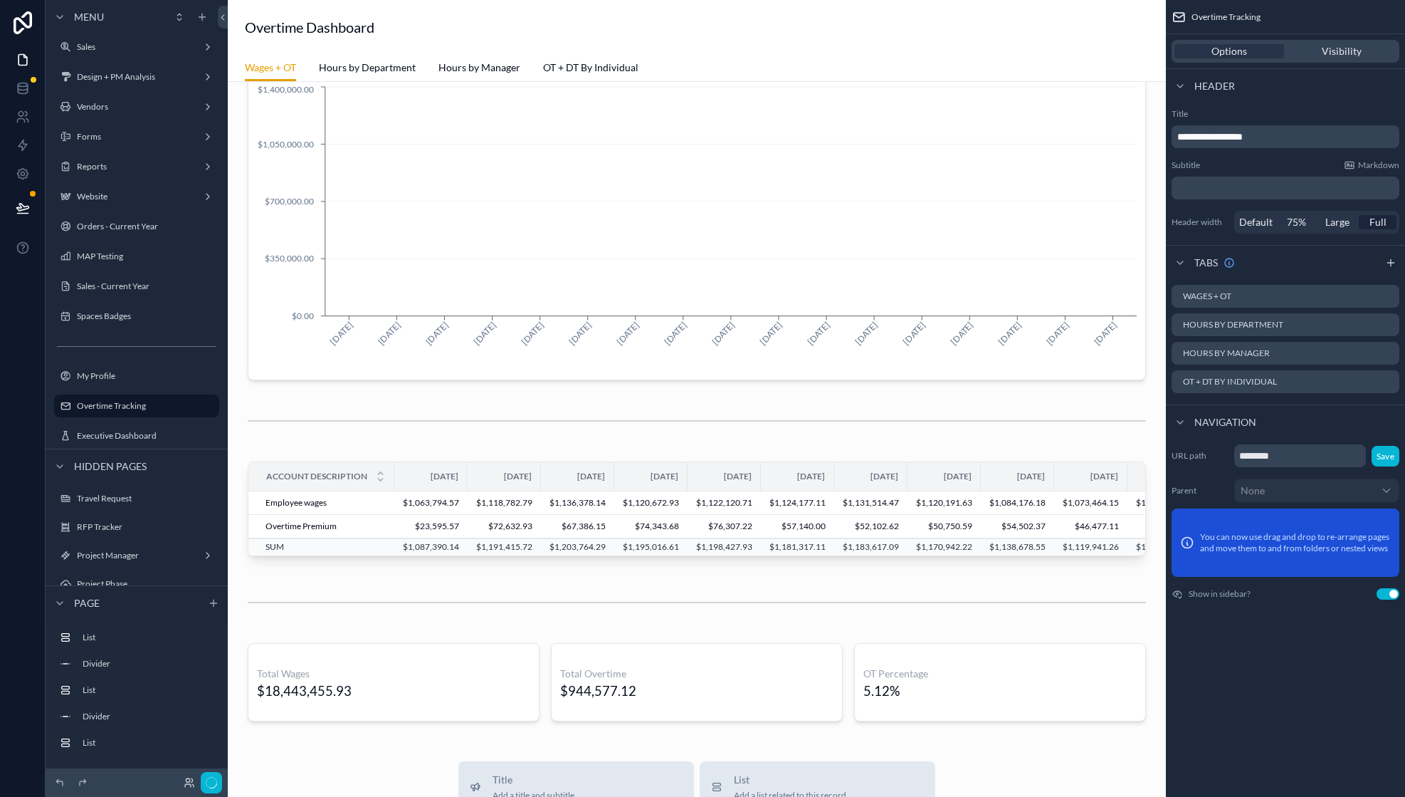
scroll to position [0, 0]
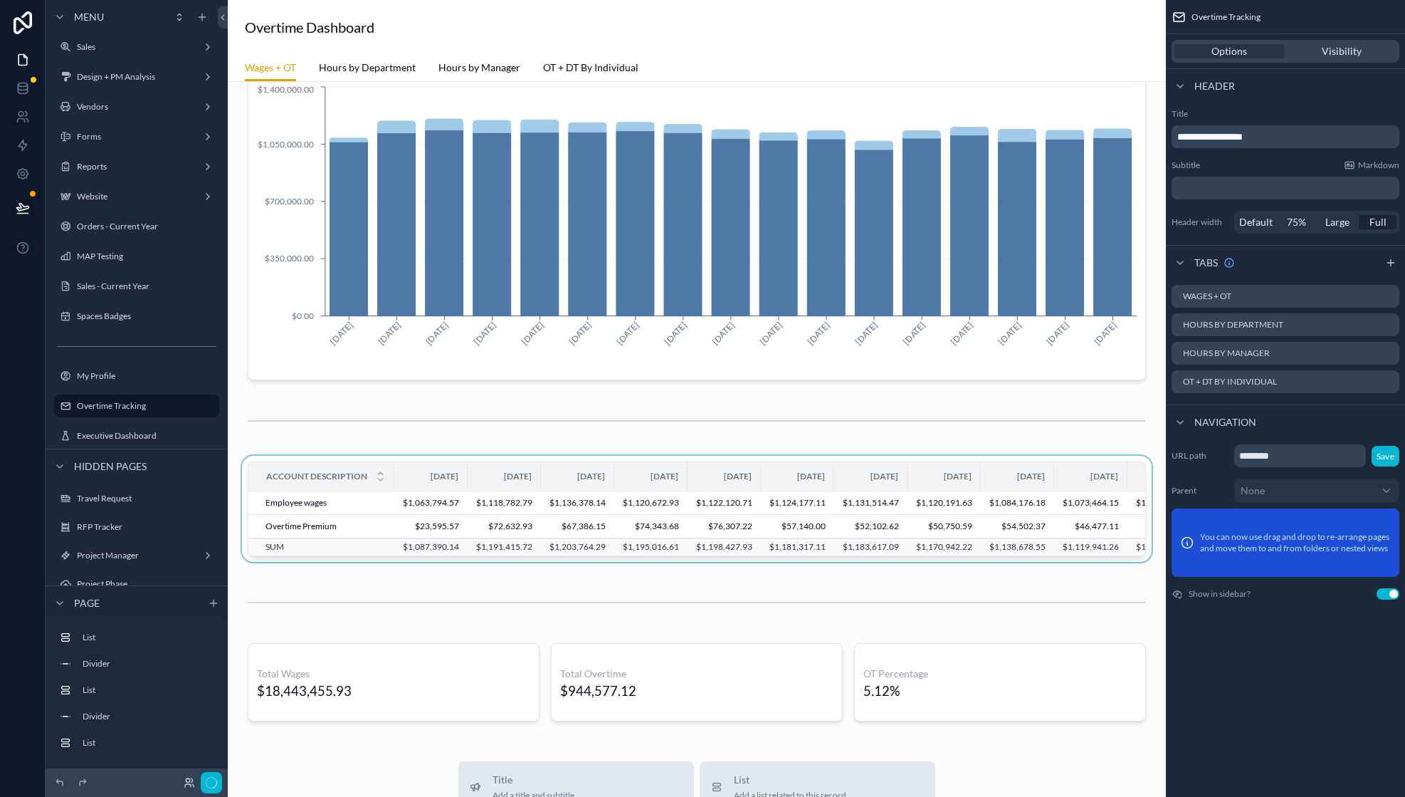
click at [357, 537] on div at bounding box center [697, 512] width 916 height 112
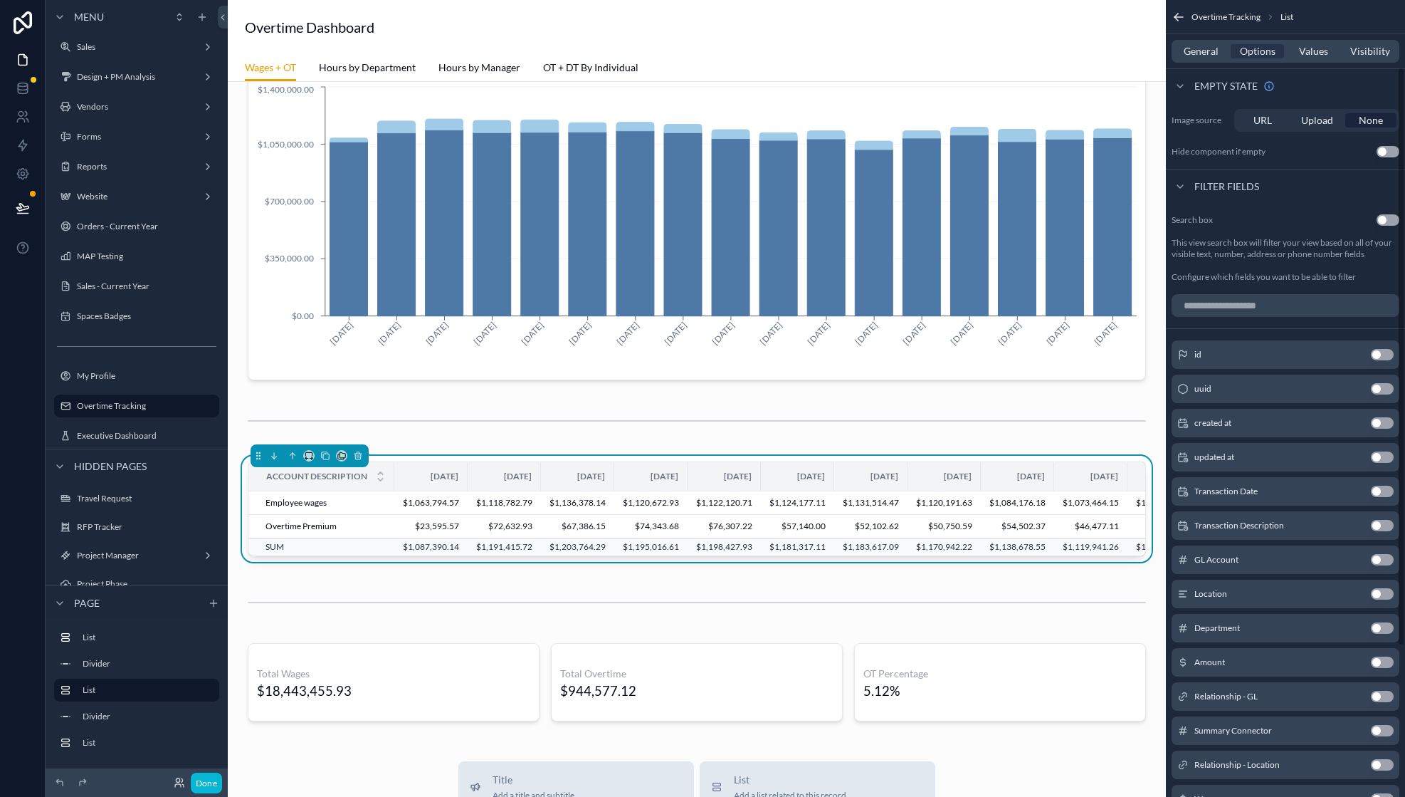
scroll to position [300, 0]
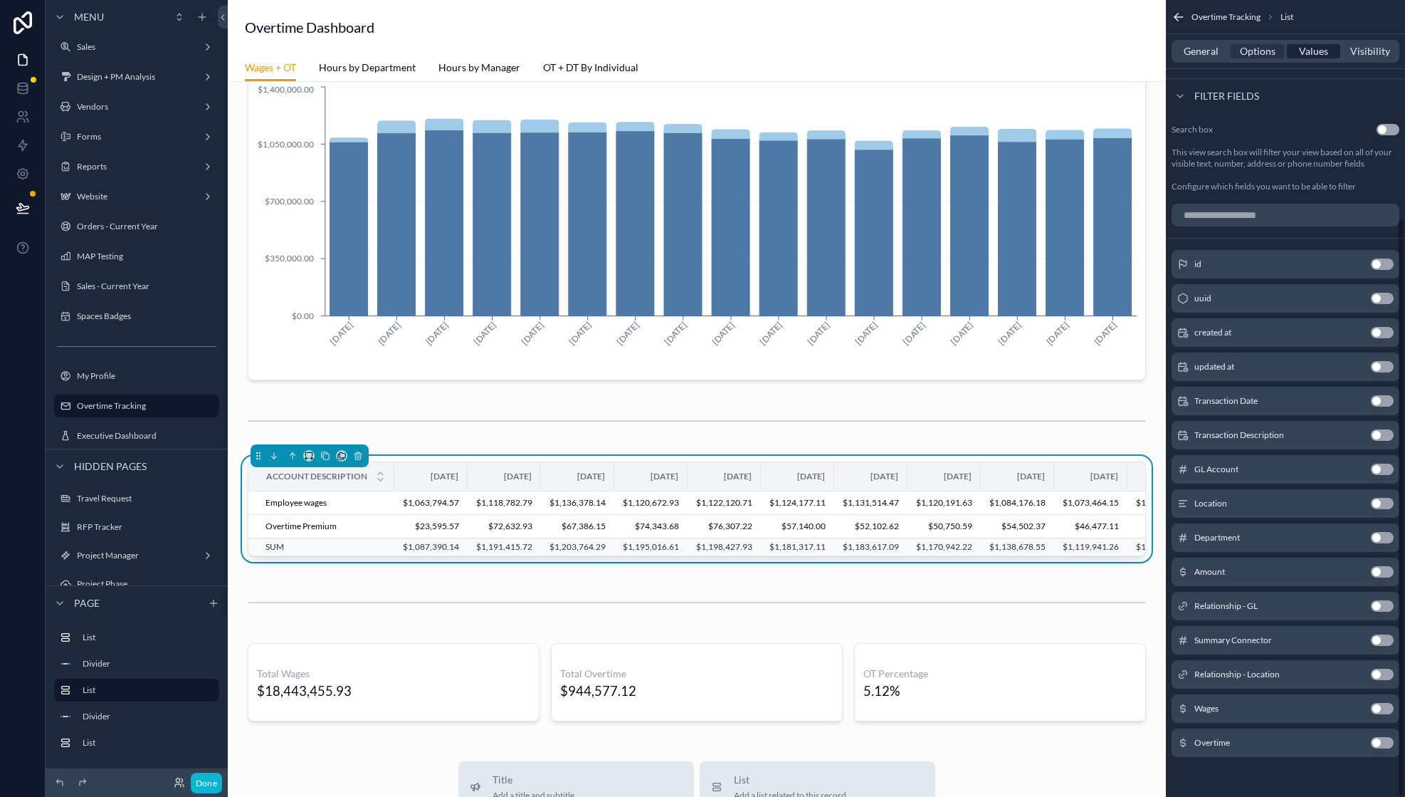
click at [1313, 51] on span "Values" at bounding box center [1313, 51] width 29 height 14
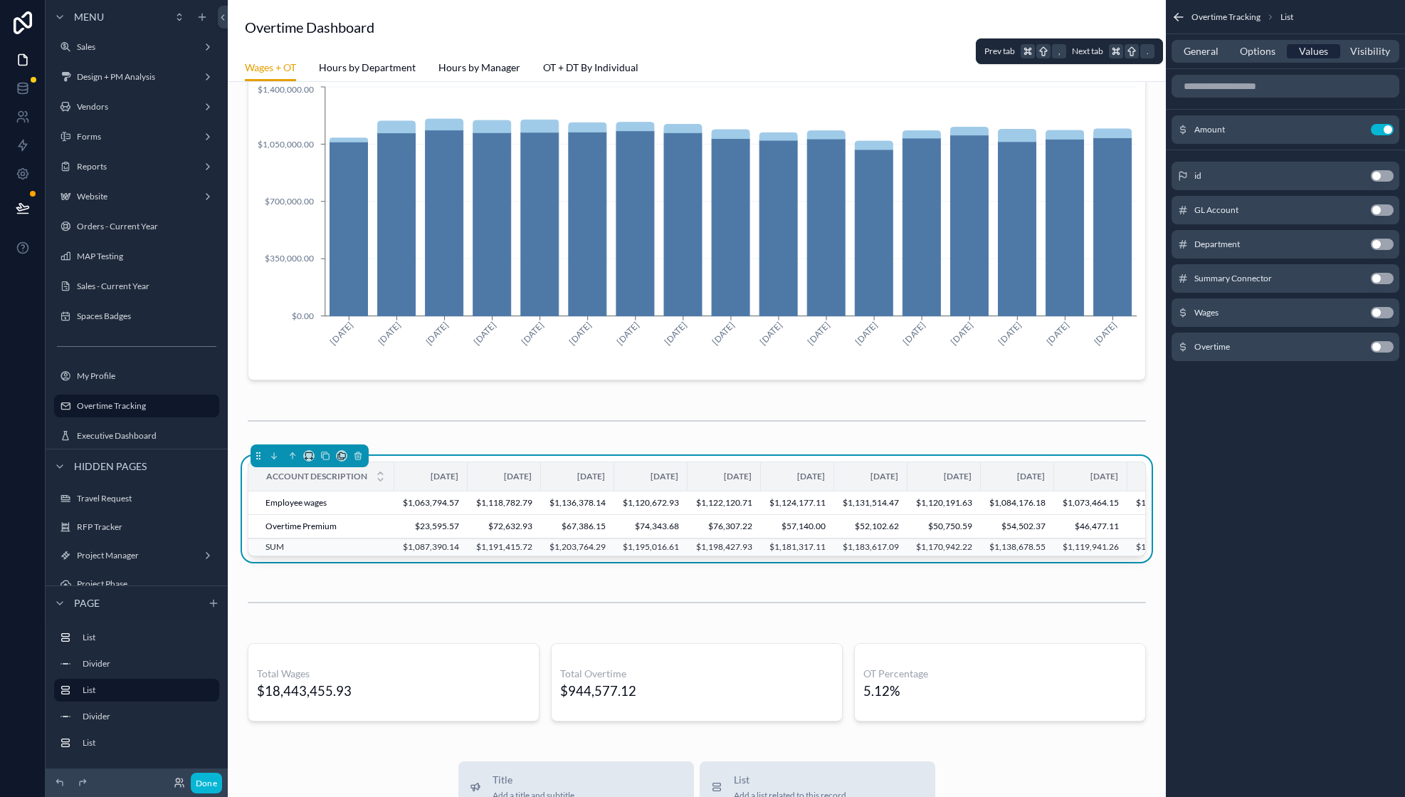
scroll to position [0, 0]
click at [1254, 48] on span "Options" at bounding box center [1258, 51] width 36 height 14
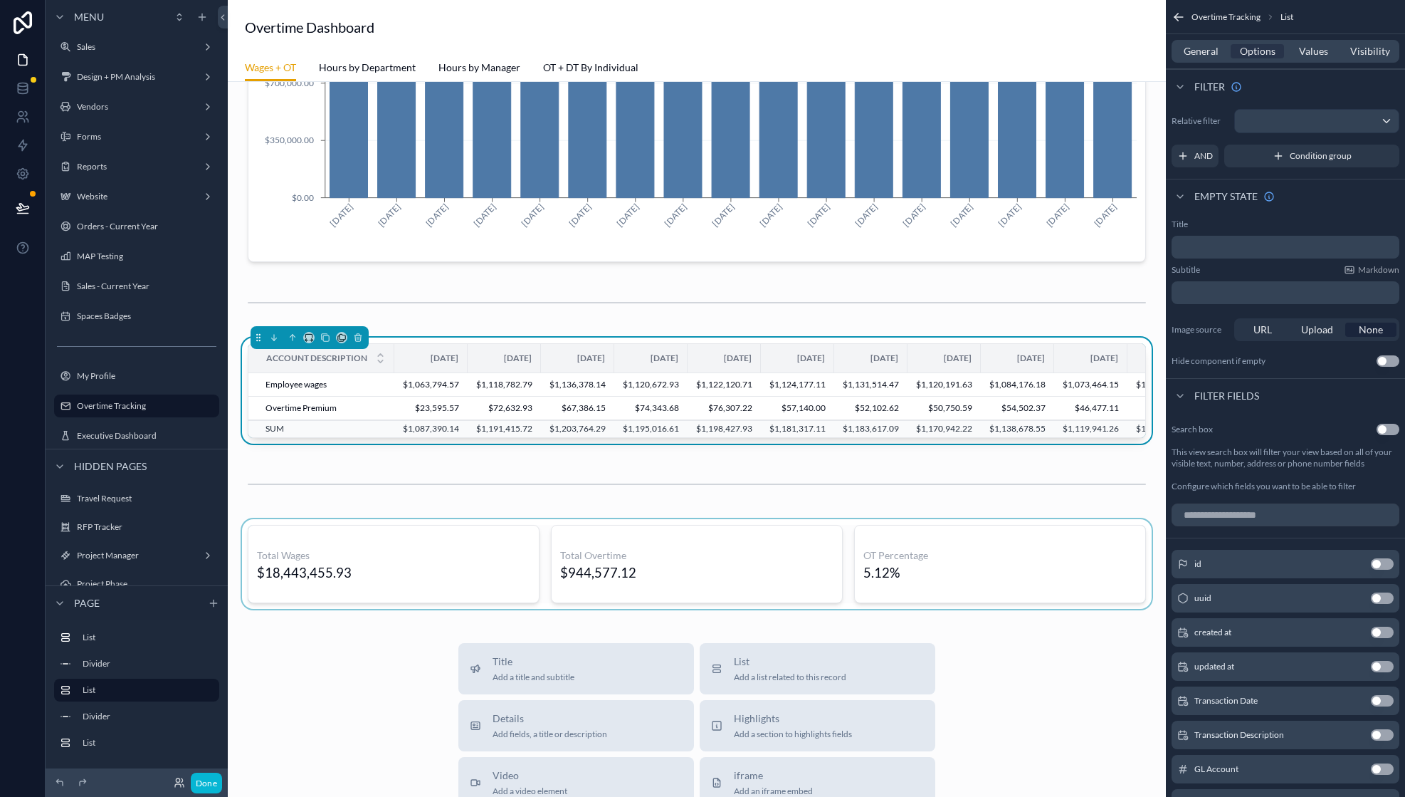
scroll to position [191, 0]
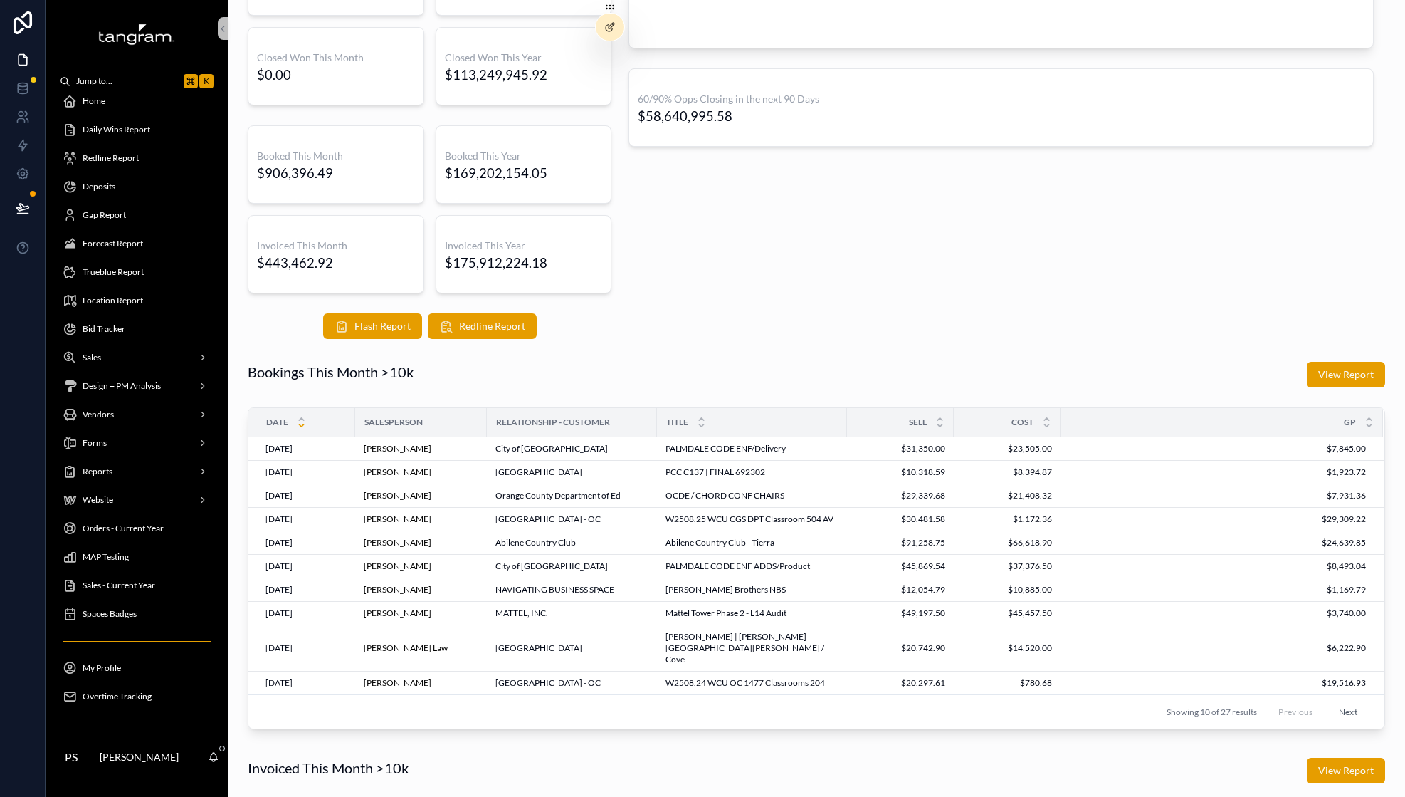
scroll to position [55, 0]
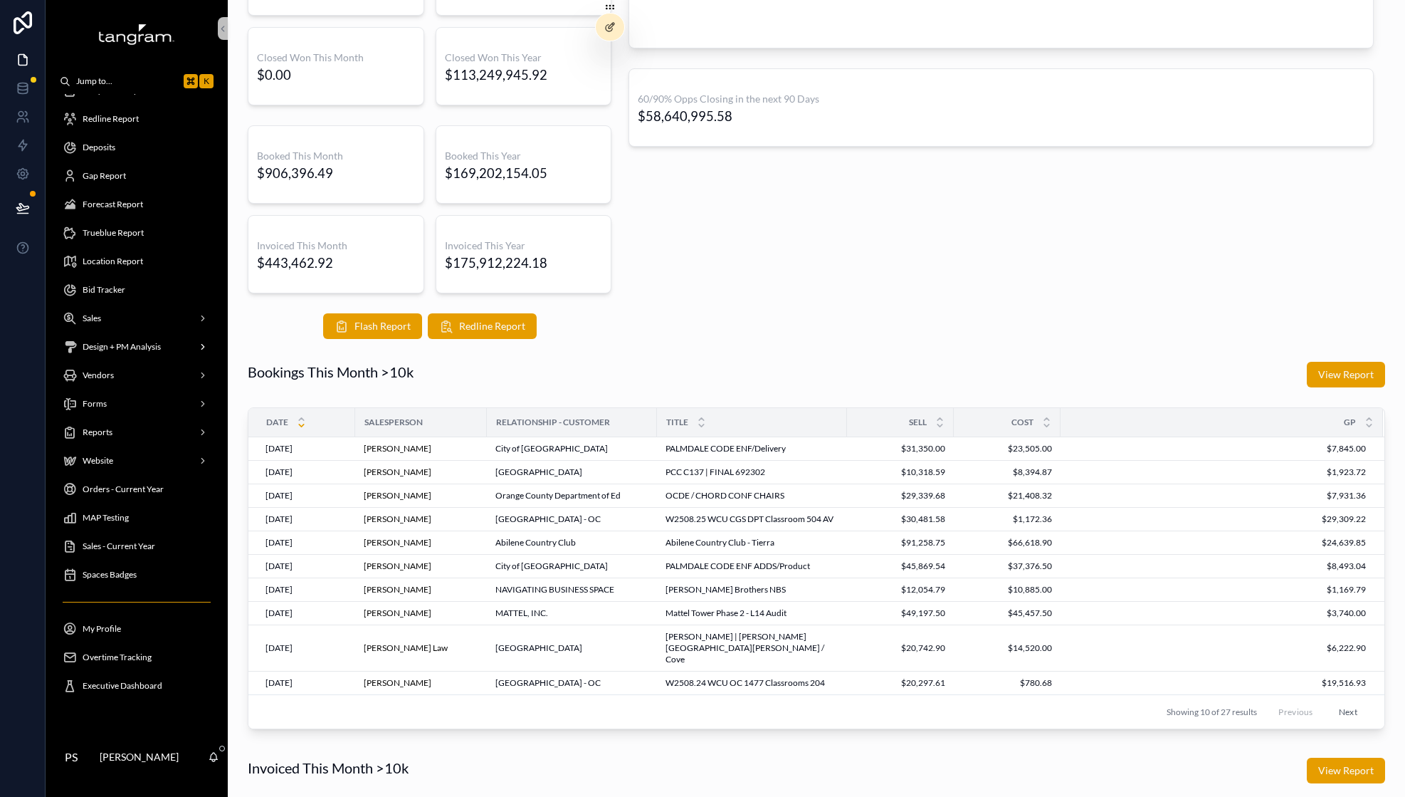
click at [137, 347] on span "Design + PM Analysis" at bounding box center [122, 346] width 78 height 11
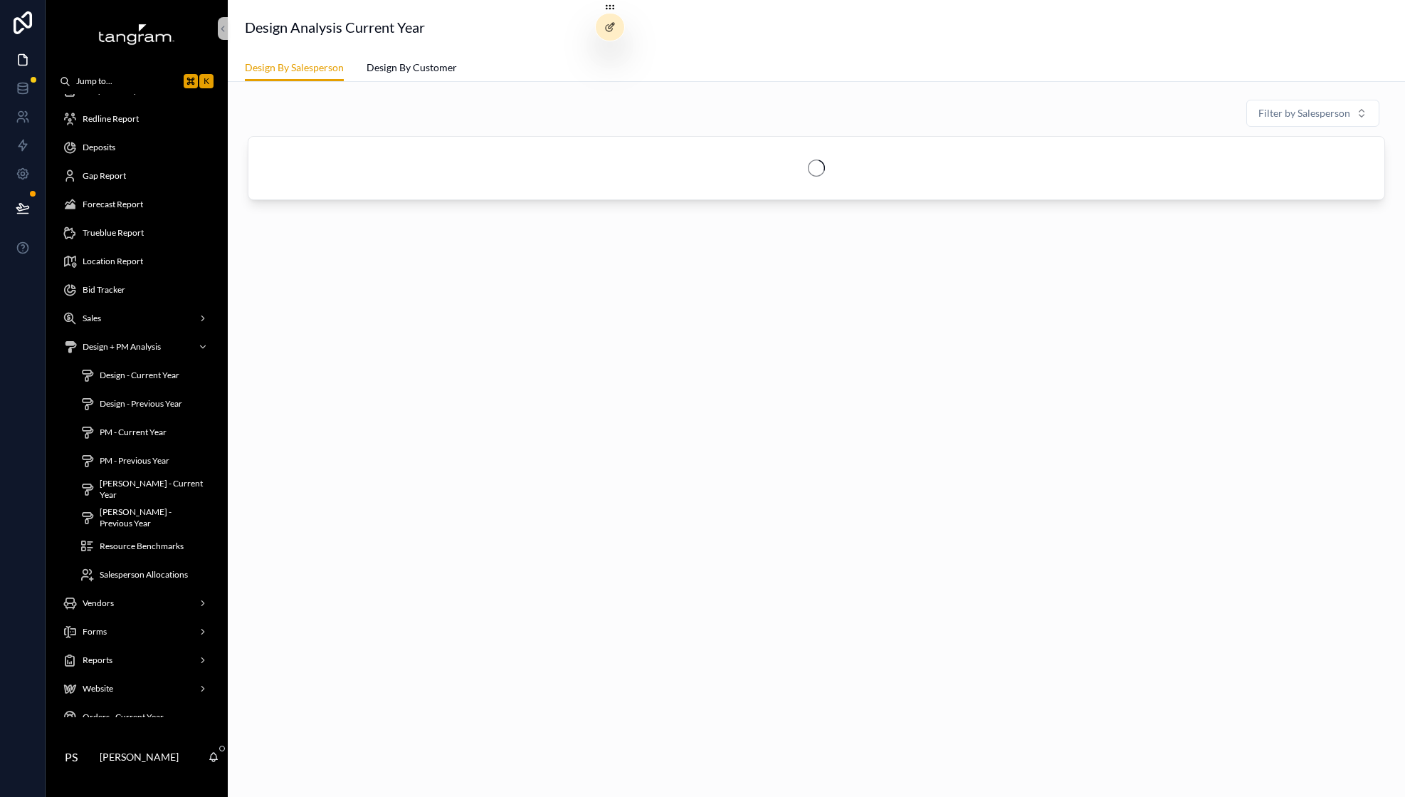
click at [139, 549] on span "Resource Benchmarks" at bounding box center [142, 545] width 84 height 11
click at [145, 571] on span "Salesperson Allocations" at bounding box center [144, 574] width 88 height 11
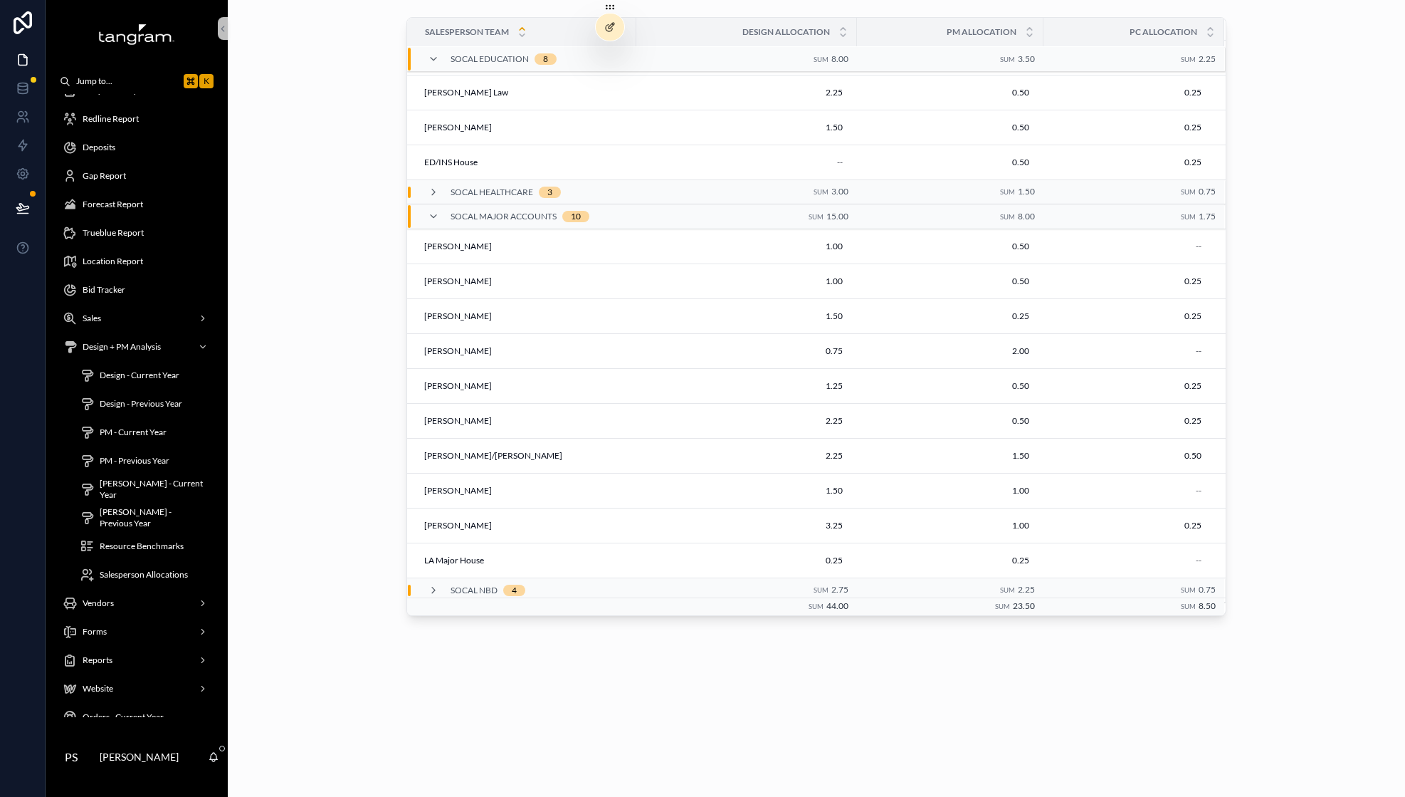
scroll to position [842, 0]
click at [434, 583] on icon at bounding box center [433, 585] width 11 height 11
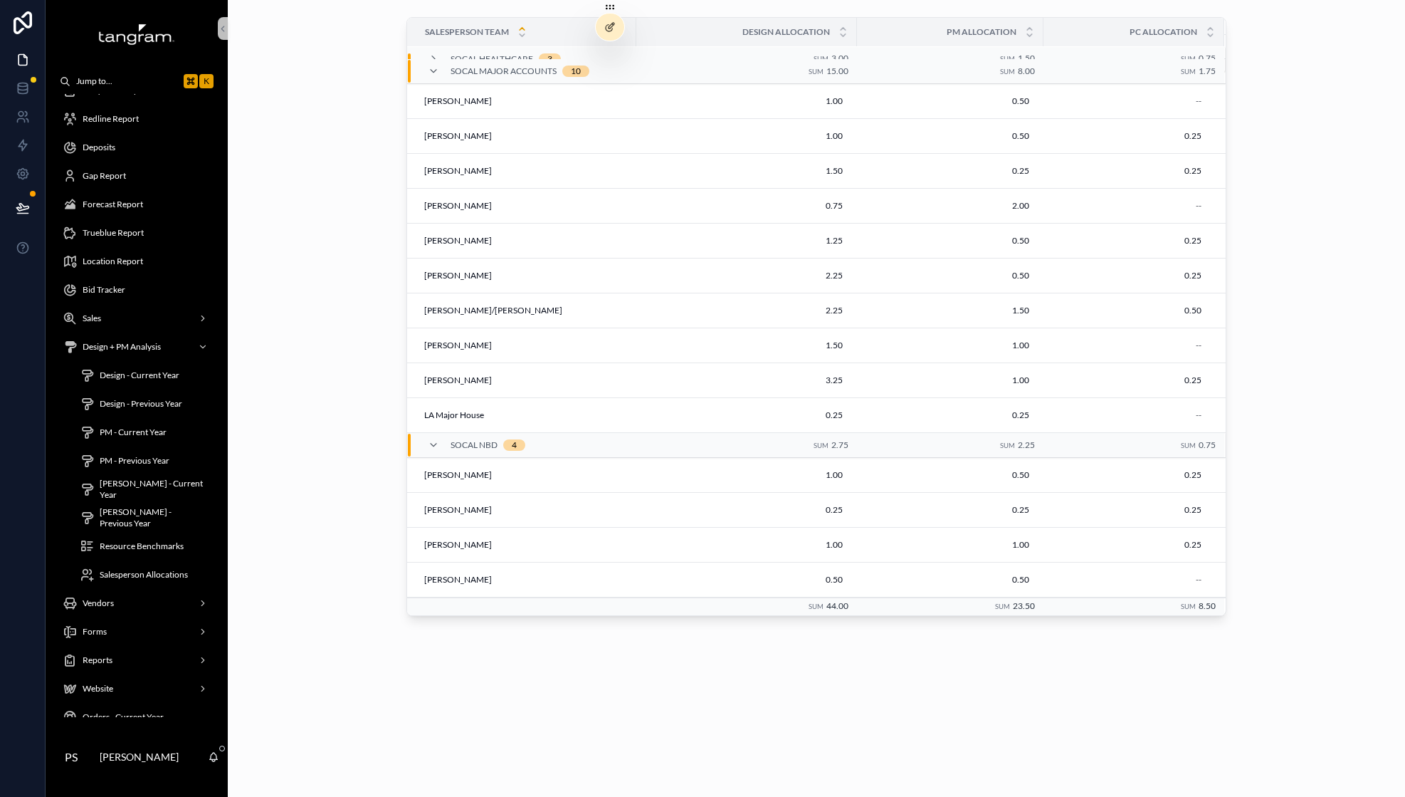
scroll to position [958, 0]
click at [148, 535] on div "Resource Benchmarks" at bounding box center [145, 546] width 131 height 23
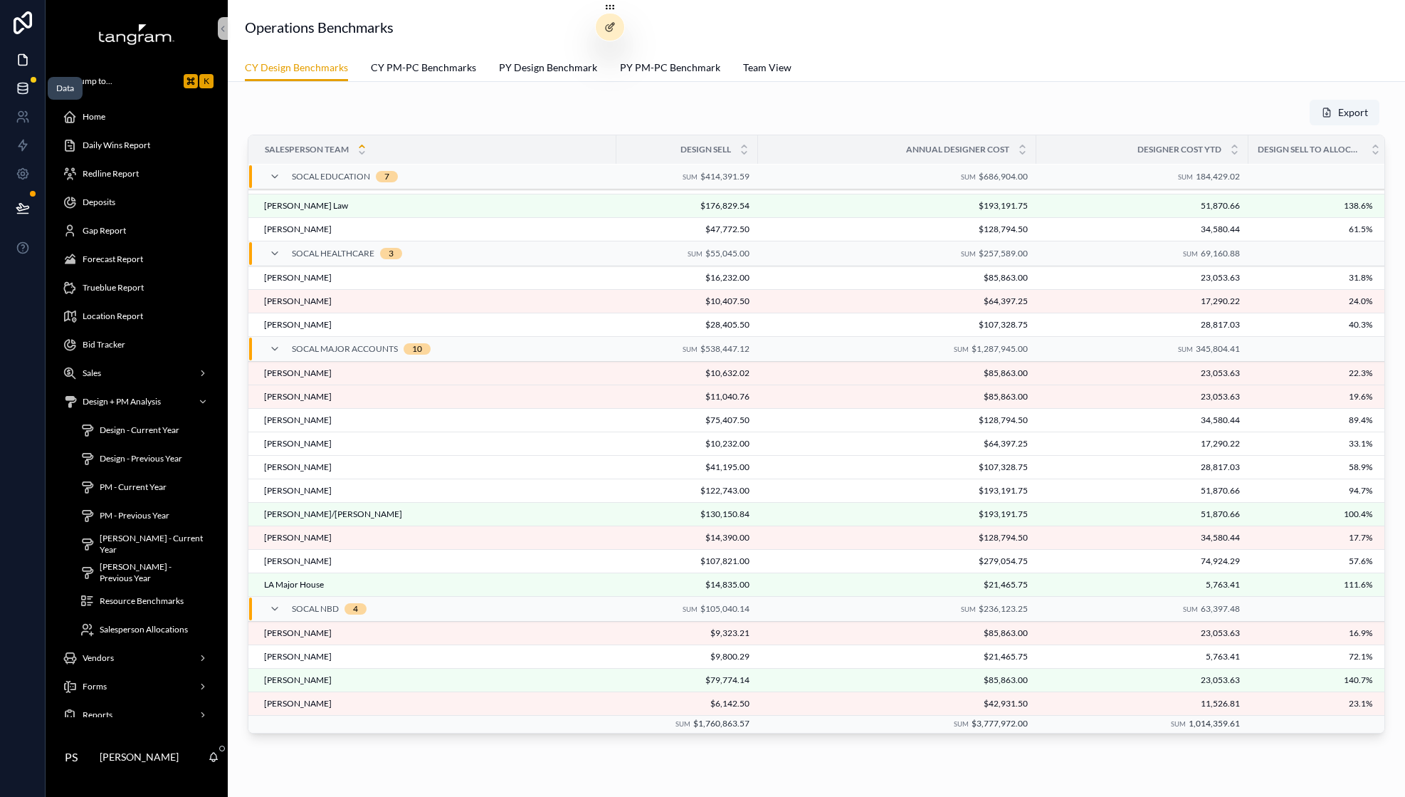
click at [31, 83] on link at bounding box center [22, 88] width 45 height 28
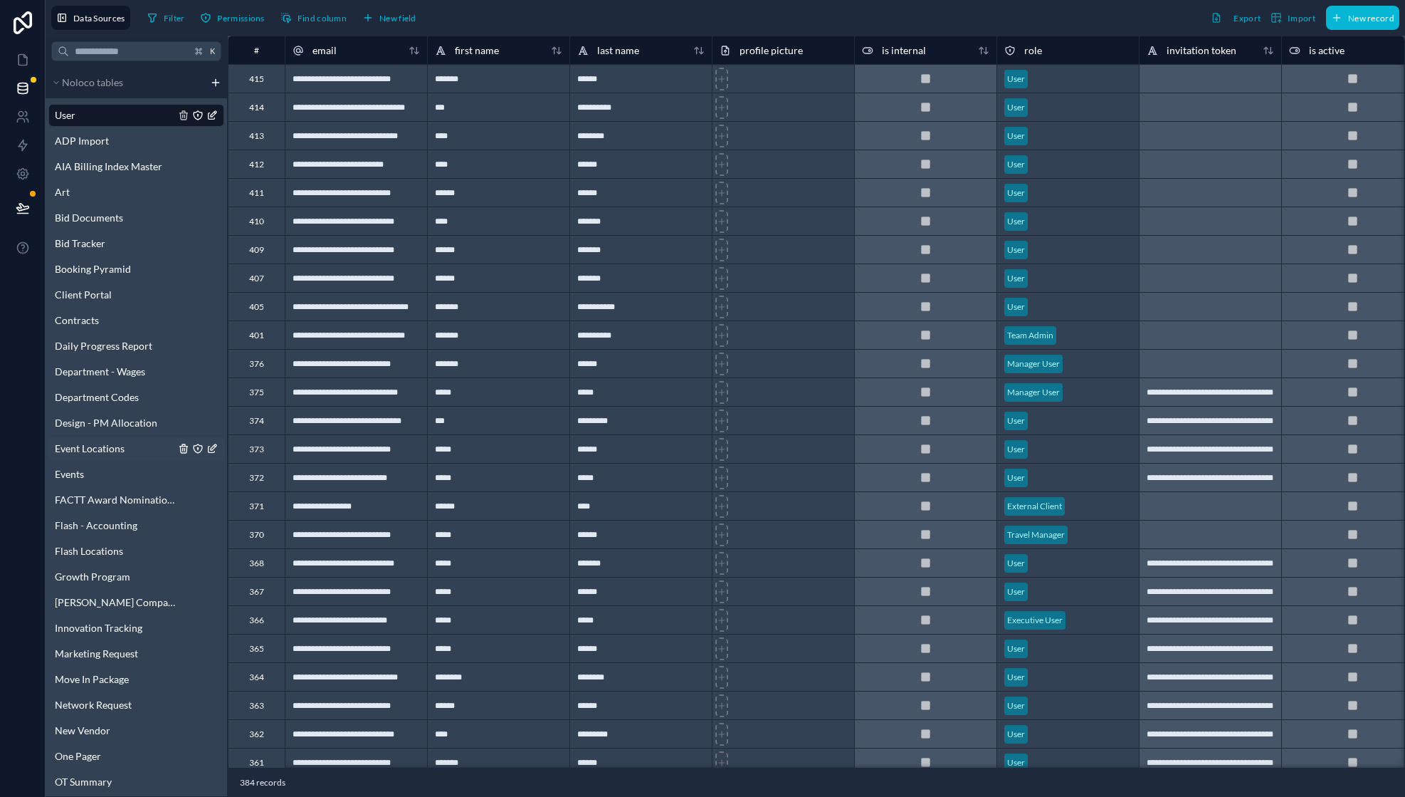
click at [120, 438] on div "Event Locations" at bounding box center [136, 448] width 176 height 23
click at [122, 419] on span "Design - PM Allocation" at bounding box center [106, 423] width 103 height 14
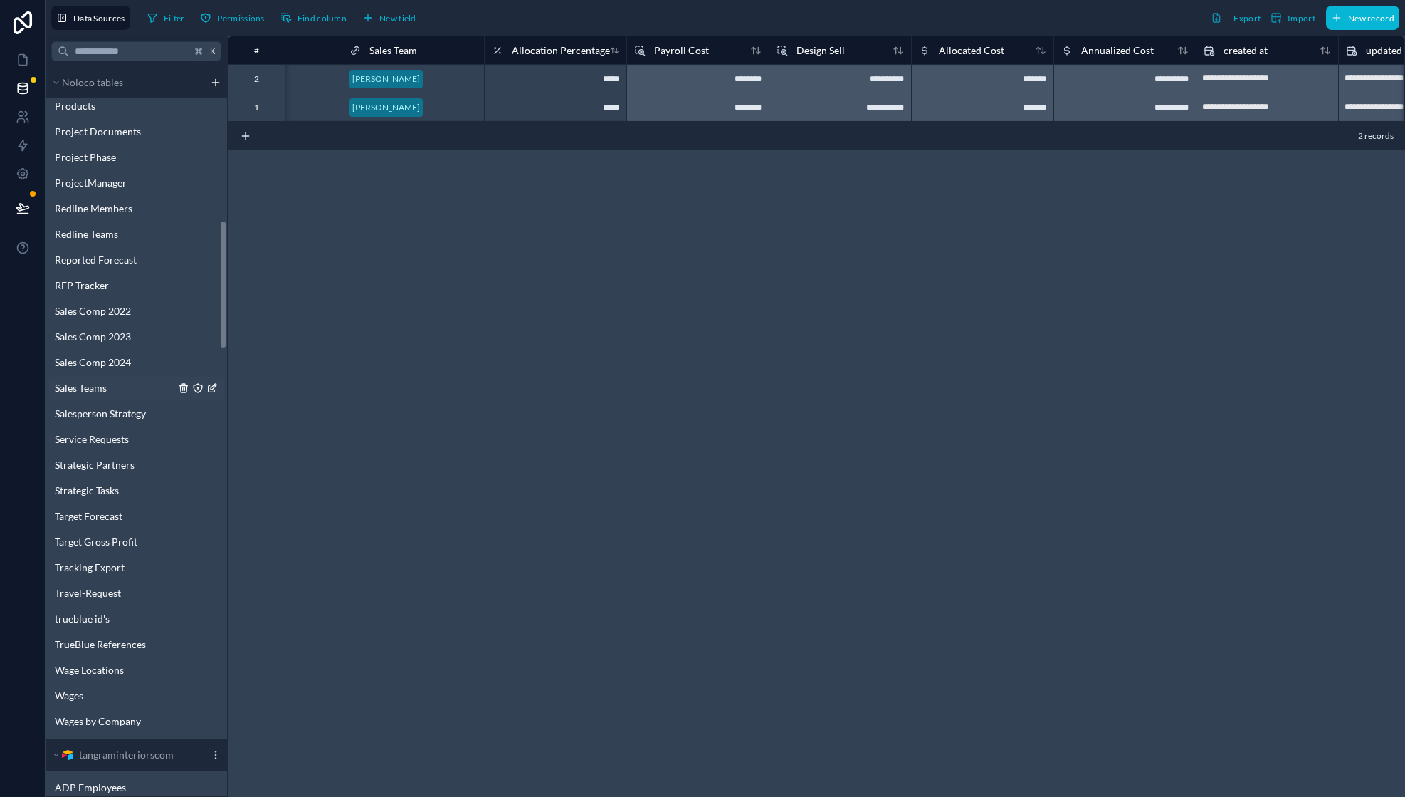
scroll to position [869, 0]
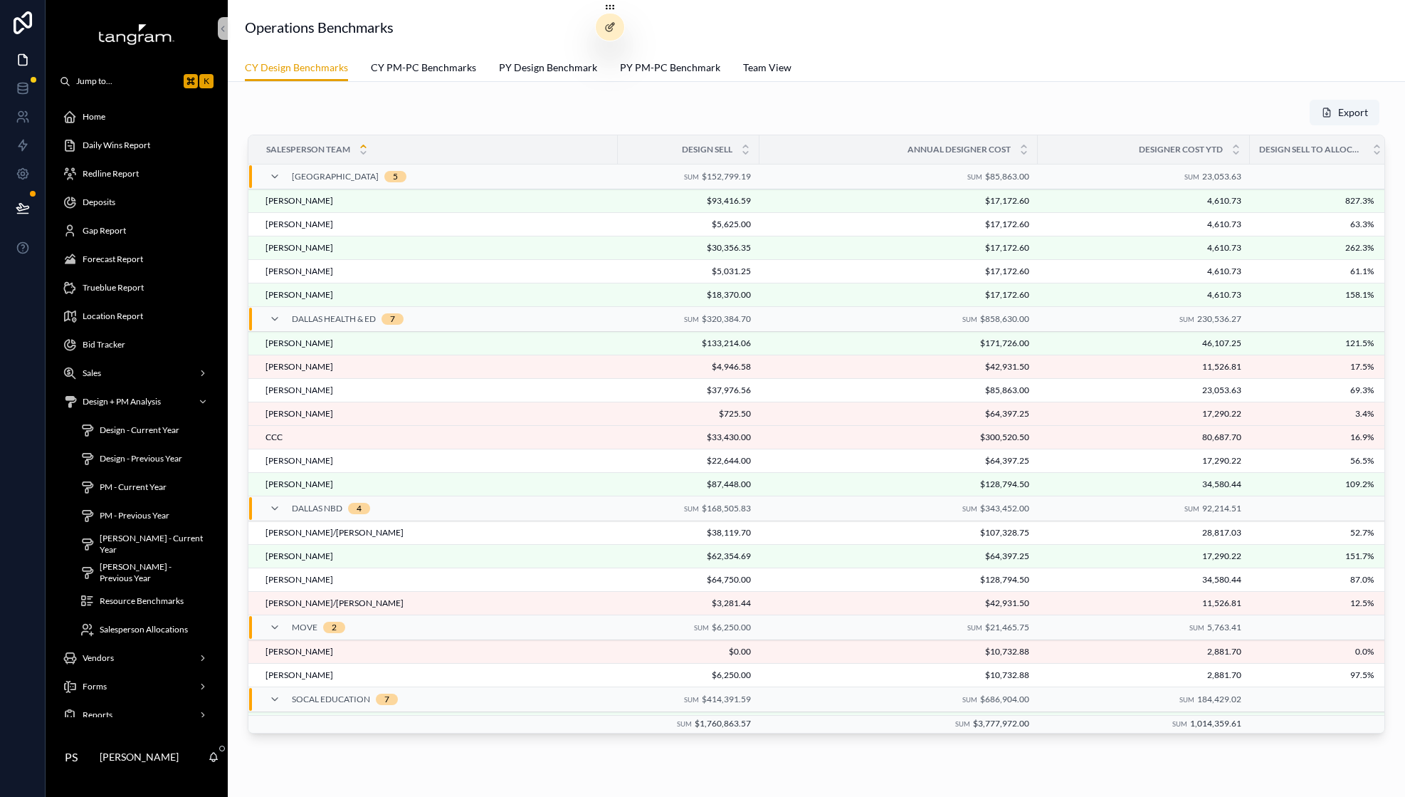
click at [127, 599] on span "Resource Benchmarks" at bounding box center [142, 600] width 84 height 11
click at [604, 31] on icon at bounding box center [609, 26] width 11 height 11
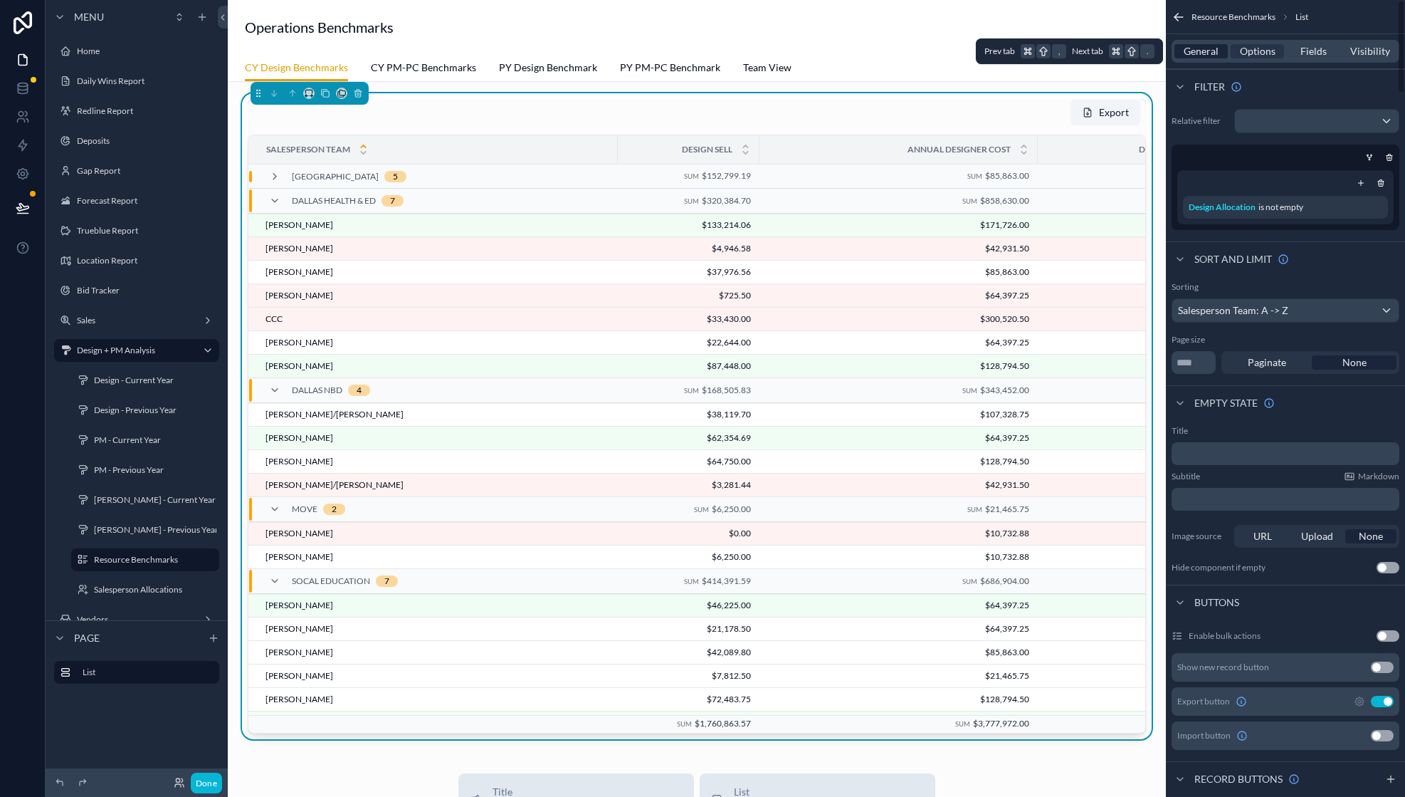
click at [1185, 51] on span "General" at bounding box center [1201, 51] width 35 height 14
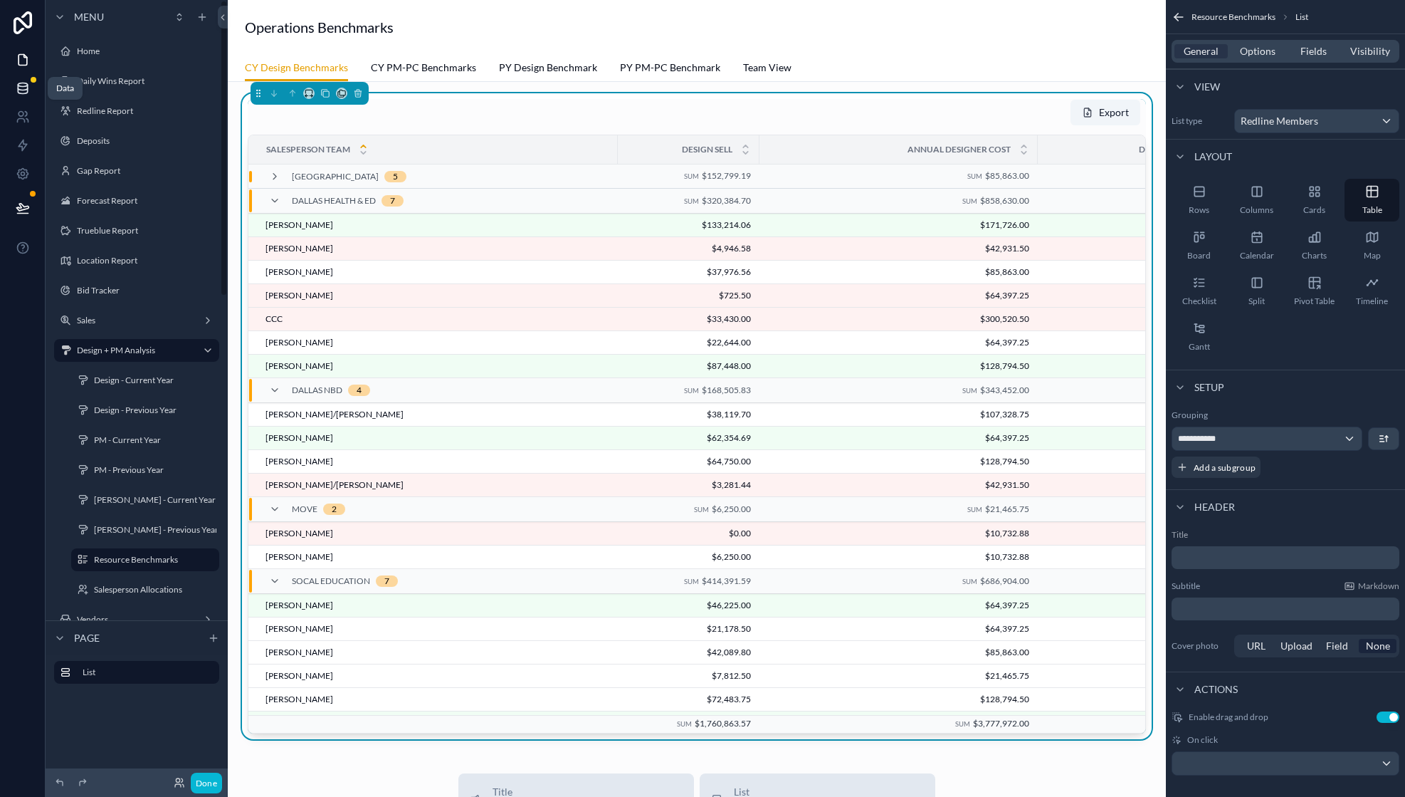
click at [25, 78] on link at bounding box center [22, 88] width 45 height 28
